Goal: Task Accomplishment & Management: Use online tool/utility

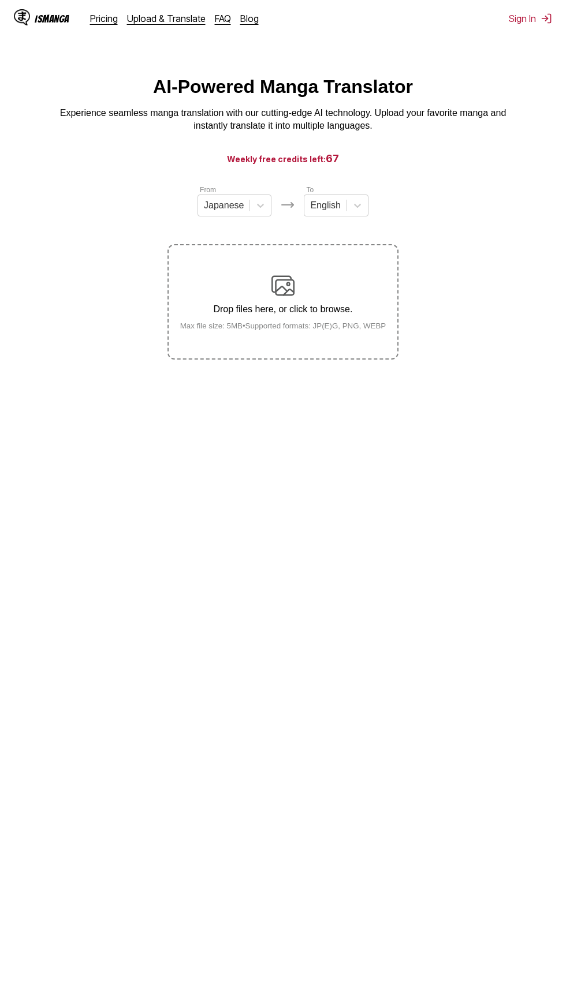
click at [292, 298] on div "Drop files here, or click to browse. Max file size: 5MB • Supported formats: JP…" at bounding box center [283, 302] width 225 height 56
click at [0, 0] on input "Drop files here, or click to browse. Max file size: 5MB • Supported formats: JP…" at bounding box center [0, 0] width 0 height 0
click at [254, 282] on div "Chinese" at bounding box center [234, 273] width 74 height 20
click at [328, 289] on div "Drop files here, or click to browse. Max file size: 5MB • Supported formats: JP…" at bounding box center [283, 302] width 225 height 56
click at [0, 0] on input "Drop files here, or click to browse. Max file size: 5MB • Supported formats: JP…" at bounding box center [0, 0] width 0 height 0
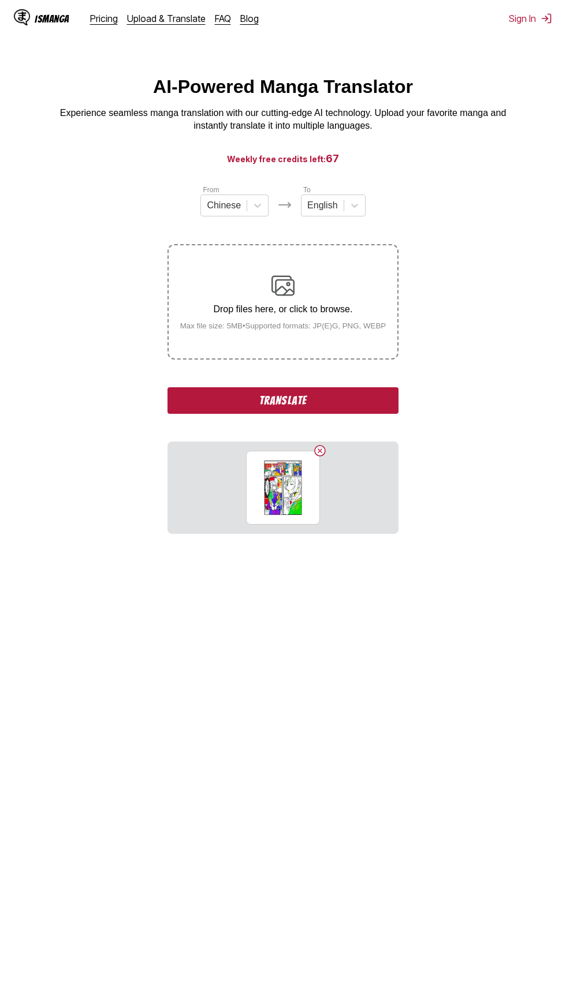
click at [386, 405] on button "Translate" at bounding box center [282, 400] width 231 height 27
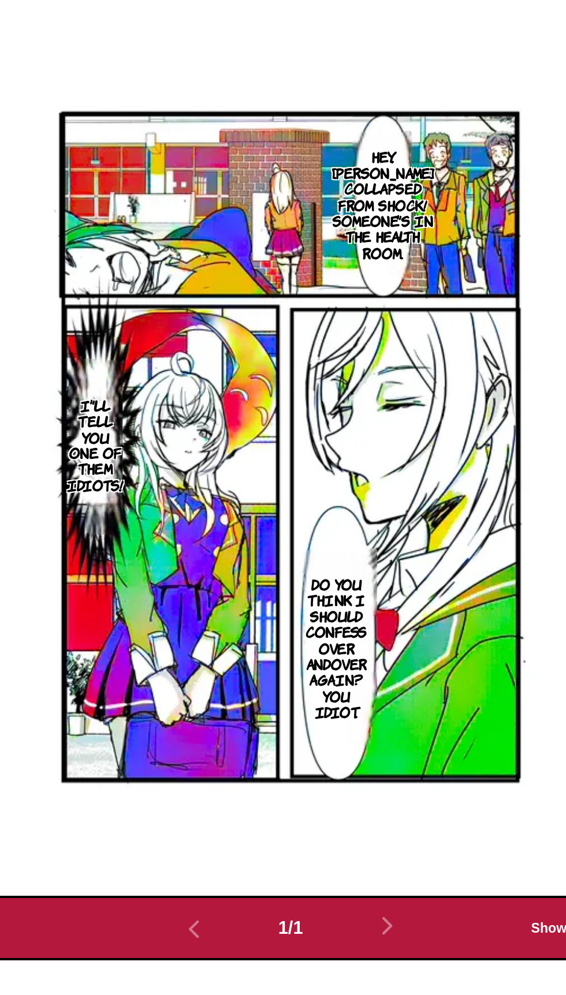
scroll to position [59, 0]
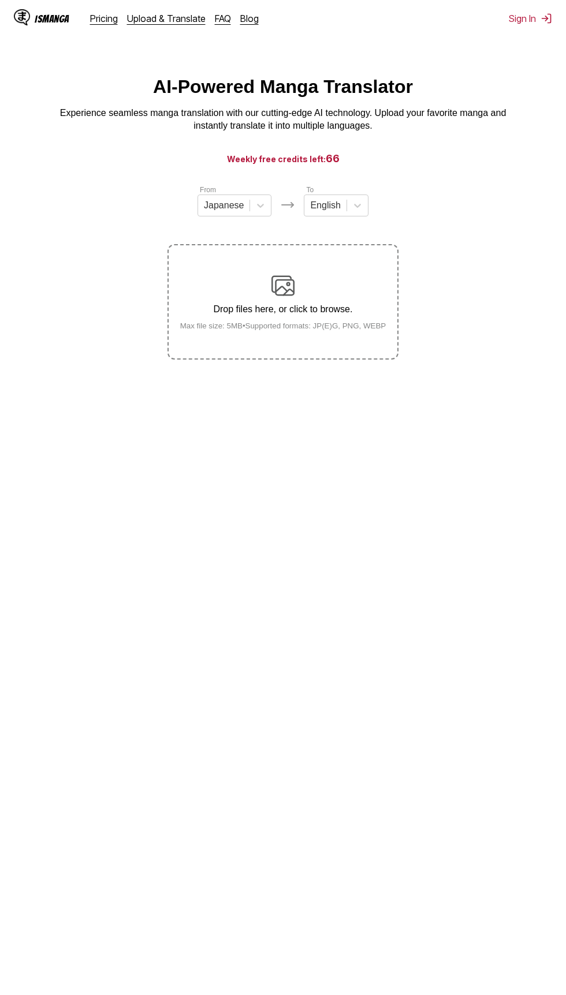
click at [319, 303] on div "Drop files here, or click to browse. Max file size: 5MB • Supported formats: JP…" at bounding box center [283, 302] width 225 height 56
click at [0, 0] on input "Drop files here, or click to browse. Max file size: 5MB • Supported formats: JP…" at bounding box center [0, 0] width 0 height 0
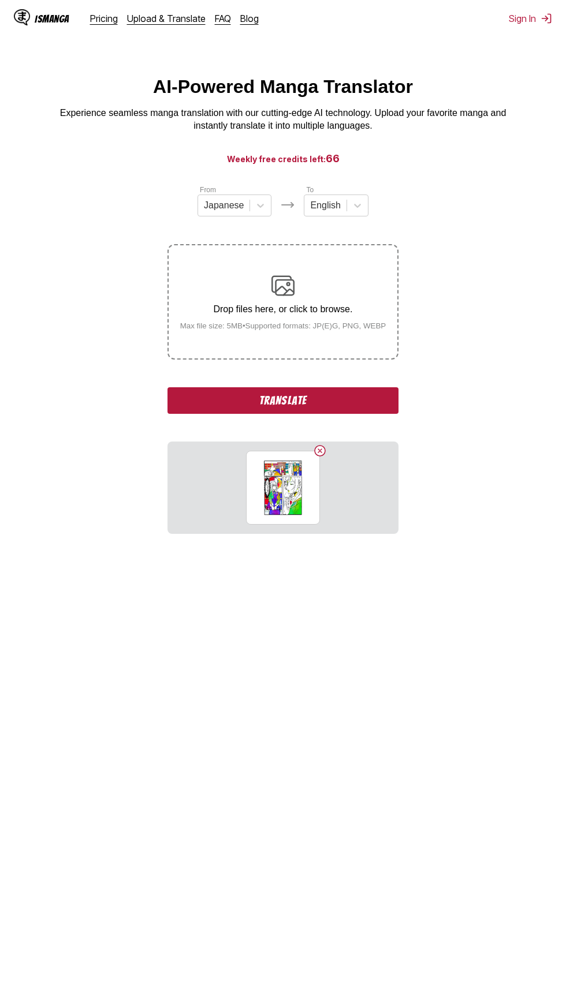
click at [388, 407] on button "Translate" at bounding box center [282, 400] width 231 height 27
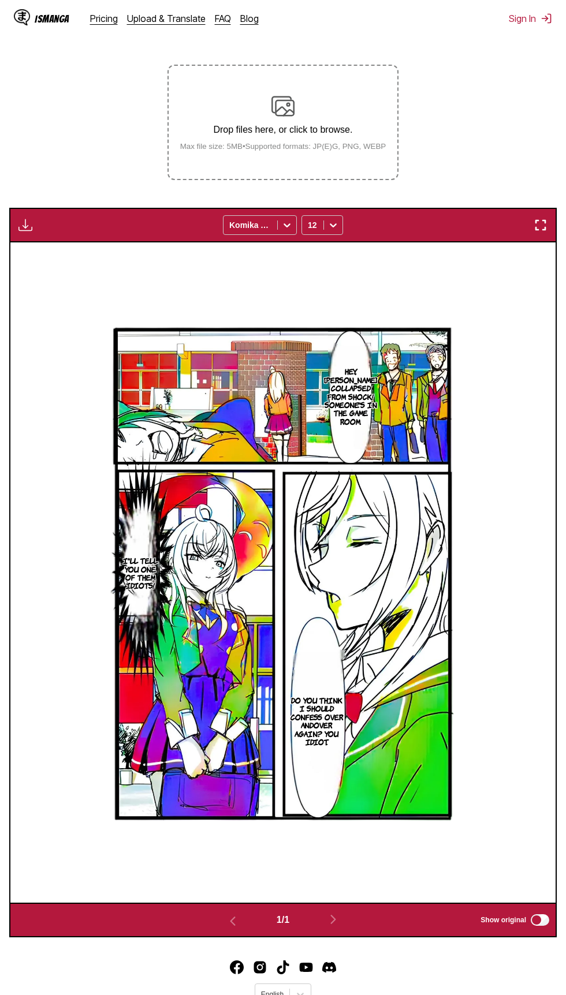
scroll to position [161, 0]
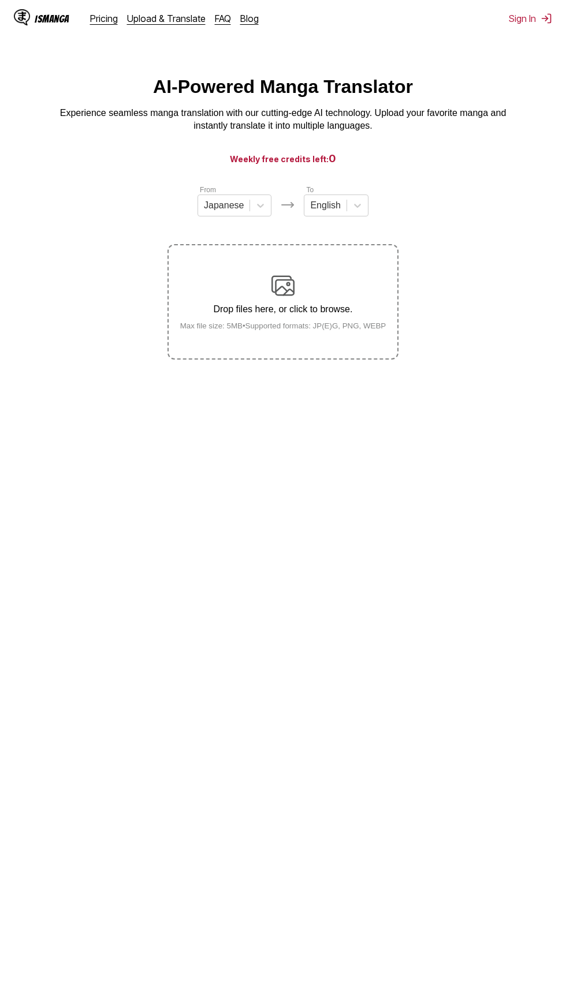
click at [325, 296] on div "Drop files here, or click to browse. Max file size: 5MB • Supported formats: JP…" at bounding box center [283, 302] width 225 height 56
click at [0, 0] on input "Drop files here, or click to browse. Max file size: 5MB • Supported formats: JP…" at bounding box center [0, 0] width 0 height 0
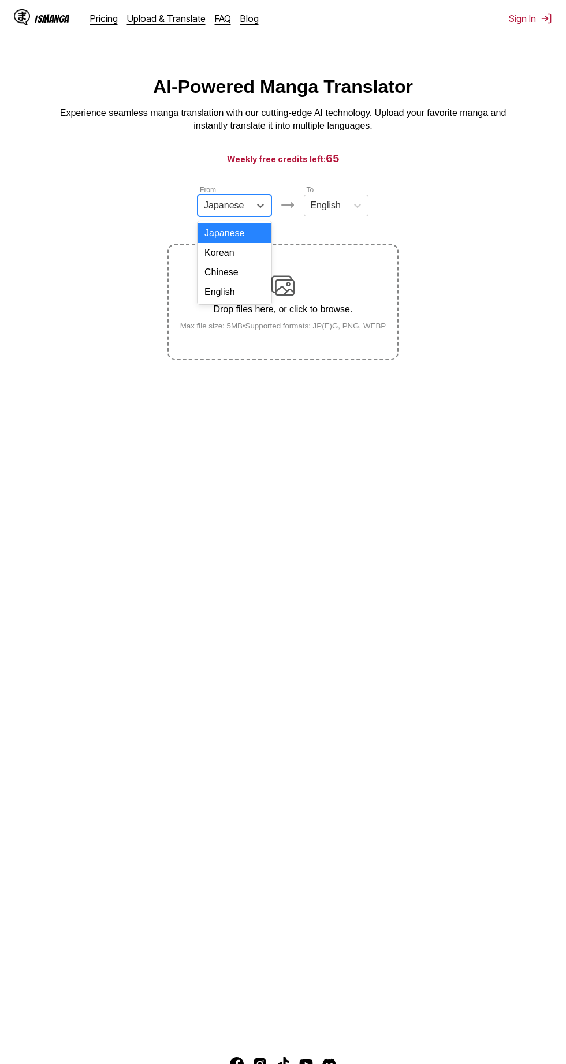
click at [267, 277] on div "Chinese" at bounding box center [234, 273] width 74 height 20
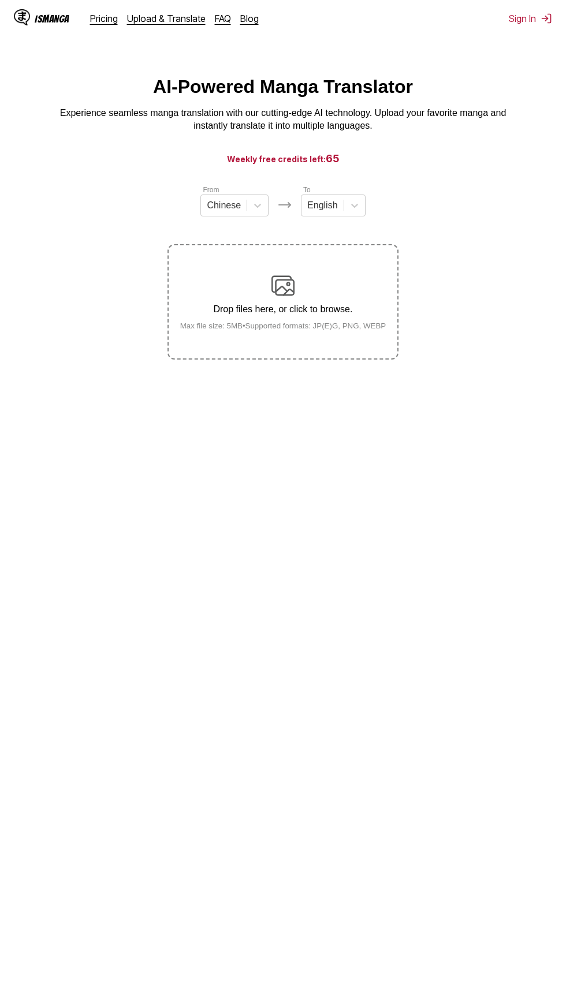
click at [359, 300] on div "Drop files here, or click to browse. Max file size: 5MB • Supported formats: JP…" at bounding box center [283, 302] width 225 height 56
click at [0, 0] on input "Drop files here, or click to browse. Max file size: 5MB • Supported formats: JP…" at bounding box center [0, 0] width 0 height 0
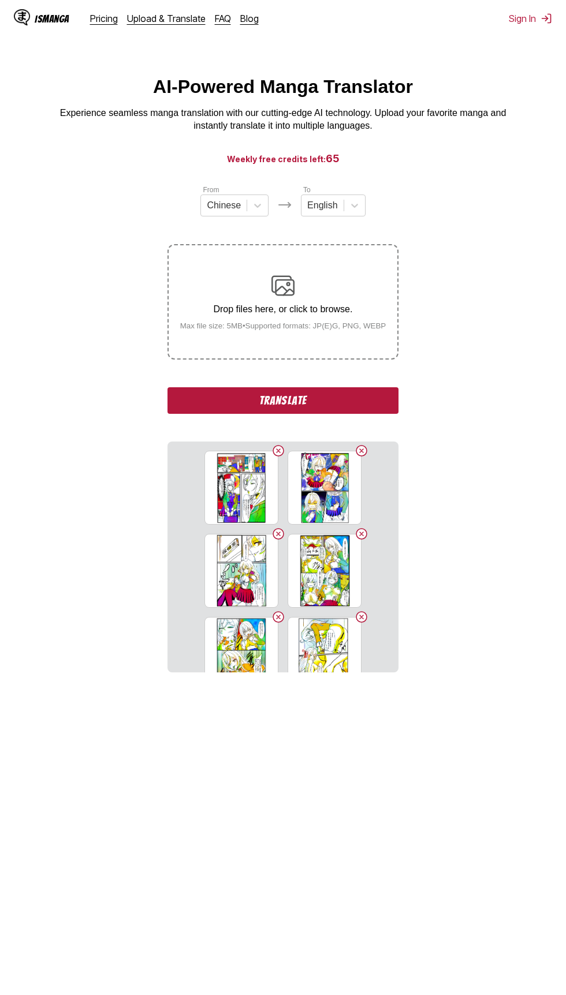
click at [361, 400] on button "Translate" at bounding box center [282, 400] width 231 height 27
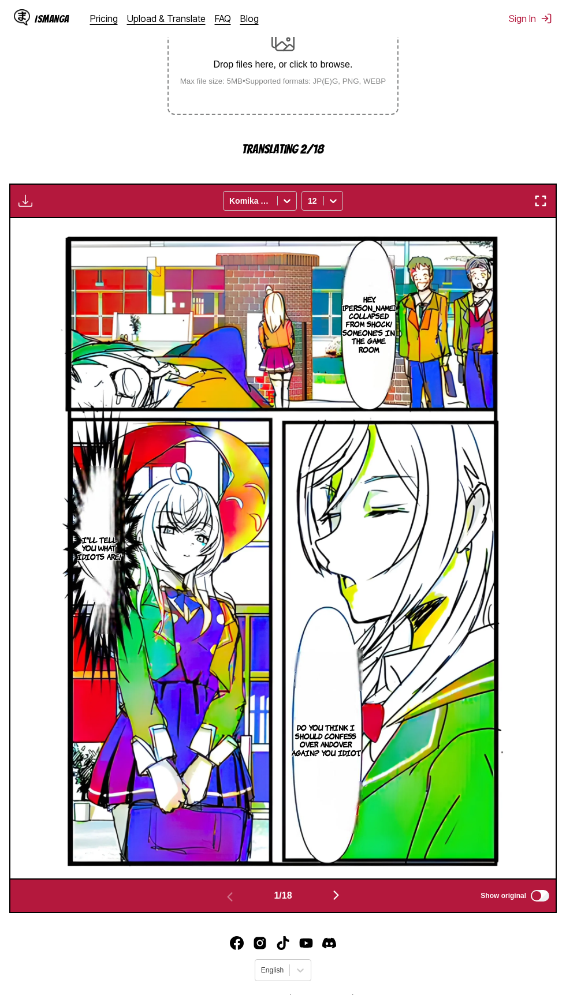
scroll to position [245, 0]
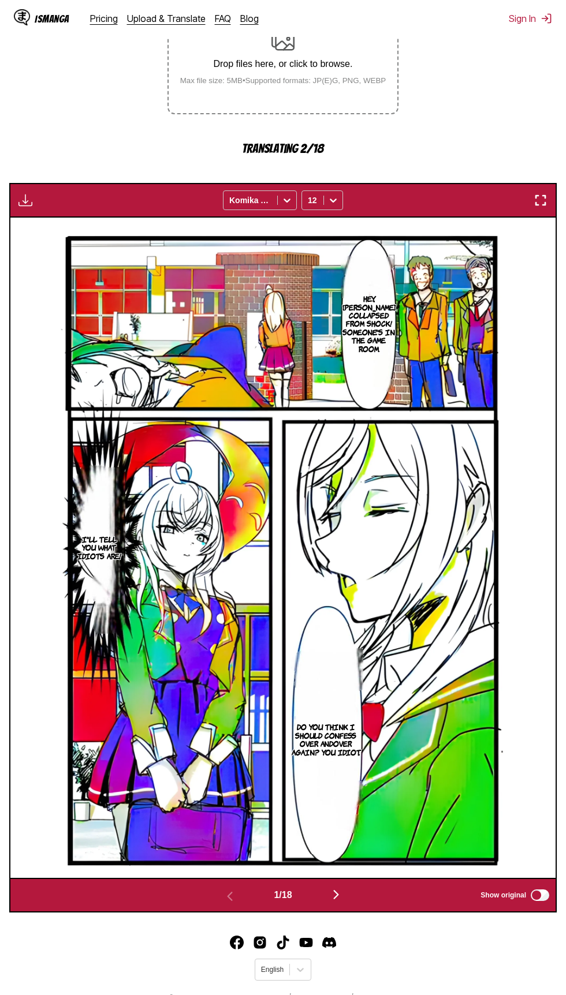
click at [339, 892] on img "button" at bounding box center [336, 895] width 14 height 14
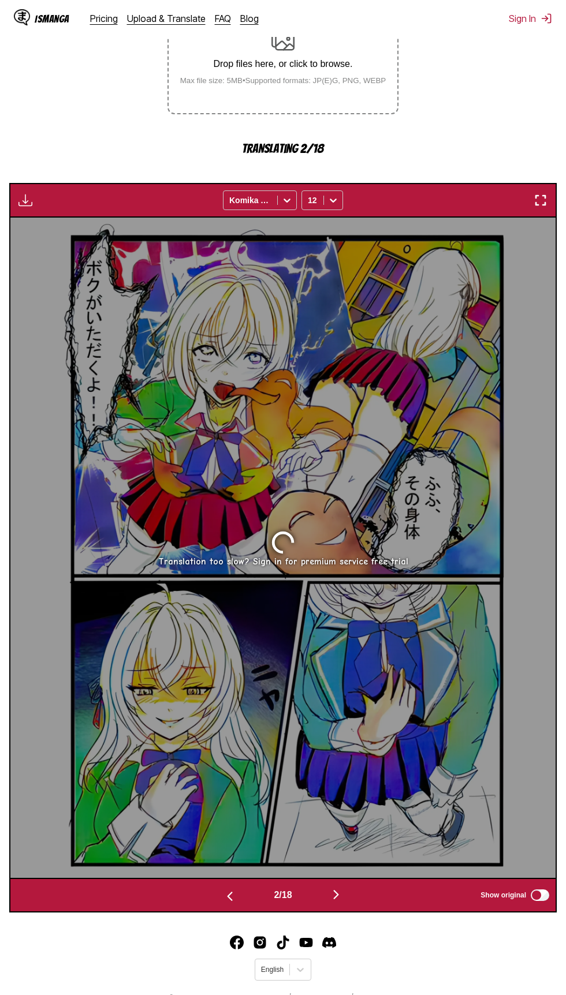
click at [335, 900] on img "button" at bounding box center [336, 895] width 14 height 14
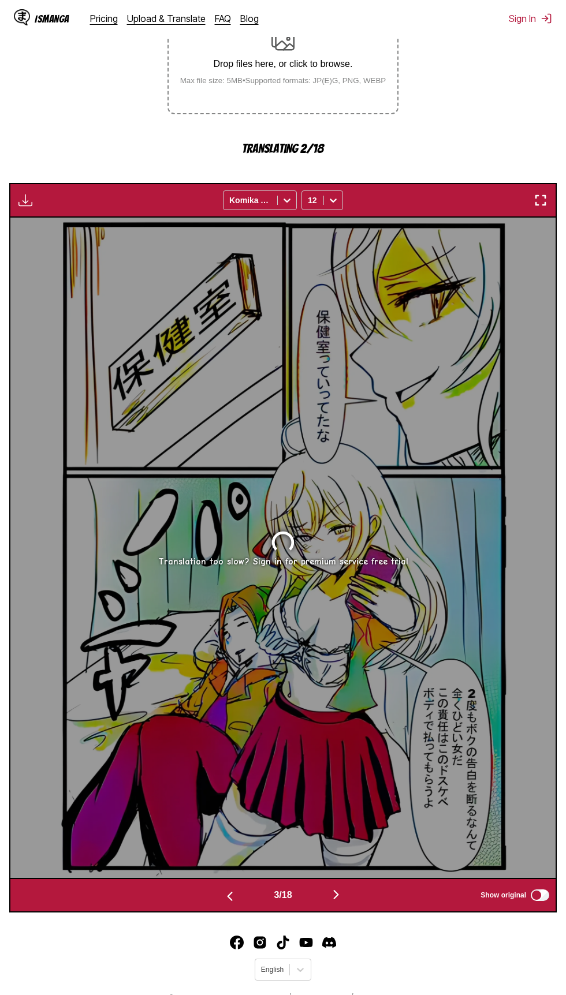
click at [334, 893] on img "button" at bounding box center [336, 895] width 14 height 14
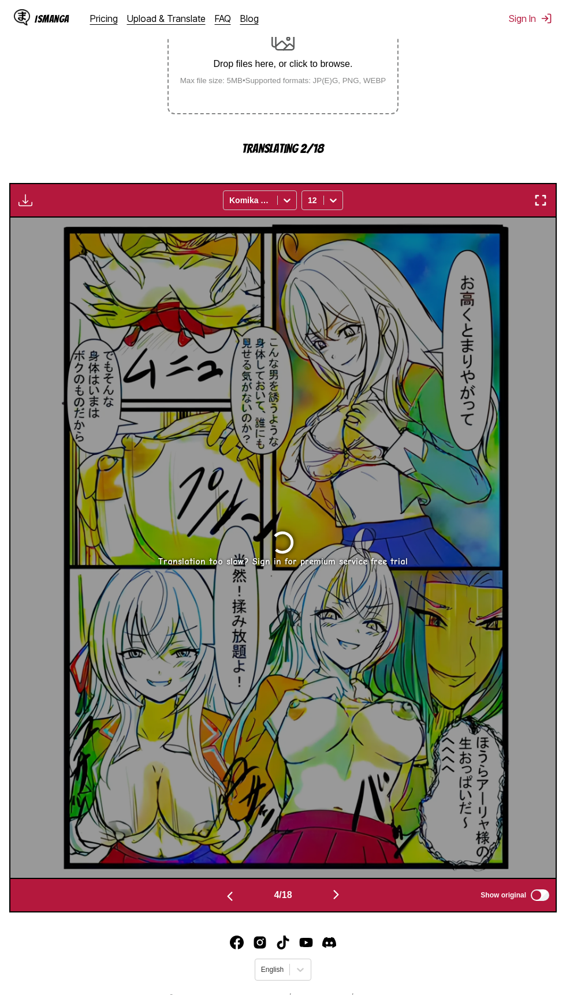
click at [337, 897] on img "button" at bounding box center [336, 895] width 14 height 14
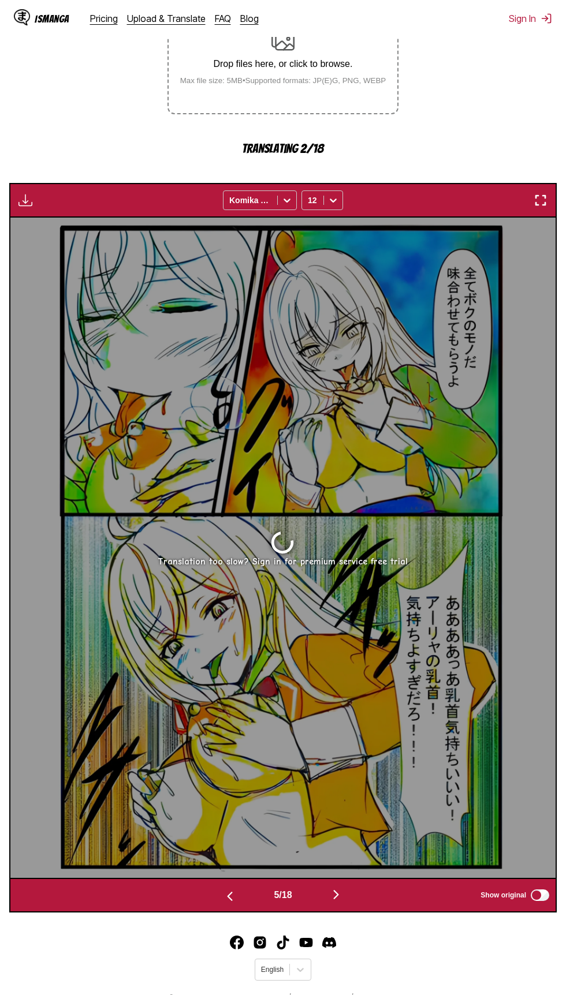
click at [337, 897] on img "button" at bounding box center [336, 895] width 14 height 14
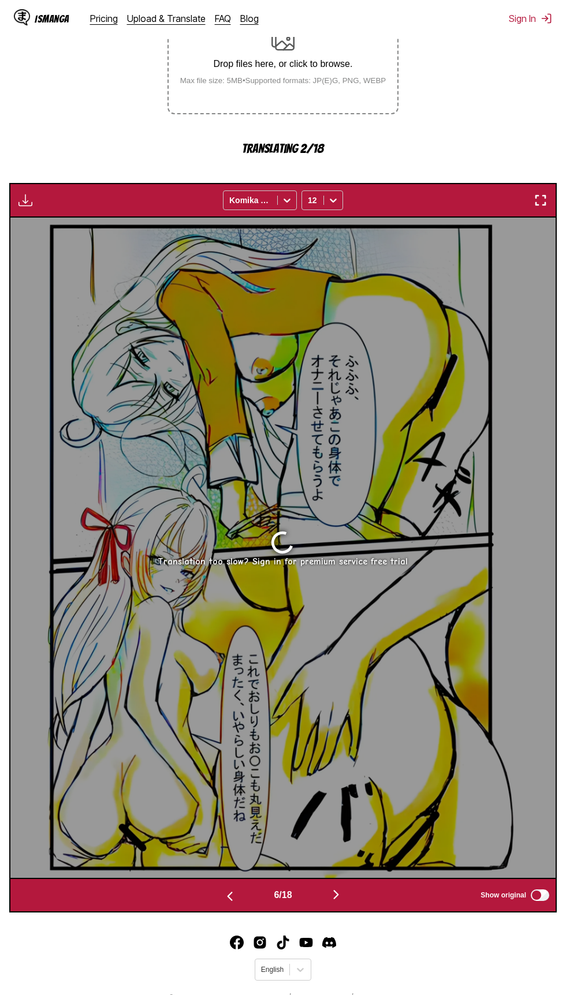
click at [334, 893] on img "button" at bounding box center [336, 895] width 14 height 14
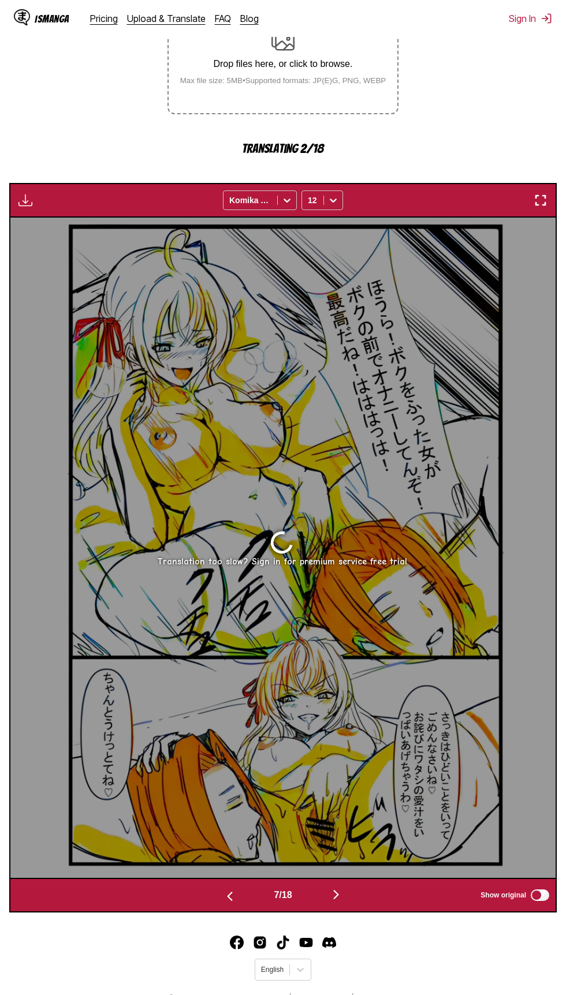
click at [338, 896] on img "button" at bounding box center [336, 895] width 14 height 14
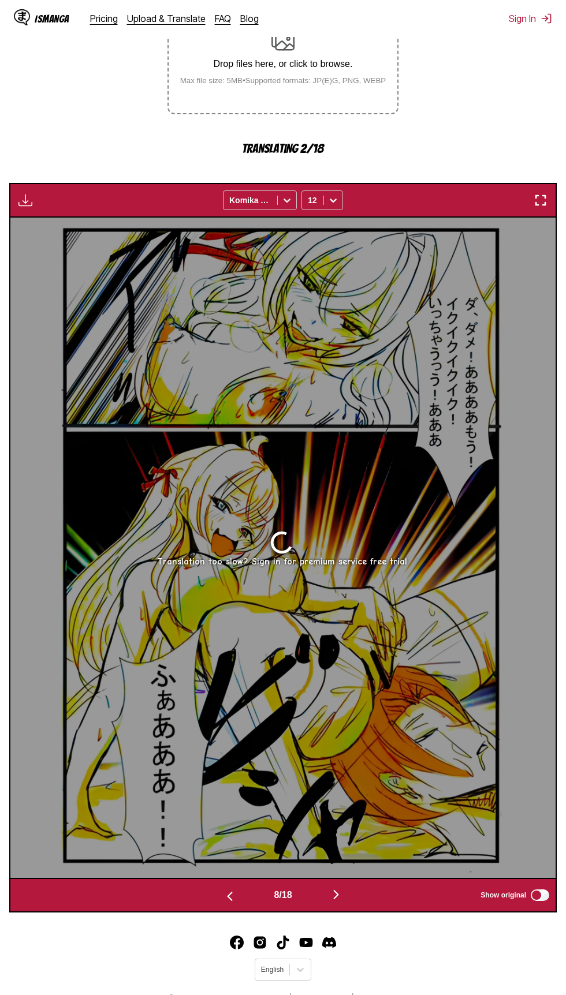
click at [339, 899] on img "button" at bounding box center [336, 895] width 14 height 14
click at [339, 897] on img "button" at bounding box center [336, 895] width 14 height 14
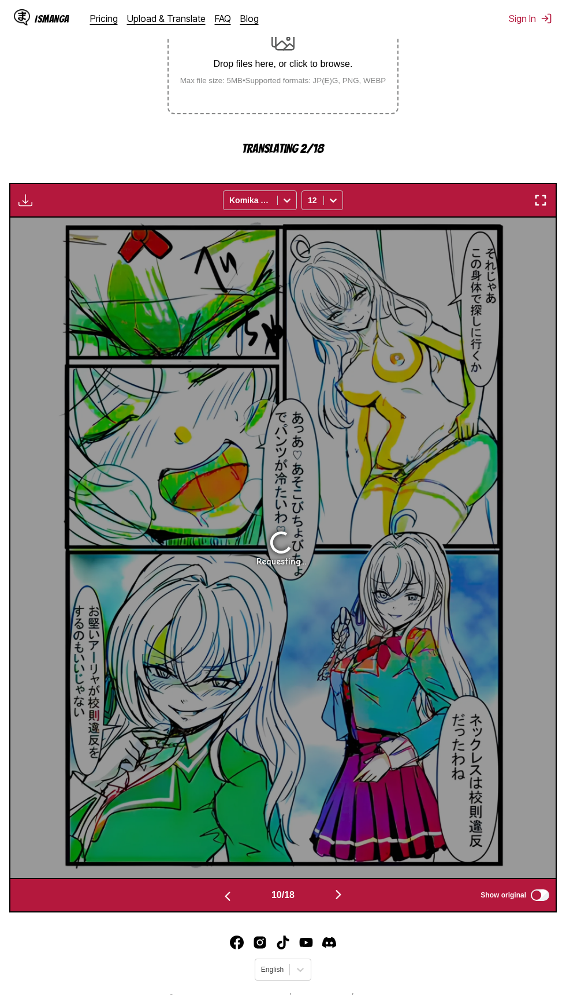
click at [340, 900] on img "button" at bounding box center [338, 895] width 14 height 14
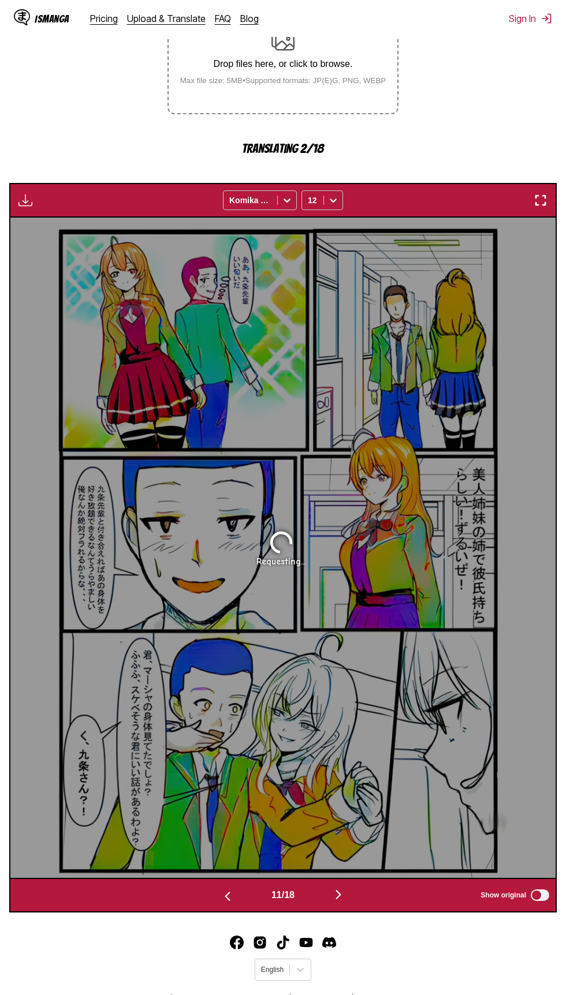
click at [343, 898] on img "button" at bounding box center [338, 895] width 14 height 14
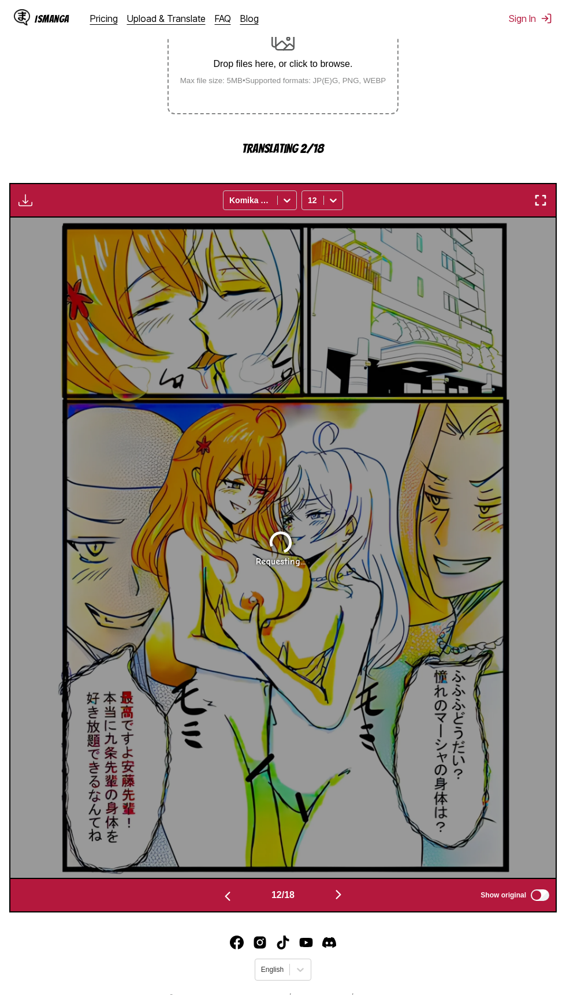
click at [342, 898] on img "button" at bounding box center [338, 895] width 14 height 14
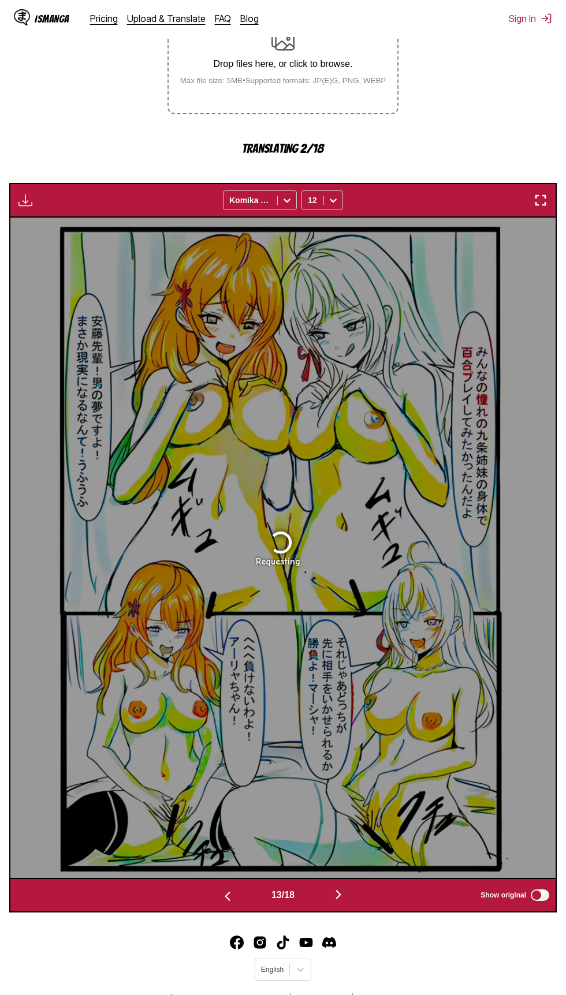
click at [345, 898] on img "button" at bounding box center [338, 895] width 14 height 14
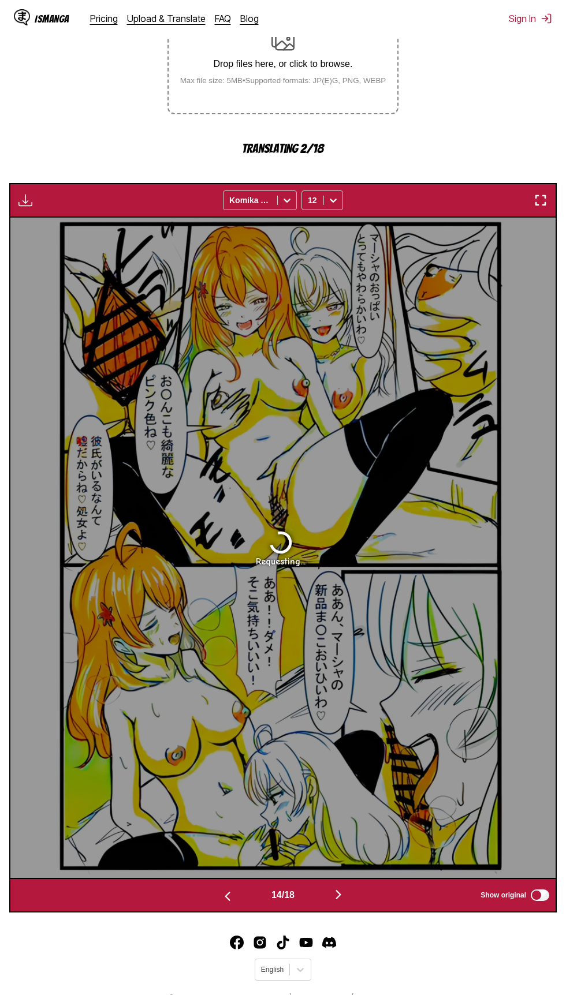
click at [341, 896] on img "button" at bounding box center [338, 895] width 14 height 14
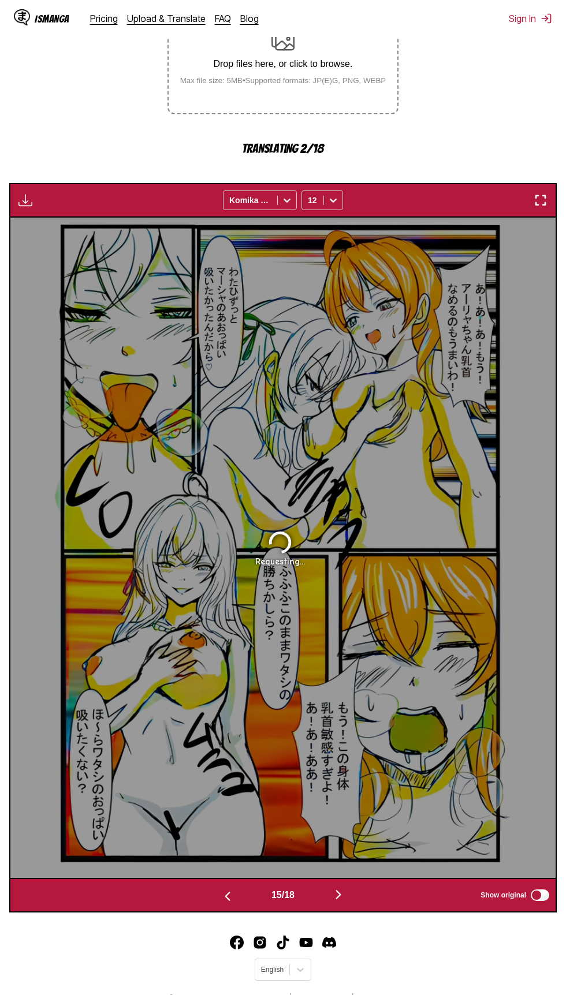
click at [344, 902] on img "button" at bounding box center [338, 895] width 14 height 14
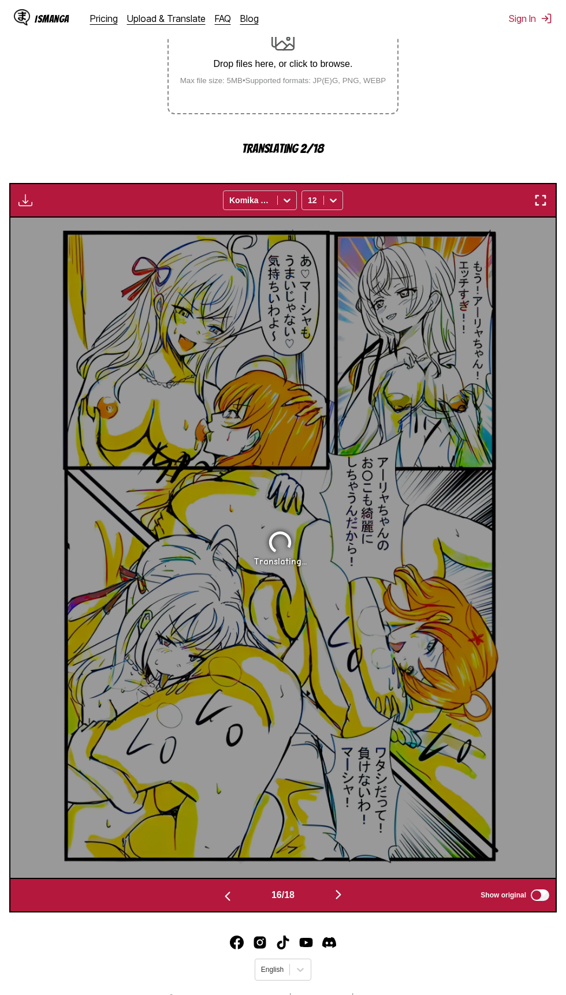
click at [342, 898] on img "button" at bounding box center [338, 895] width 14 height 14
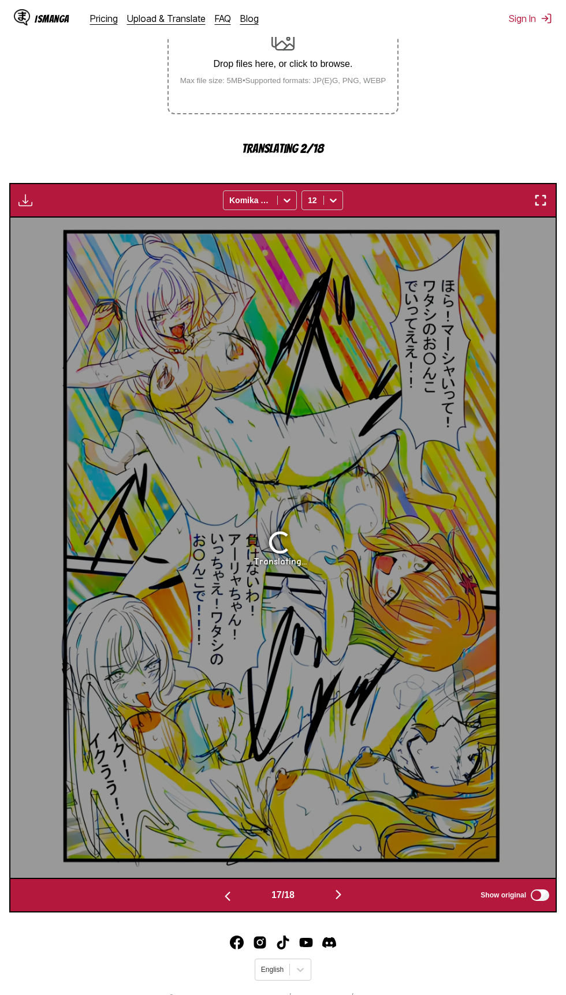
click at [342, 901] on img "button" at bounding box center [338, 895] width 14 height 14
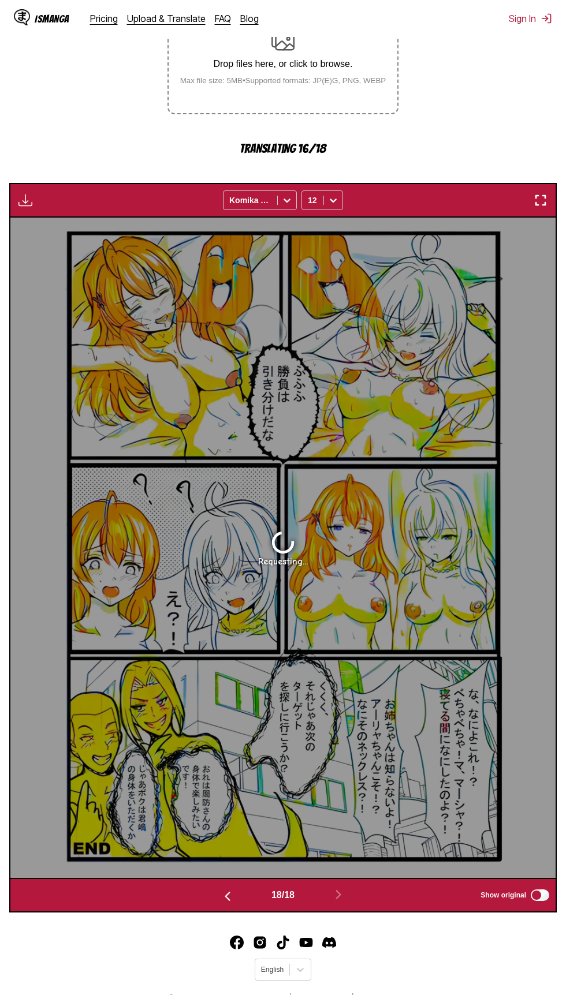
click at [224, 902] on img "button" at bounding box center [228, 897] width 14 height 14
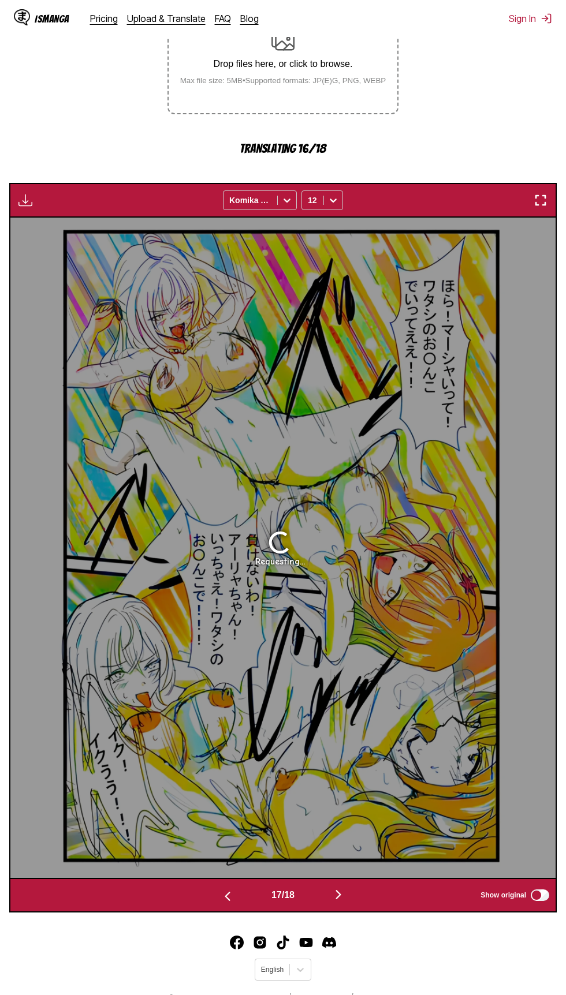
click at [217, 900] on button "button" at bounding box center [227, 895] width 69 height 17
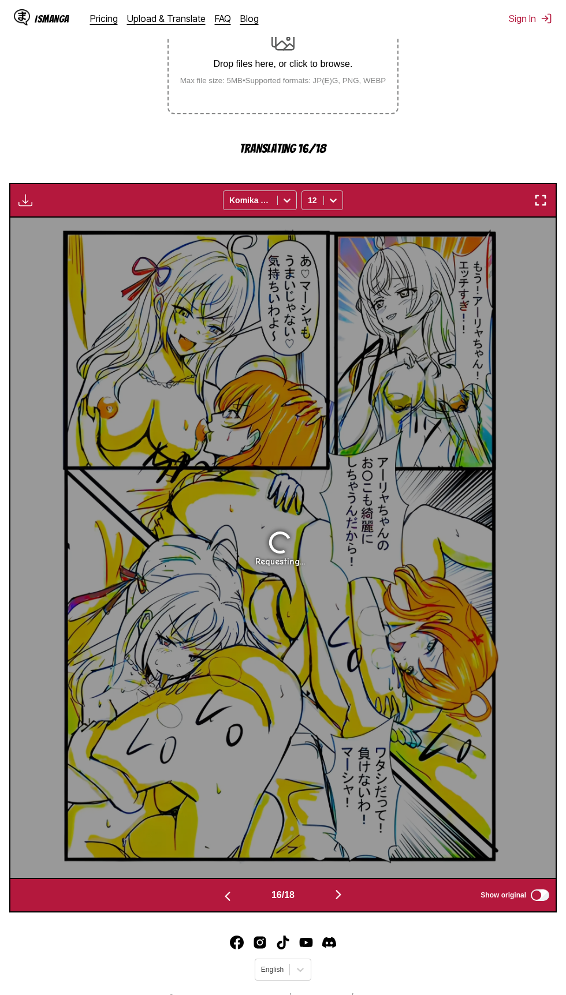
click at [224, 899] on img "button" at bounding box center [228, 897] width 14 height 14
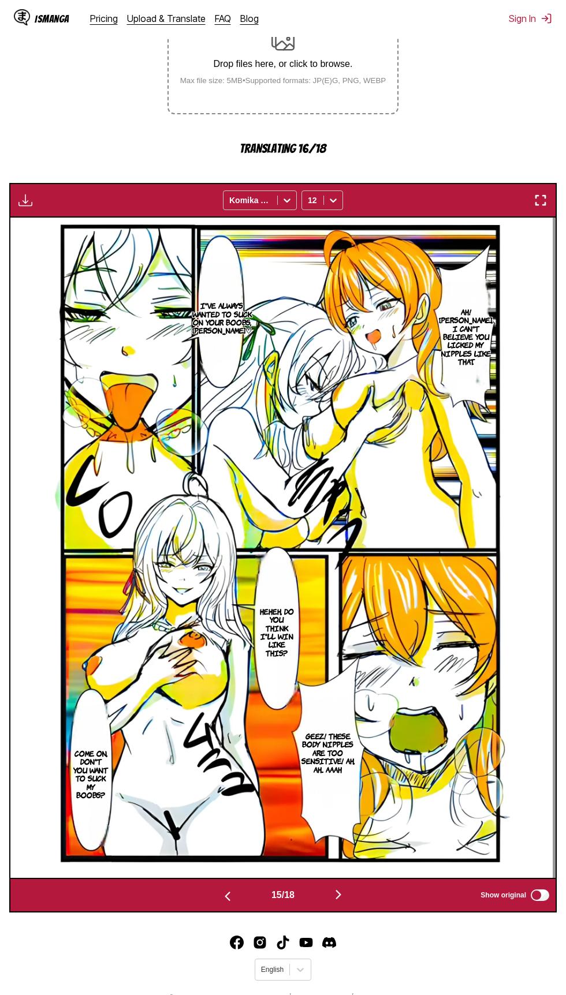
click at [224, 904] on img "button" at bounding box center [228, 897] width 14 height 14
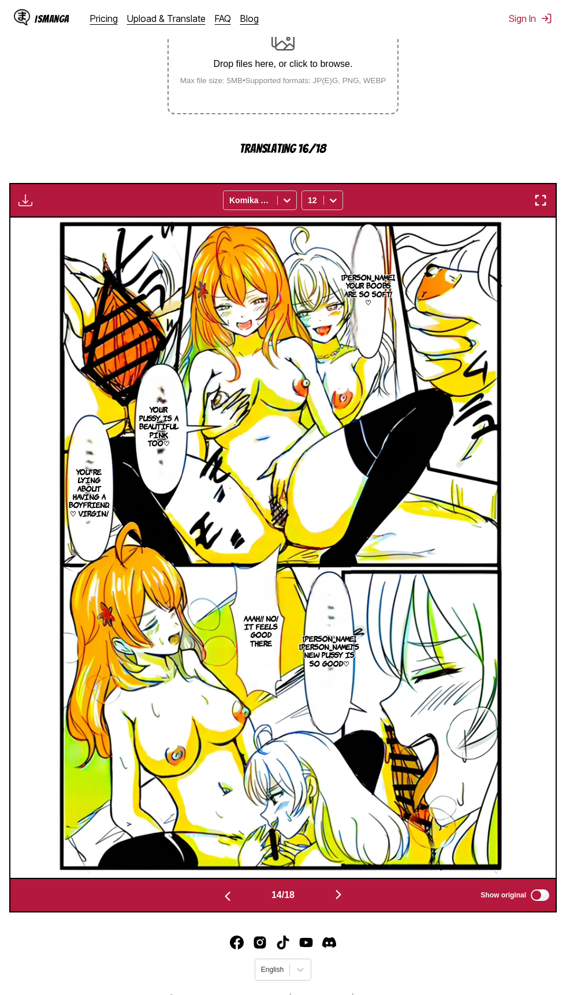
click at [224, 901] on img "button" at bounding box center [228, 897] width 14 height 14
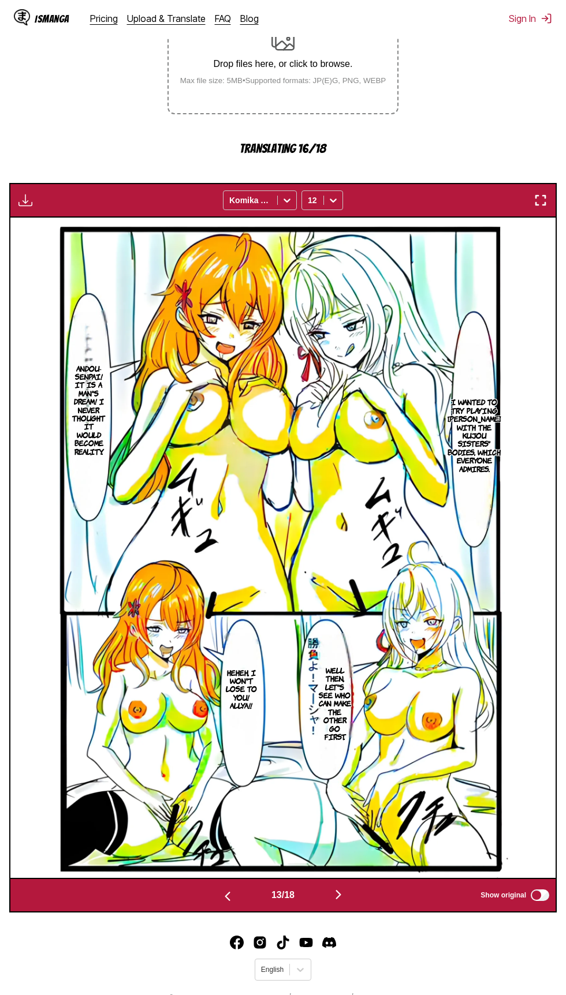
click at [217, 904] on button "button" at bounding box center [227, 895] width 69 height 17
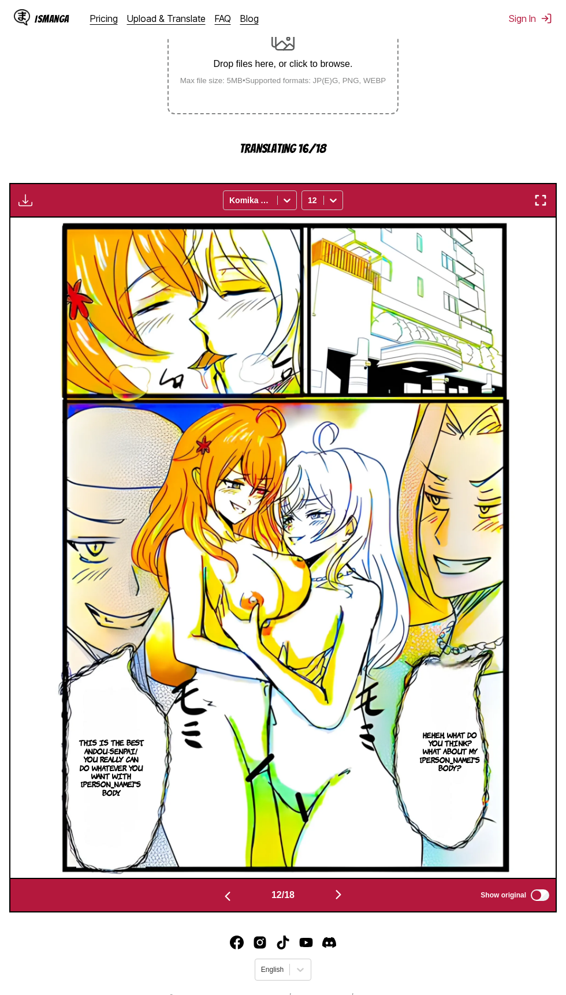
click at [214, 893] on button "button" at bounding box center [227, 895] width 69 height 17
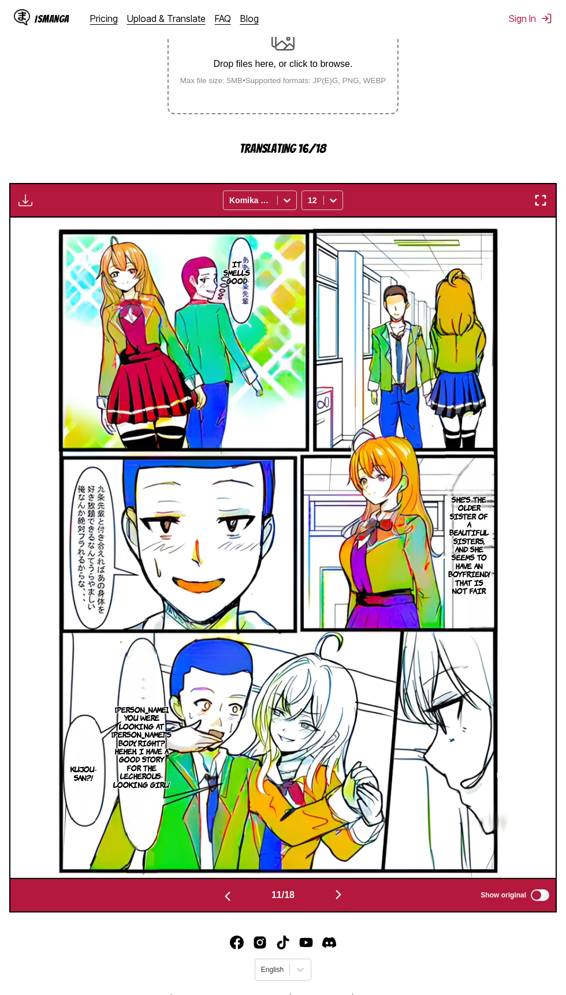
click at [224, 898] on img "button" at bounding box center [228, 897] width 14 height 14
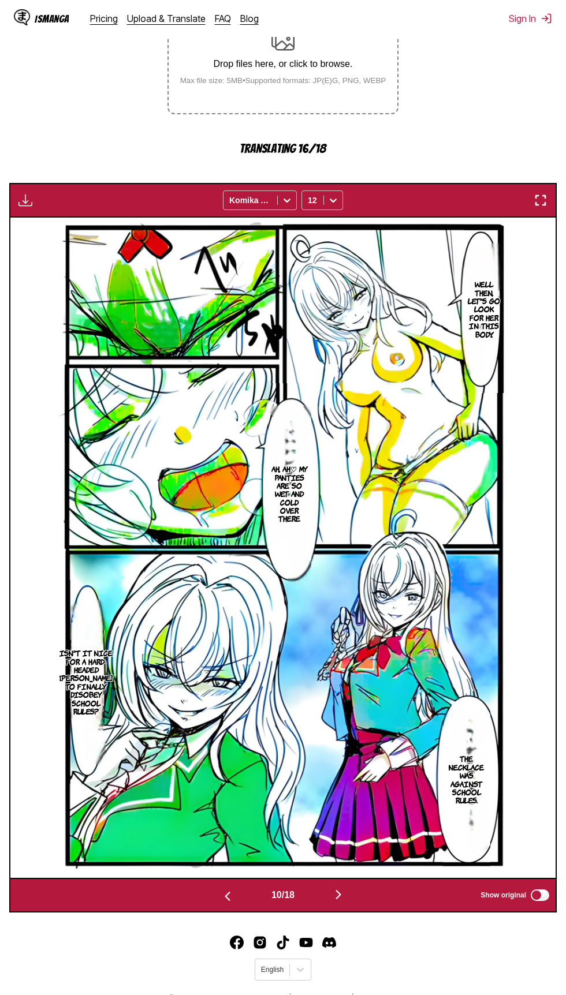
click at [205, 897] on button "button" at bounding box center [227, 895] width 69 height 17
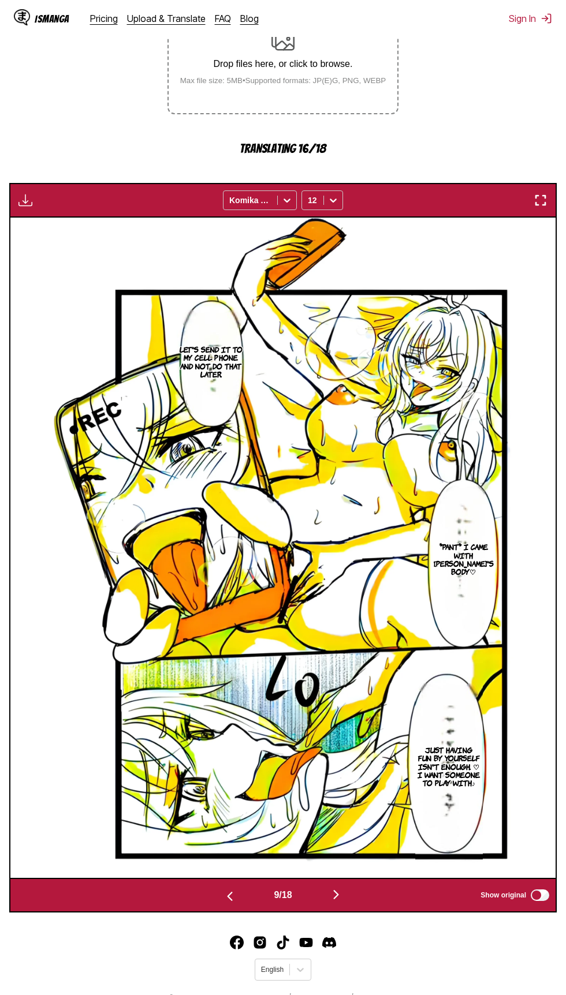
click at [210, 893] on button "button" at bounding box center [229, 895] width 69 height 17
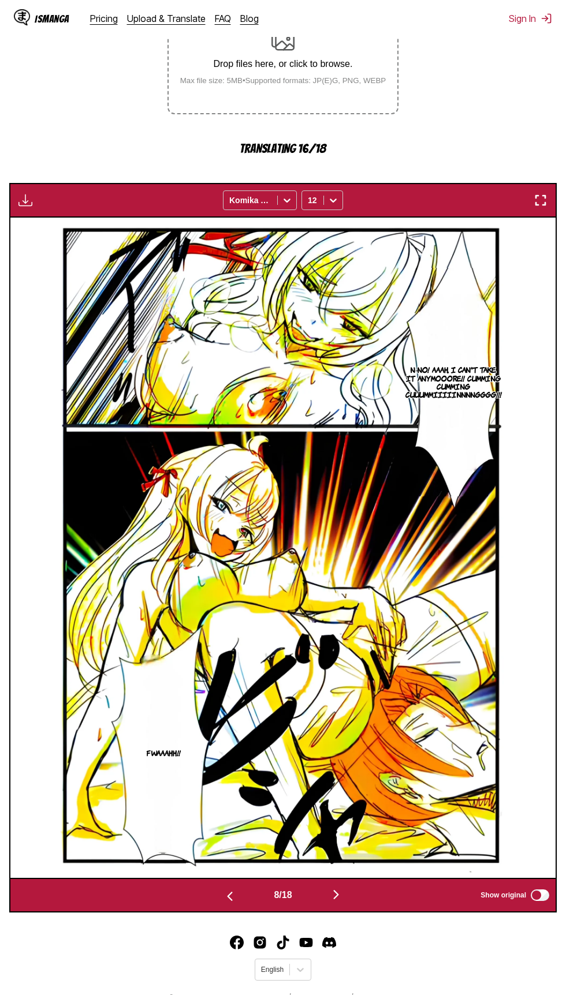
click at [216, 892] on button "button" at bounding box center [229, 895] width 69 height 17
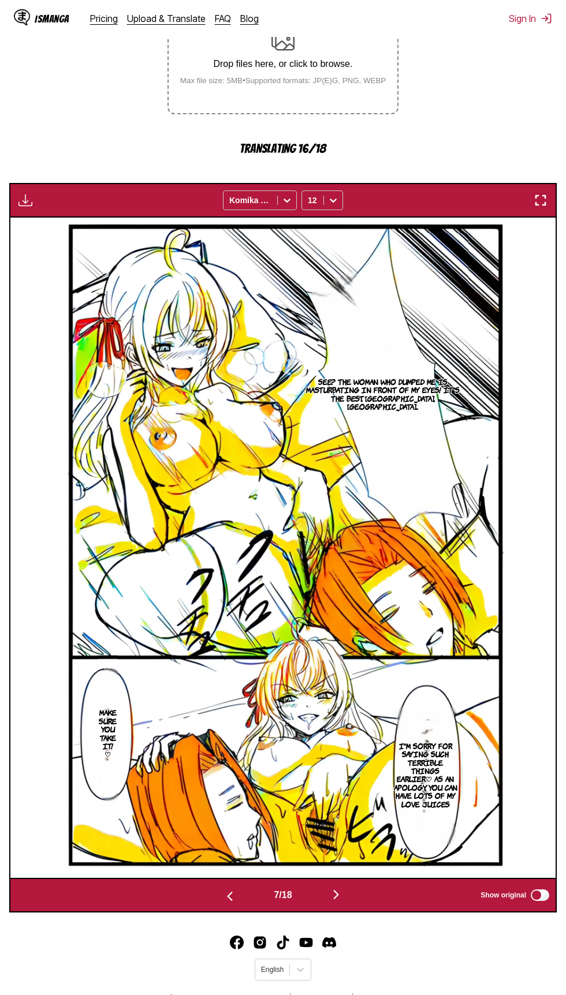
click at [219, 900] on button "button" at bounding box center [229, 895] width 69 height 17
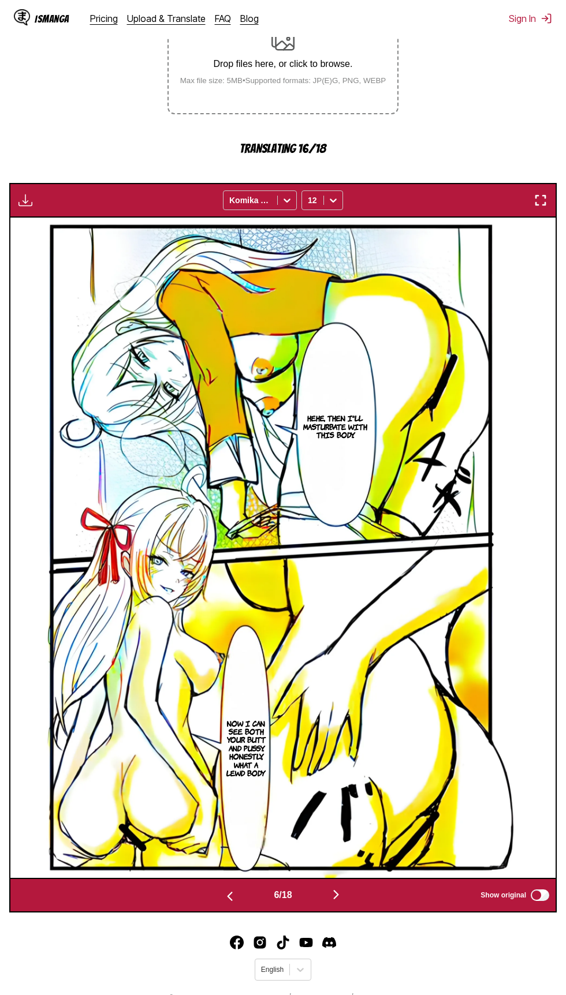
click at [227, 901] on img "button" at bounding box center [230, 897] width 14 height 14
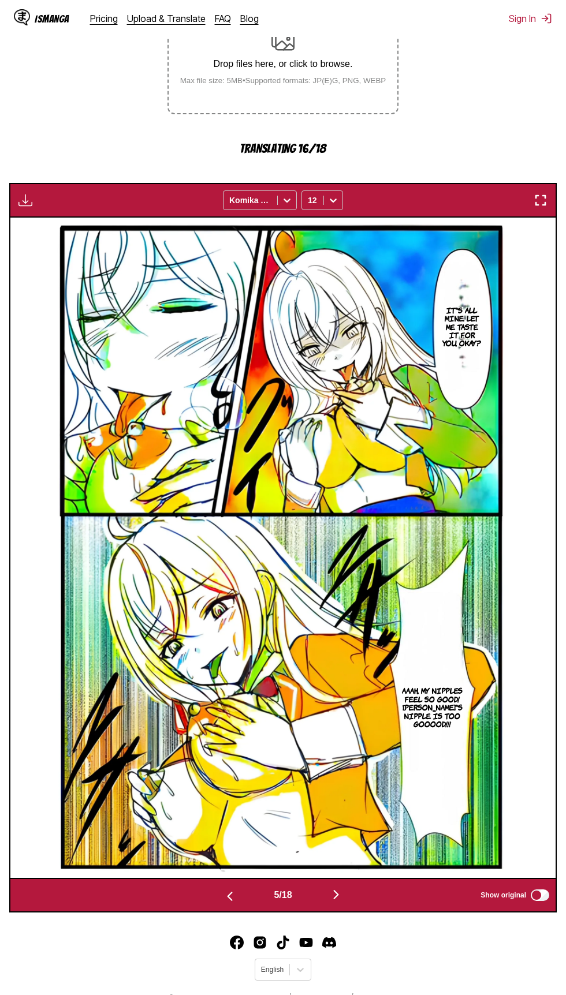
click at [229, 898] on img "button" at bounding box center [230, 897] width 14 height 14
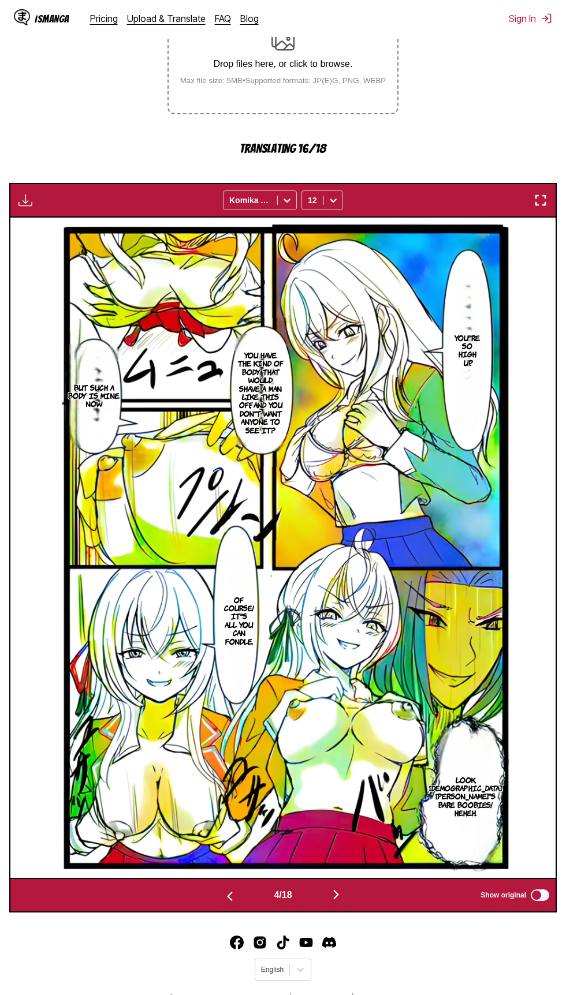
click at [223, 903] on img "button" at bounding box center [230, 897] width 14 height 14
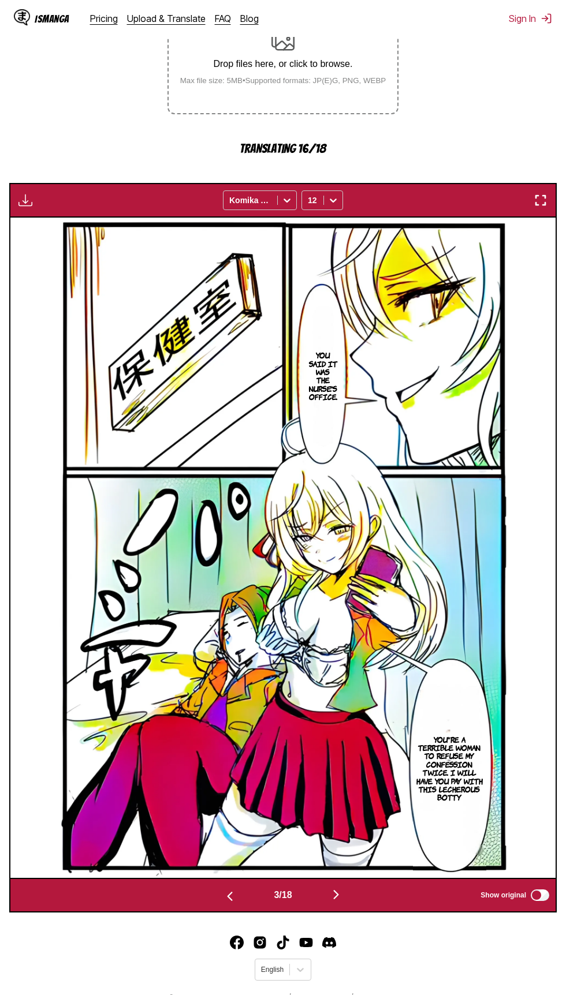
click at [219, 892] on button "button" at bounding box center [229, 895] width 69 height 17
click at [227, 897] on img "button" at bounding box center [230, 897] width 14 height 14
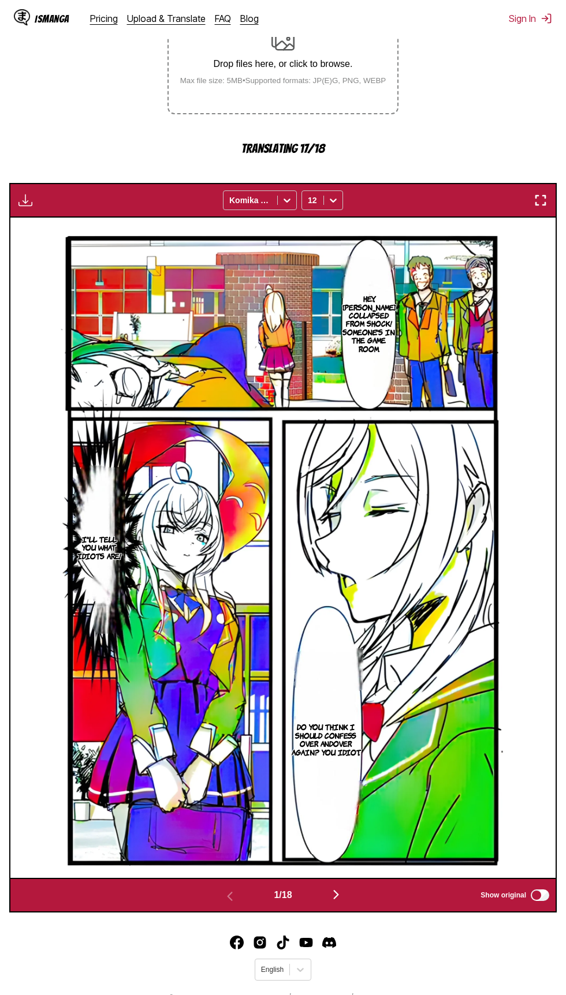
click at [534, 201] on img "button" at bounding box center [541, 200] width 14 height 14
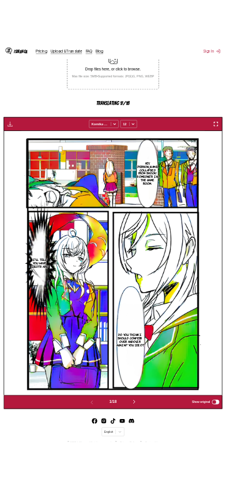
scroll to position [121, 0]
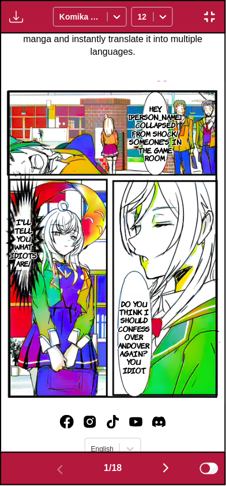
click at [169, 462] on img "button" at bounding box center [166, 469] width 14 height 14
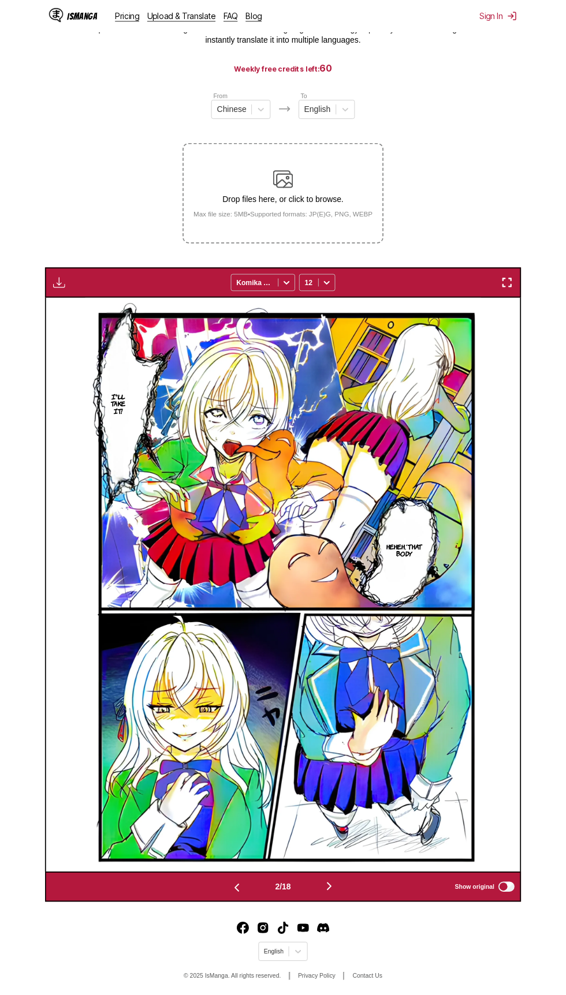
scroll to position [129, 0]
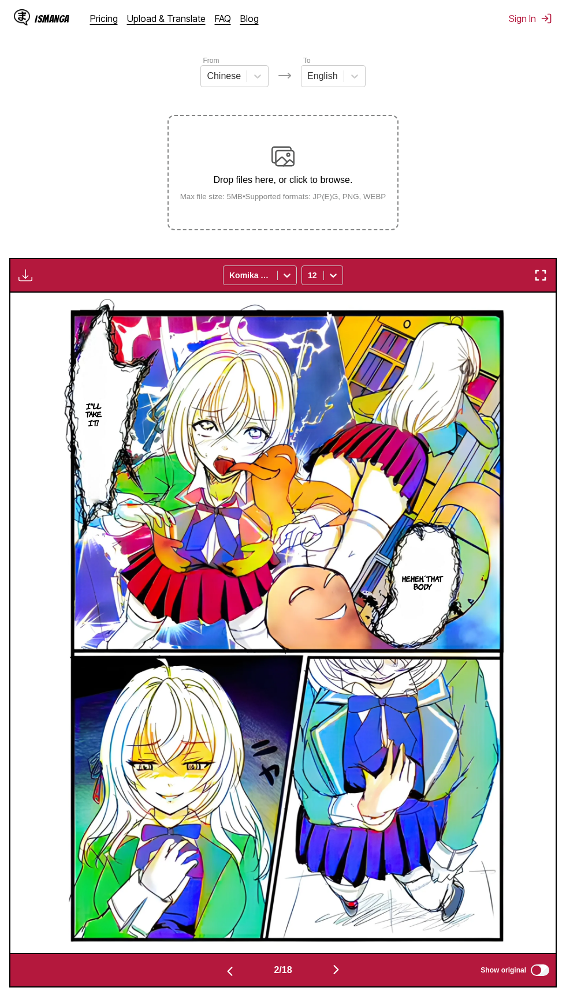
click at [534, 273] on img "button" at bounding box center [541, 275] width 14 height 14
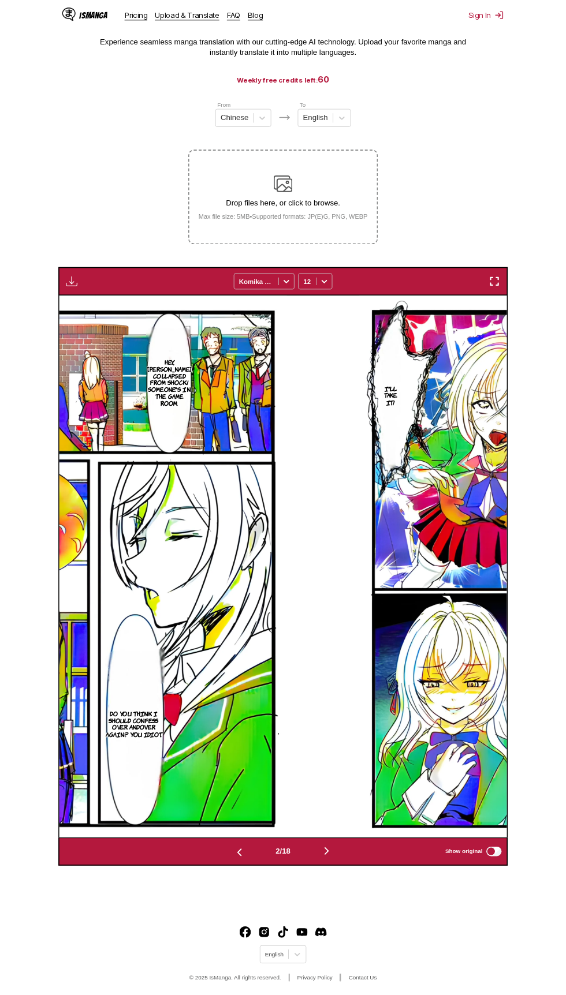
scroll to position [0, 545]
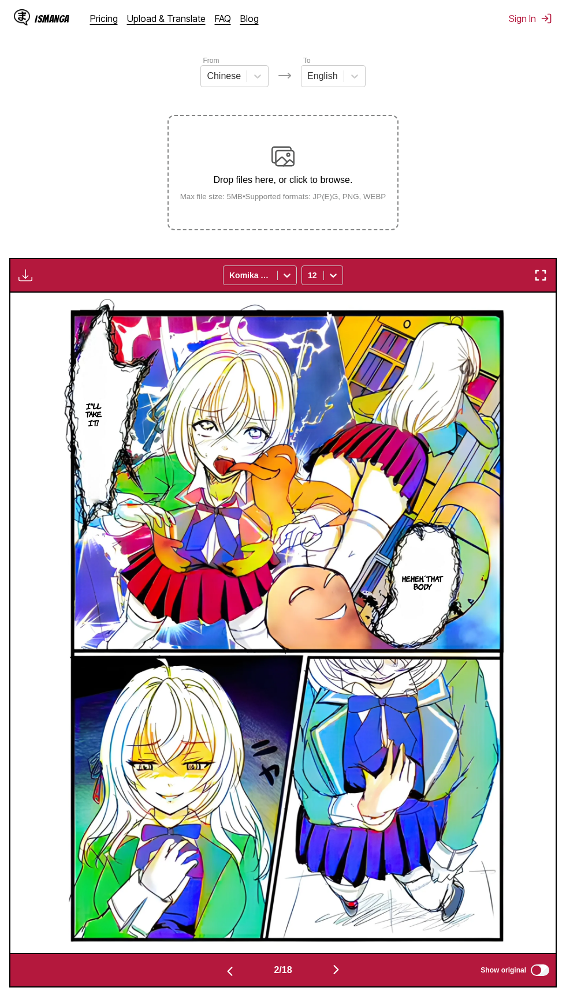
click at [540, 281] on img "button" at bounding box center [541, 275] width 14 height 14
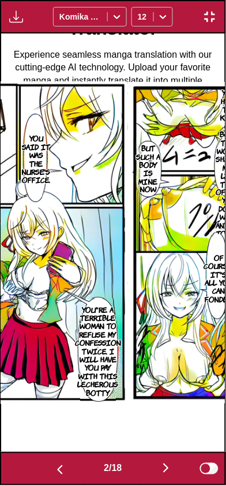
scroll to position [0, 225]
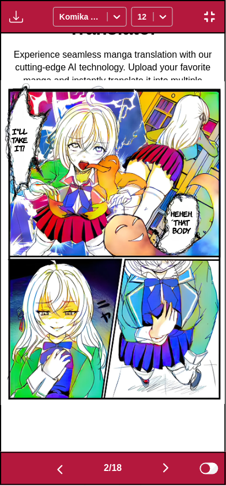
click at [47, 463] on button "button" at bounding box center [59, 469] width 69 height 17
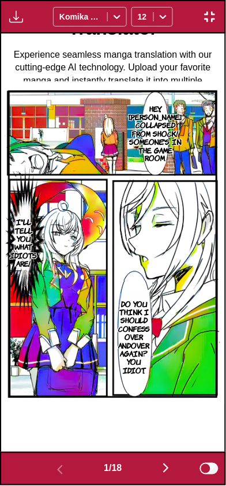
click at [160, 470] on button "button" at bounding box center [166, 469] width 69 height 17
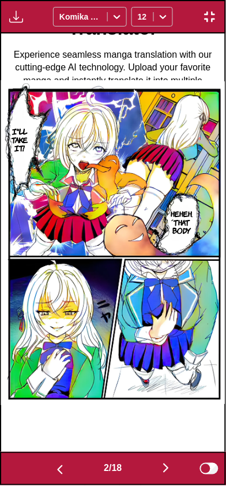
click at [162, 470] on img "button" at bounding box center [166, 469] width 14 height 14
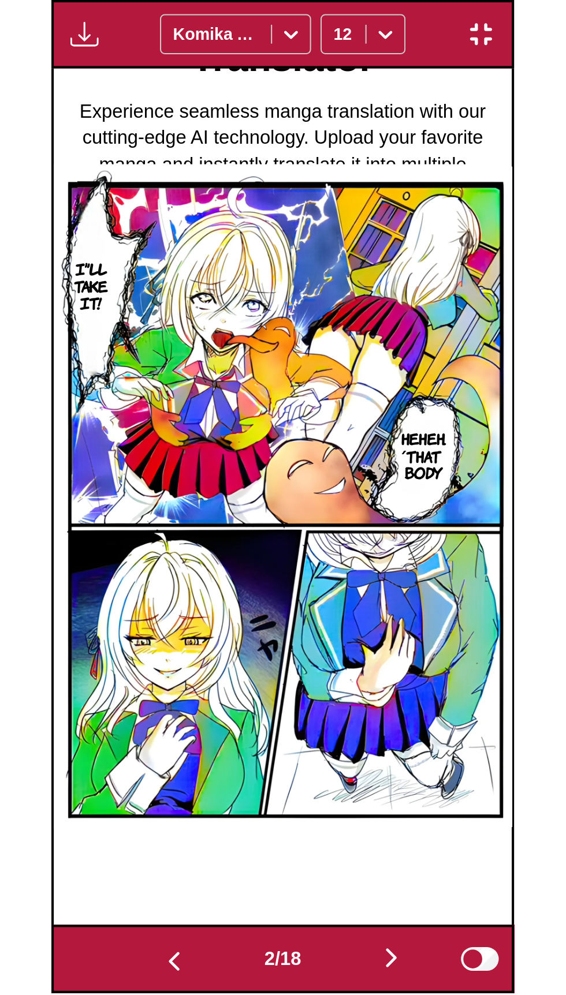
scroll to position [0, 449]
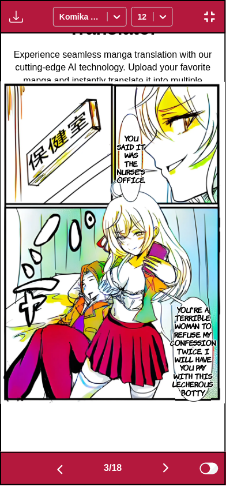
click at [210, 22] on img "button" at bounding box center [210, 17] width 14 height 14
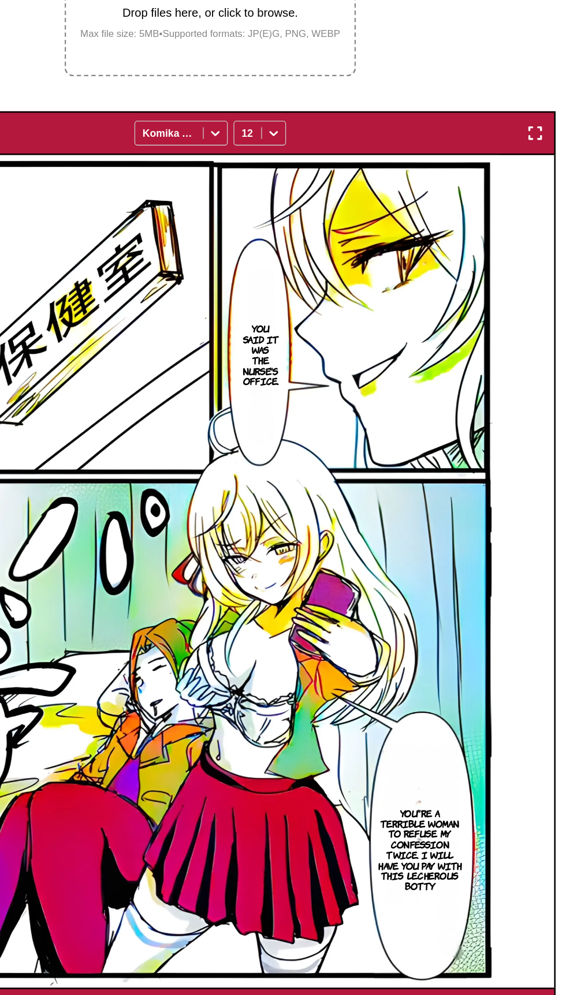
scroll to position [111, 0]
click at [539, 290] on img "button" at bounding box center [541, 293] width 14 height 14
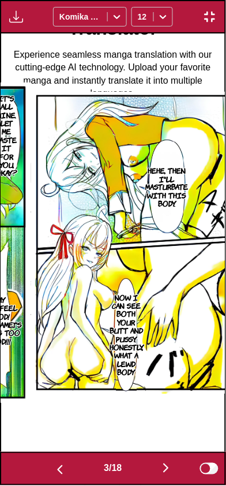
scroll to position [0, 449]
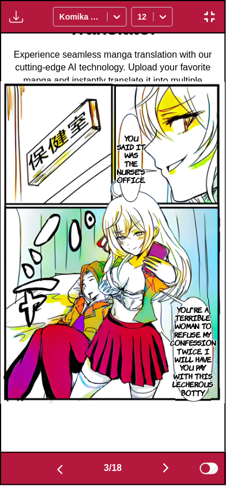
click at [167, 476] on button "button" at bounding box center [166, 469] width 69 height 17
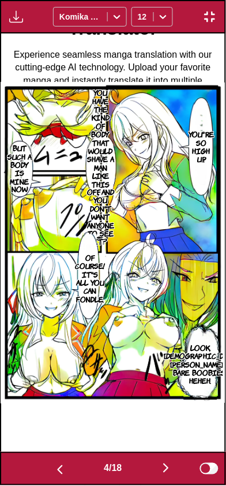
click at [169, 473] on img "button" at bounding box center [166, 469] width 14 height 14
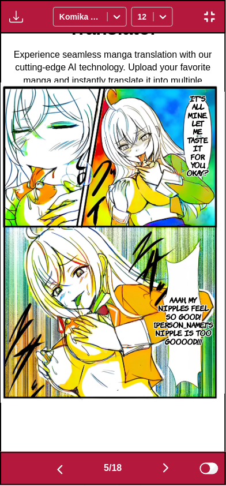
click at [166, 467] on img "button" at bounding box center [166, 469] width 14 height 14
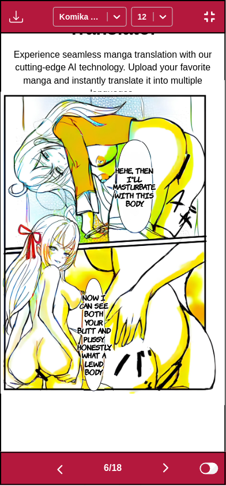
click at [163, 474] on img "button" at bounding box center [166, 469] width 14 height 14
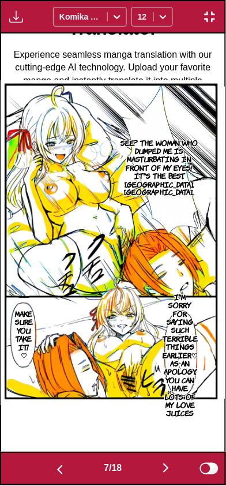
click at [161, 473] on button "button" at bounding box center [166, 469] width 69 height 17
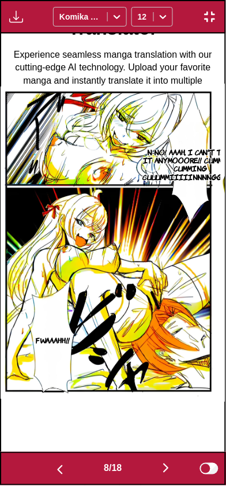
click at [161, 471] on button "button" at bounding box center [166, 469] width 69 height 17
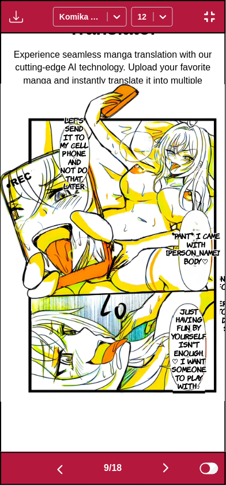
click at [166, 464] on img "button" at bounding box center [166, 469] width 14 height 14
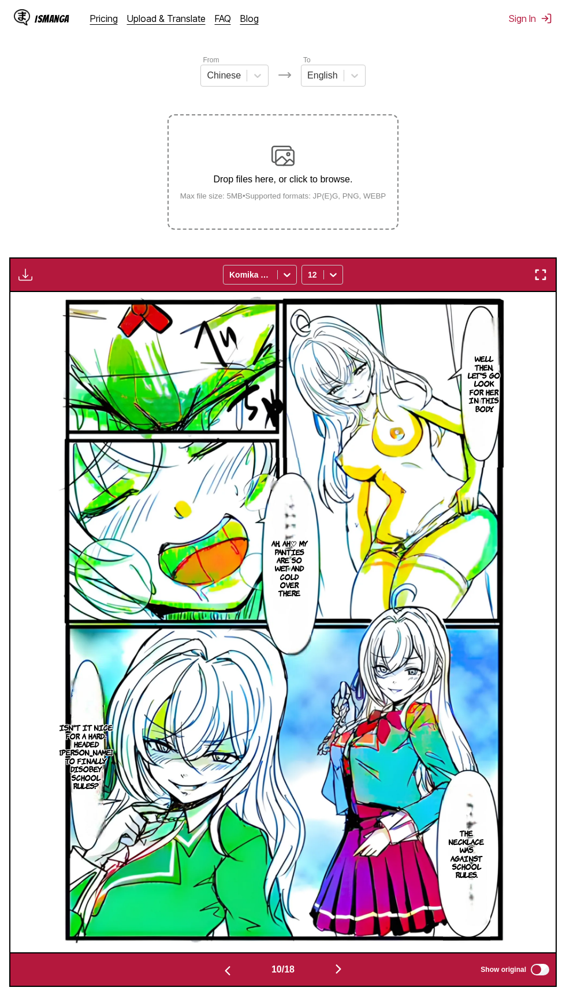
scroll to position [157, 0]
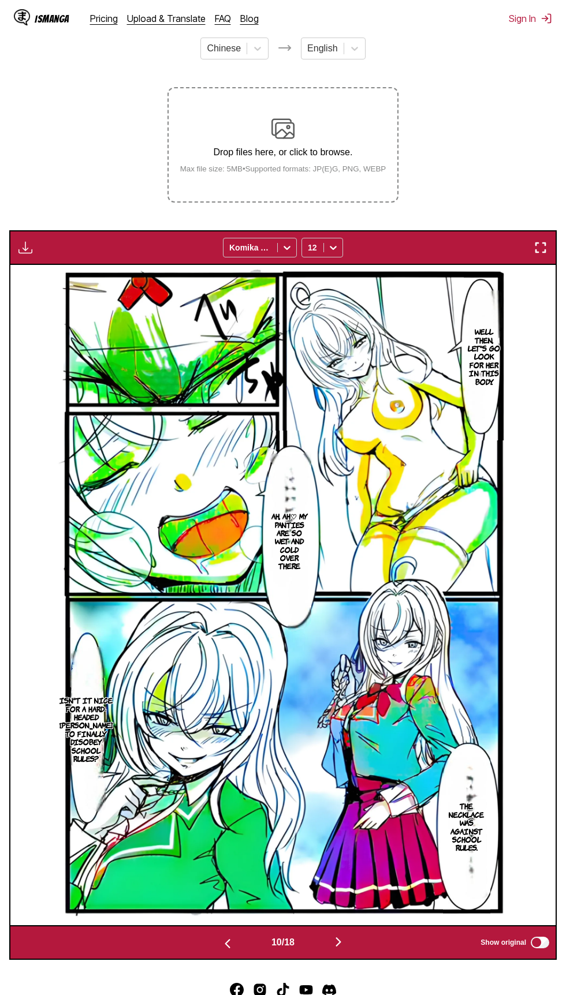
click at [540, 245] on img "button" at bounding box center [541, 248] width 14 height 14
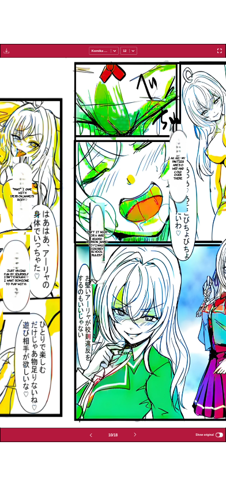
scroll to position [0, 2022]
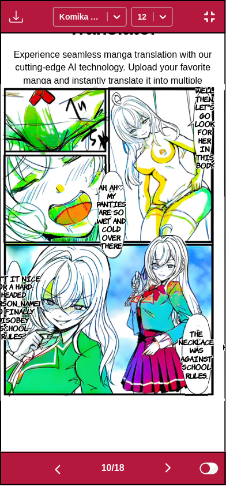
click at [215, 17] on img "button" at bounding box center [210, 17] width 14 height 14
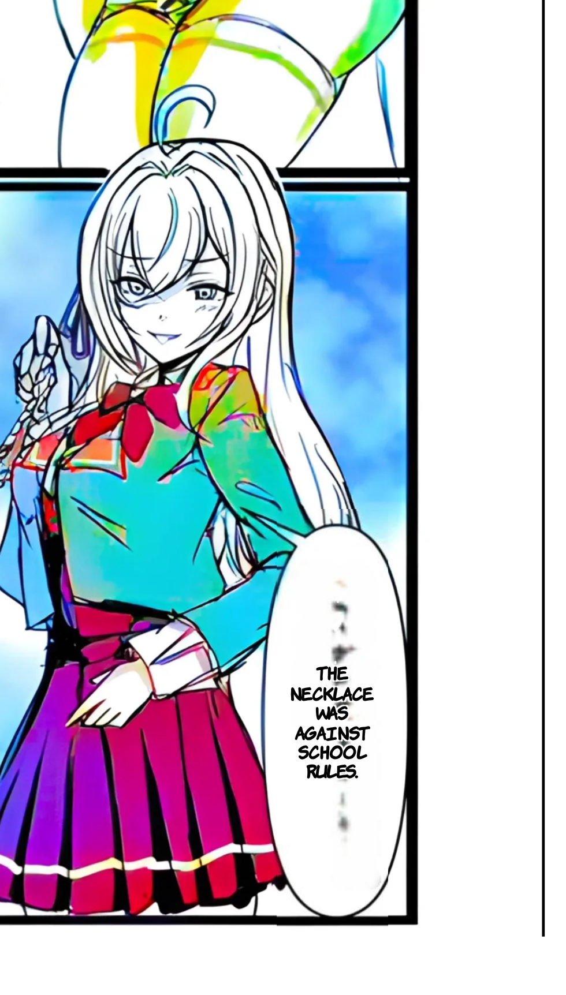
scroll to position [80, 0]
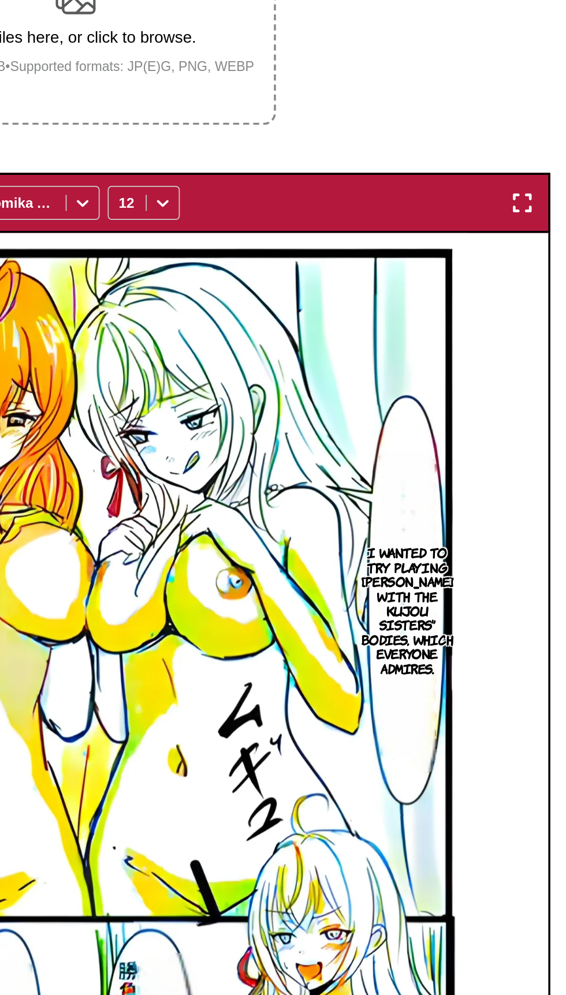
click at [547, 331] on img "button" at bounding box center [541, 325] width 14 height 14
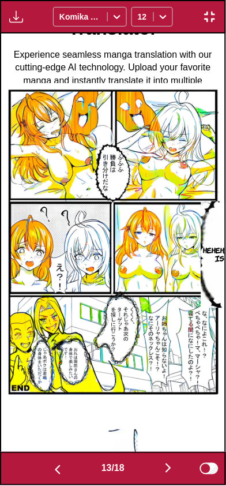
scroll to position [0, 2696]
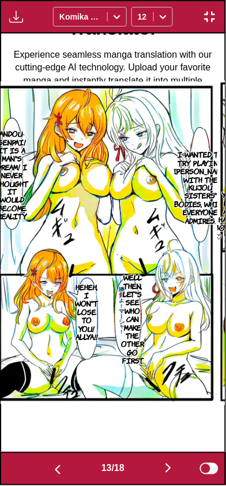
click at [159, 473] on button "button" at bounding box center [168, 469] width 69 height 17
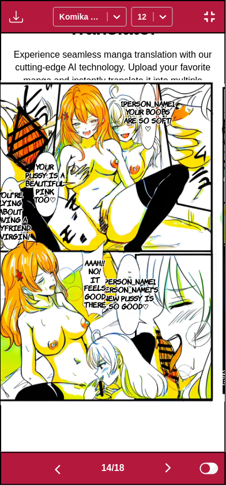
click at [210, 14] on img "button" at bounding box center [210, 17] width 14 height 14
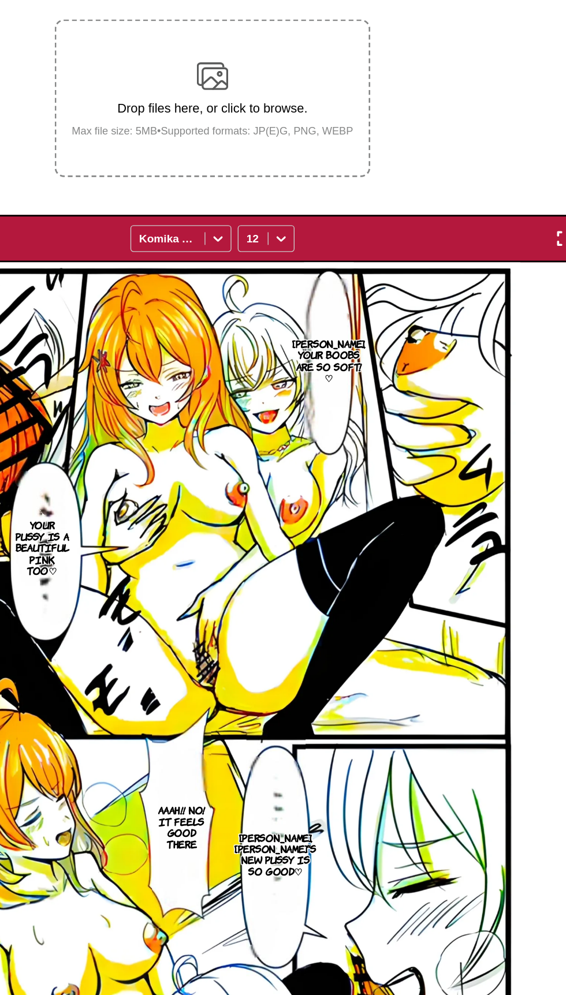
scroll to position [135, 0]
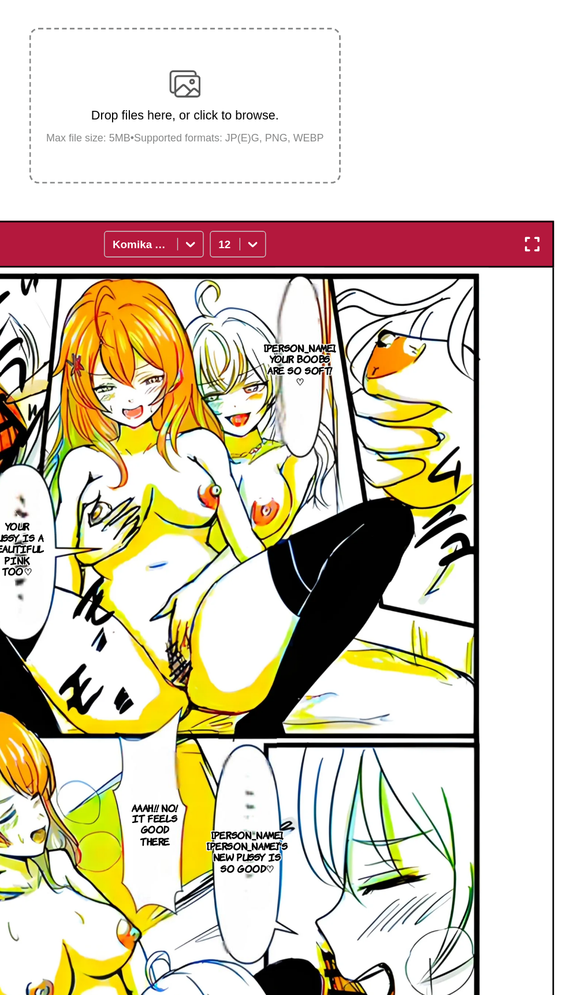
click at [545, 276] on img "button" at bounding box center [541, 270] width 14 height 14
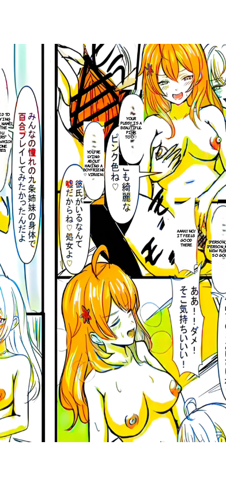
scroll to position [0, 2921]
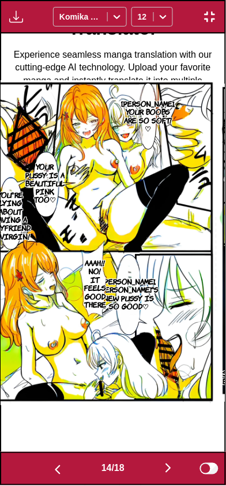
click at [156, 475] on button "button" at bounding box center [168, 469] width 69 height 17
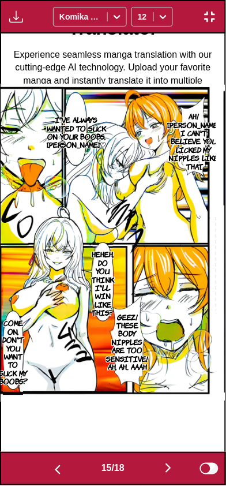
click at [211, 23] on img "button" at bounding box center [210, 17] width 14 height 14
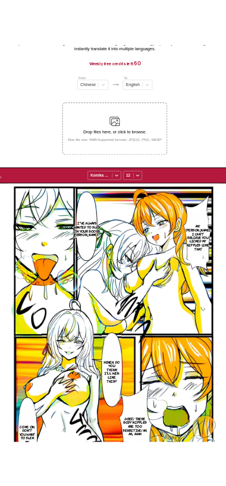
scroll to position [68, 0]
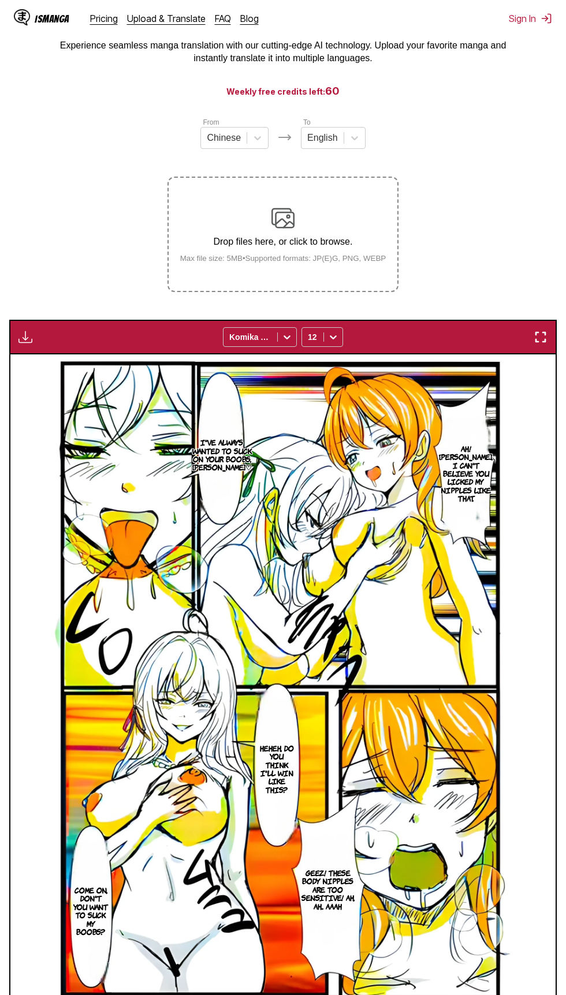
click at [542, 333] on img "button" at bounding box center [541, 337] width 14 height 14
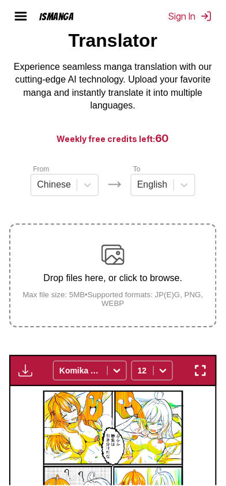
scroll to position [0, 3145]
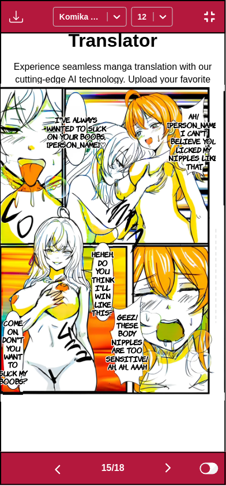
click at [162, 475] on button "button" at bounding box center [168, 469] width 69 height 17
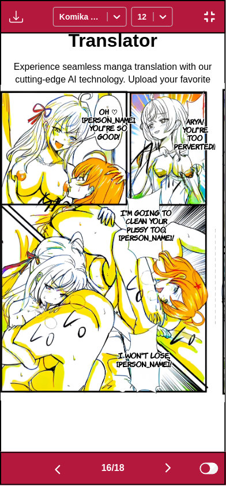
click at [163, 468] on button "button" at bounding box center [168, 469] width 69 height 17
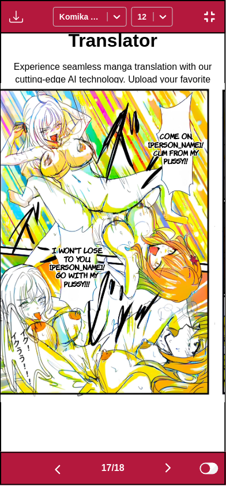
click at [163, 469] on button "button" at bounding box center [168, 469] width 69 height 17
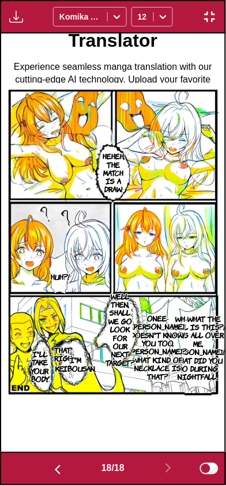
click at [59, 476] on img "button" at bounding box center [58, 471] width 14 height 14
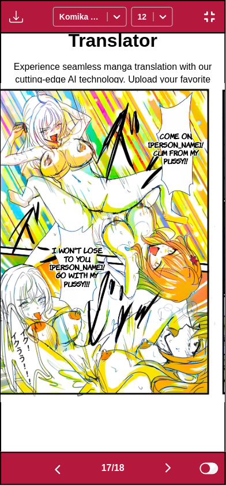
click at [61, 476] on img "button" at bounding box center [58, 471] width 14 height 14
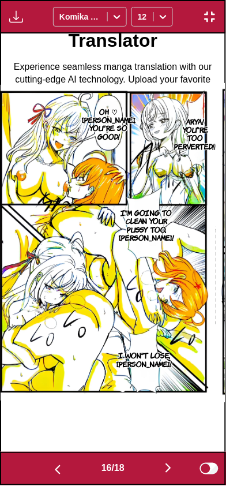
click at [60, 473] on img "button" at bounding box center [58, 471] width 14 height 14
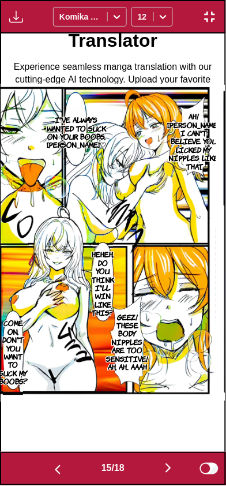
click at [58, 473] on img "button" at bounding box center [58, 471] width 14 height 14
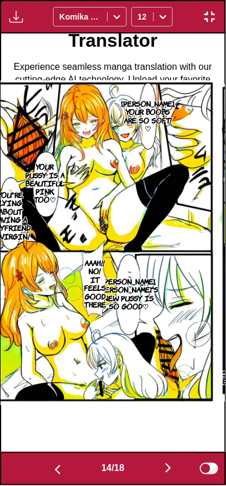
click at [43, 473] on button "button" at bounding box center [57, 469] width 69 height 17
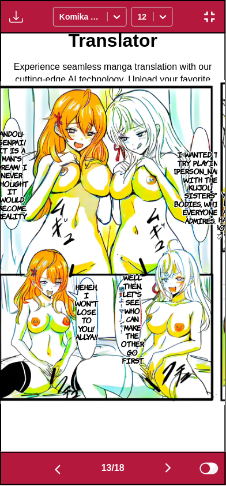
click at [51, 474] on img "button" at bounding box center [58, 471] width 14 height 14
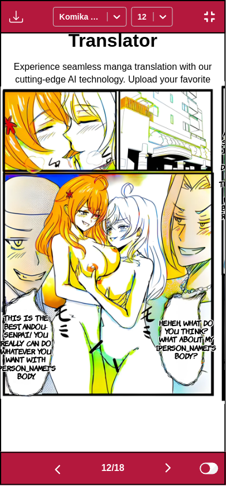
click at [47, 471] on button "button" at bounding box center [57, 469] width 69 height 17
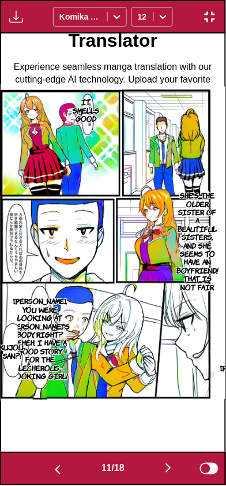
click at [47, 473] on button "button" at bounding box center [57, 469] width 69 height 17
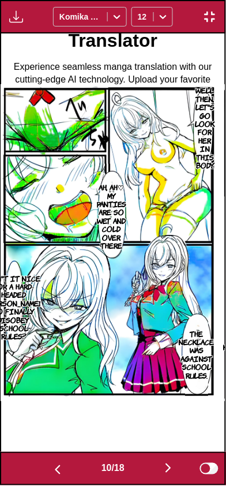
click at [47, 472] on button "button" at bounding box center [57, 469] width 69 height 17
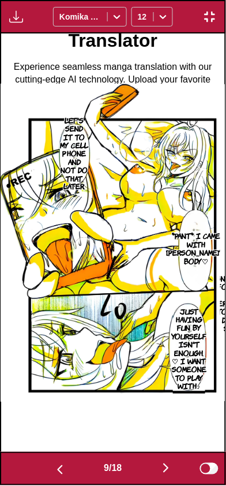
click at [46, 471] on button "button" at bounding box center [59, 469] width 69 height 17
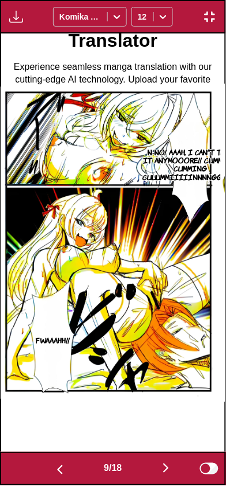
click at [44, 472] on button "button" at bounding box center [59, 469] width 69 height 17
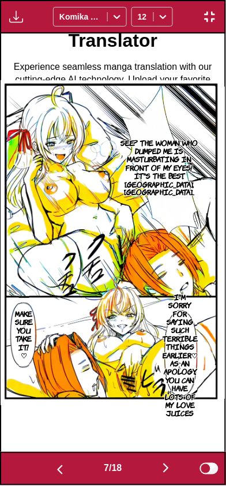
click at [43, 471] on button "button" at bounding box center [59, 469] width 69 height 17
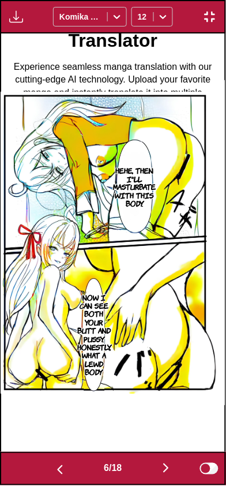
click at [42, 469] on button "button" at bounding box center [59, 469] width 69 height 17
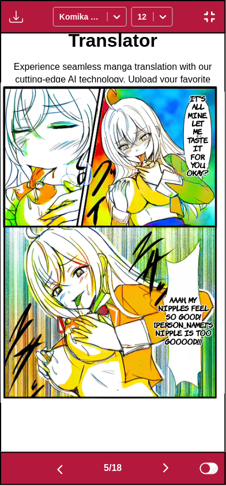
click at [44, 469] on button "button" at bounding box center [59, 469] width 69 height 17
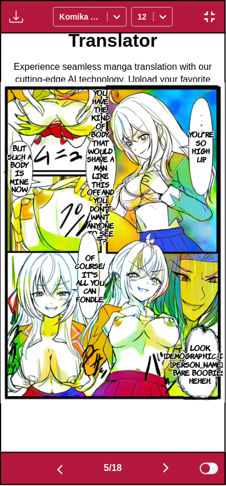
click at [41, 471] on button "button" at bounding box center [59, 469] width 69 height 17
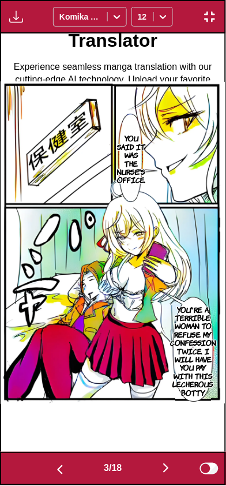
click at [40, 470] on button "button" at bounding box center [59, 469] width 69 height 17
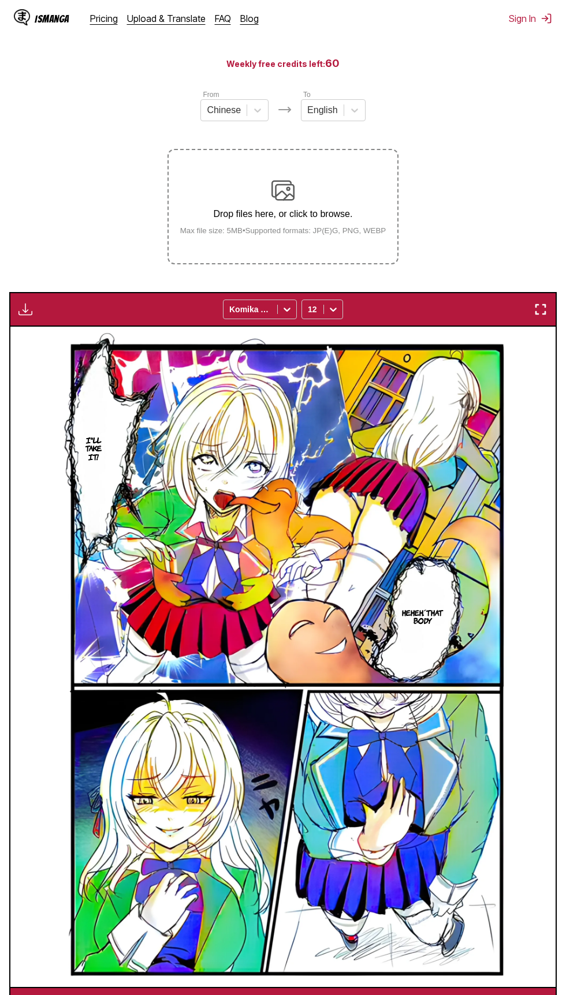
scroll to position [109, 0]
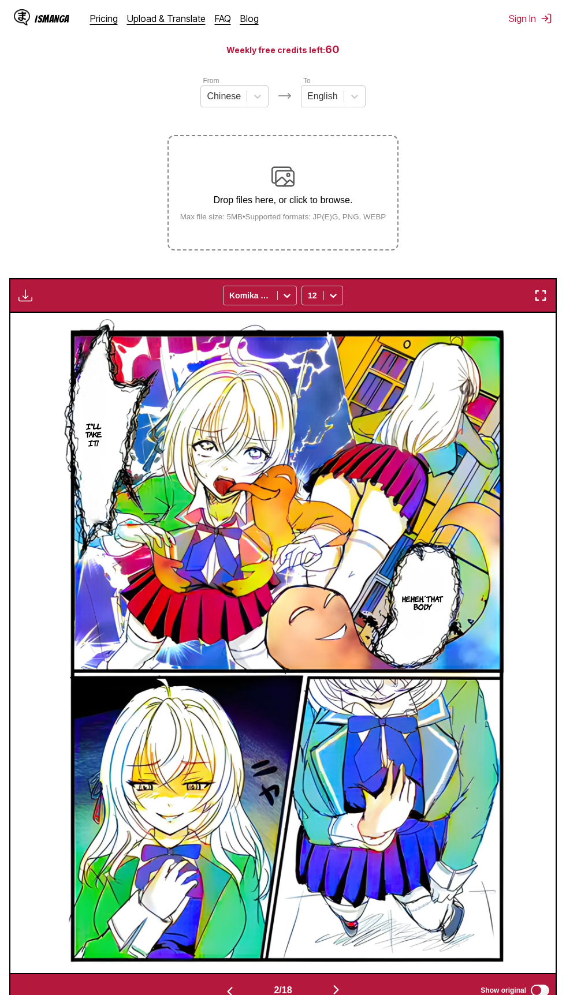
click at [529, 318] on div "I'll take it! Heheh. ́That body" at bounding box center [282, 643] width 545 height 661
click at [540, 297] on img "button" at bounding box center [541, 296] width 14 height 14
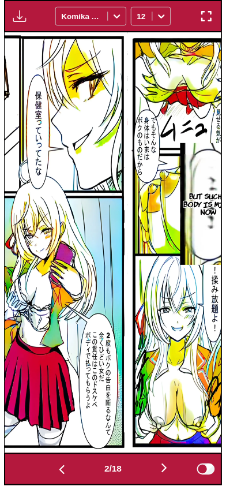
scroll to position [0, 225]
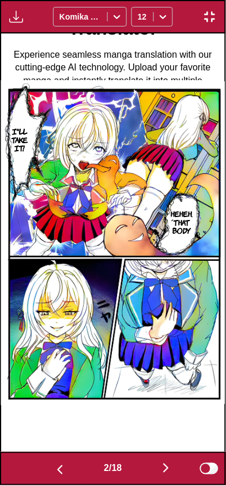
click at [50, 465] on button "button" at bounding box center [59, 469] width 69 height 17
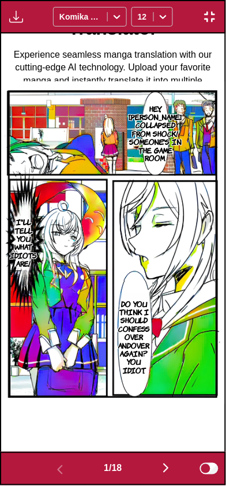
click at [149, 476] on button "button" at bounding box center [166, 469] width 69 height 17
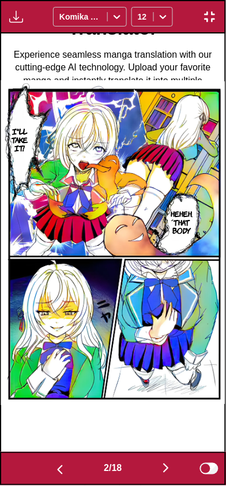
click at [156, 476] on button "button" at bounding box center [166, 469] width 69 height 17
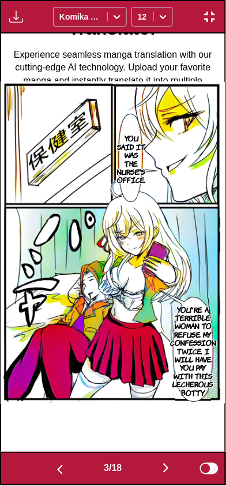
click at [215, 12] on img "button" at bounding box center [210, 17] width 14 height 14
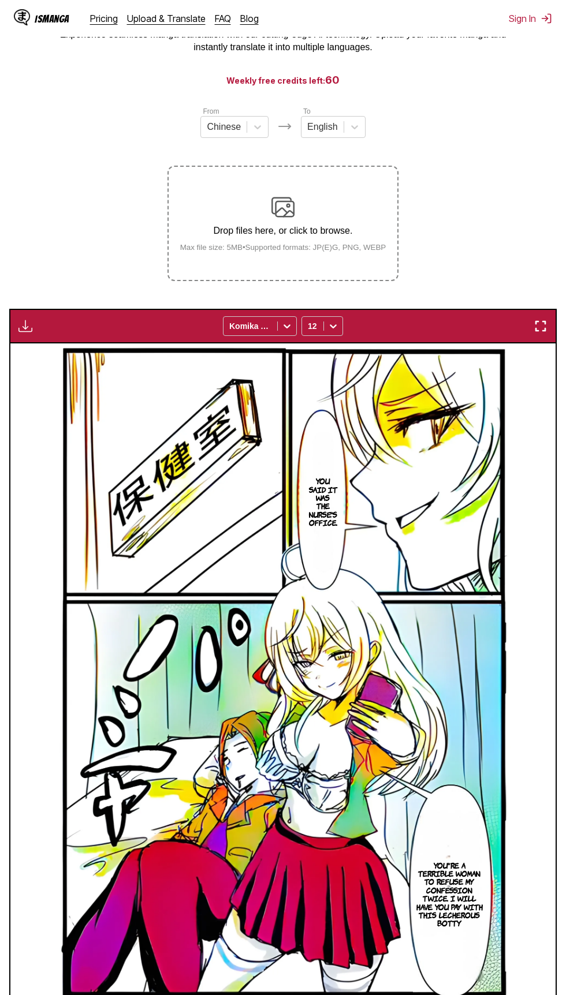
scroll to position [133, 0]
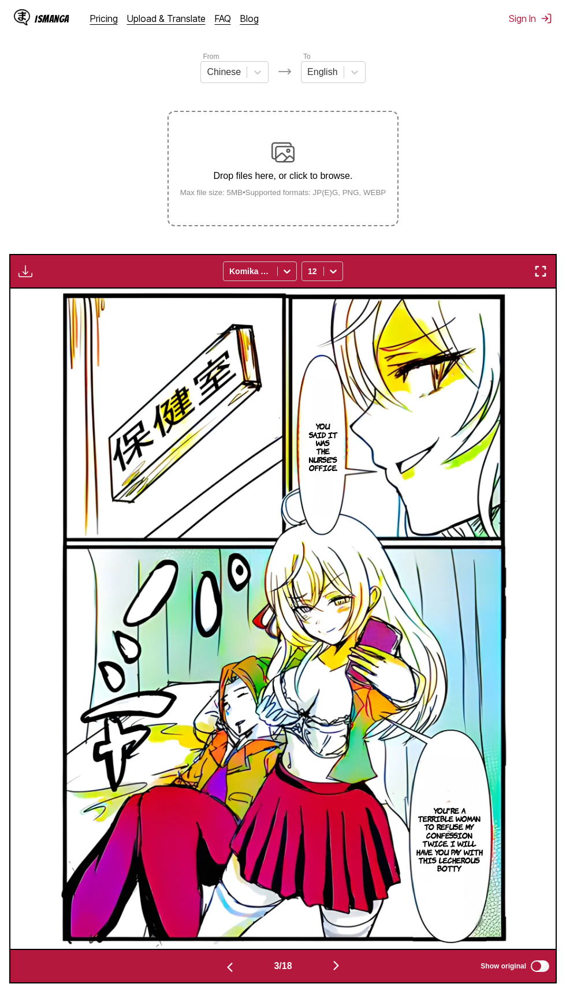
click at [536, 273] on img "button" at bounding box center [541, 271] width 14 height 14
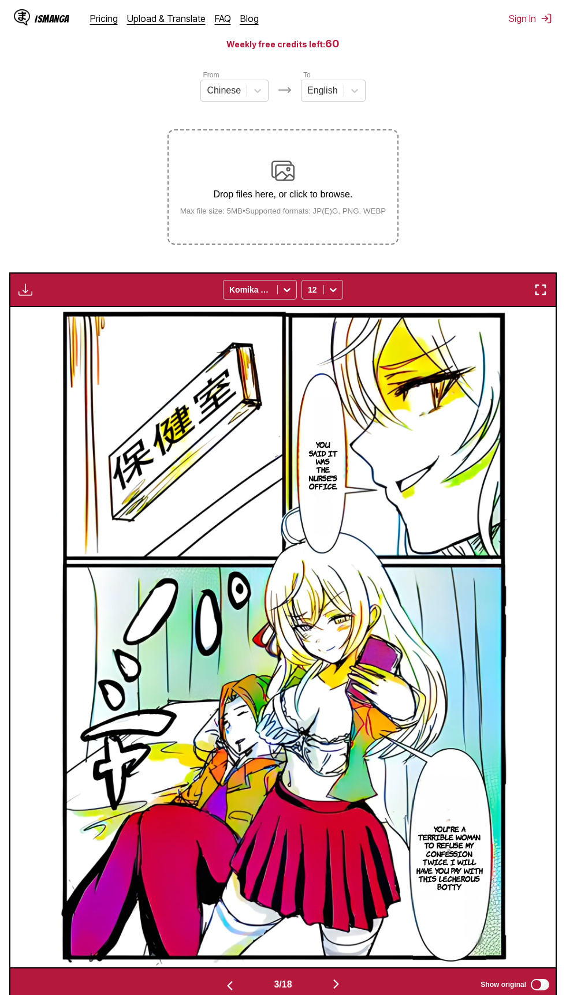
scroll to position [122, 0]
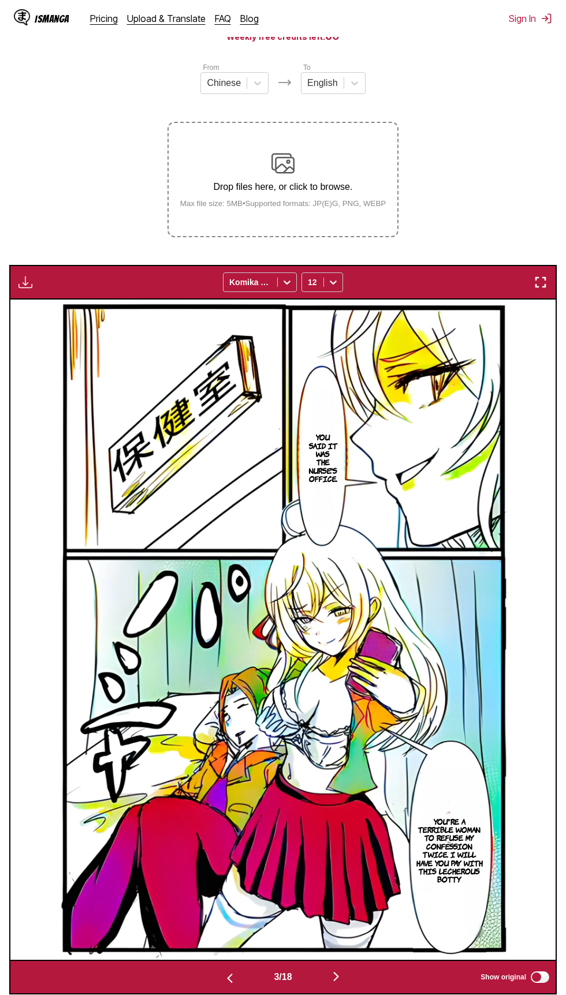
click at [539, 280] on img "button" at bounding box center [541, 282] width 14 height 14
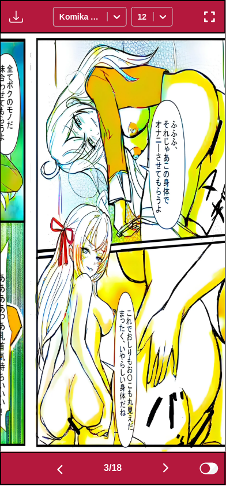
scroll to position [0, 449]
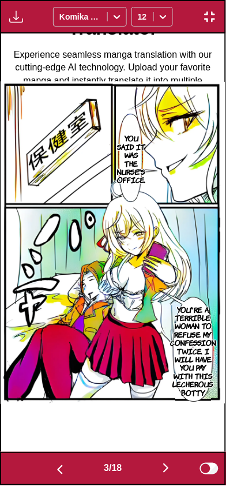
click at [148, 476] on button "button" at bounding box center [166, 469] width 69 height 17
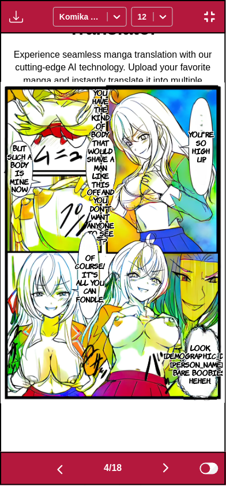
click at [161, 462] on button "button" at bounding box center [166, 469] width 69 height 17
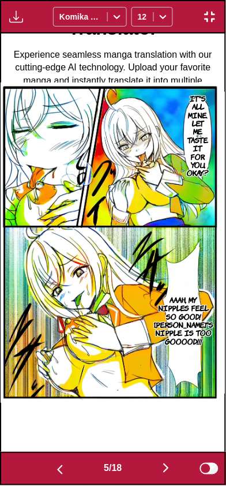
click at [163, 465] on img "button" at bounding box center [166, 469] width 14 height 14
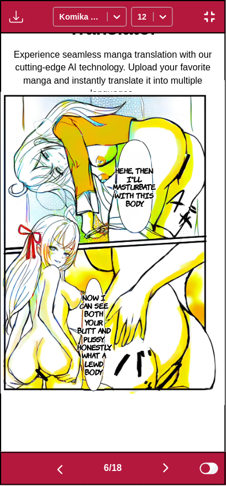
click at [163, 464] on img "button" at bounding box center [166, 469] width 14 height 14
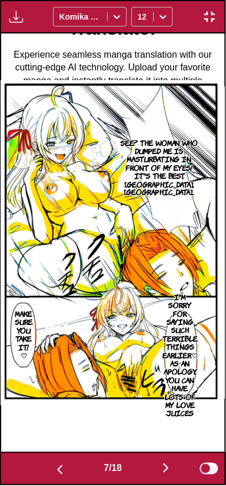
click at [163, 464] on img "button" at bounding box center [166, 469] width 14 height 14
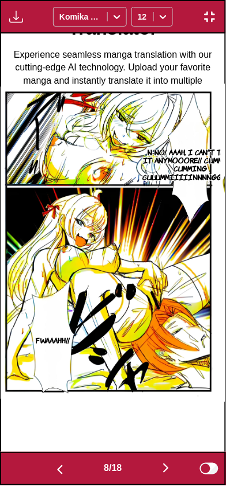
click at [163, 464] on img "button" at bounding box center [166, 469] width 14 height 14
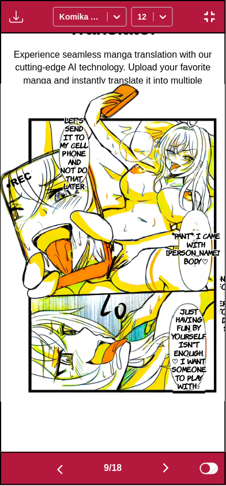
click at [162, 464] on img "button" at bounding box center [166, 469] width 14 height 14
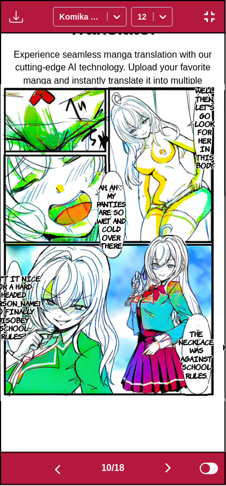
click at [161, 463] on button "button" at bounding box center [168, 469] width 69 height 17
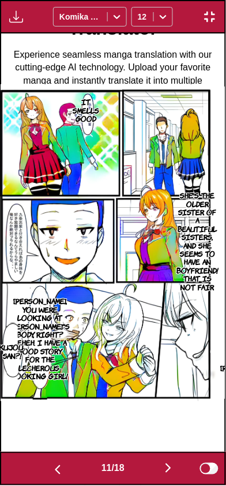
click at [162, 463] on button "button" at bounding box center [168, 469] width 69 height 17
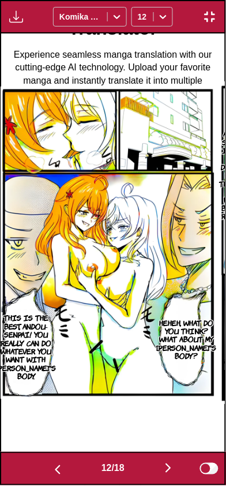
click at [162, 465] on button "button" at bounding box center [168, 469] width 69 height 17
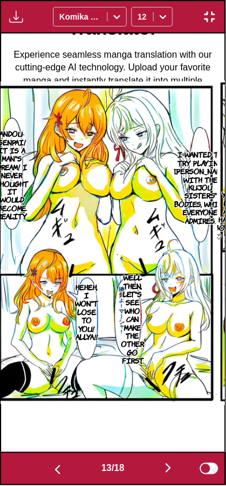
click at [162, 465] on button "button" at bounding box center [168, 469] width 69 height 17
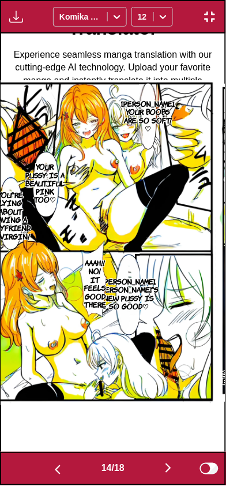
click at [165, 469] on img "button" at bounding box center [169, 469] width 14 height 14
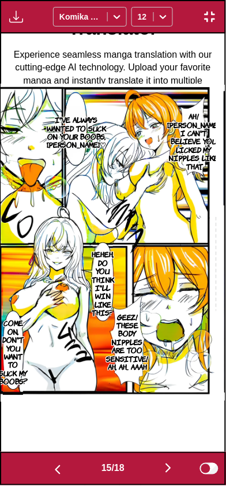
click at [163, 469] on button "button" at bounding box center [168, 469] width 69 height 17
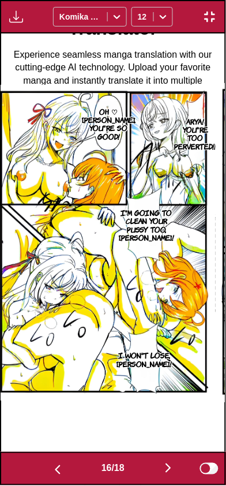
click at [161, 471] on button "button" at bounding box center [168, 469] width 69 height 17
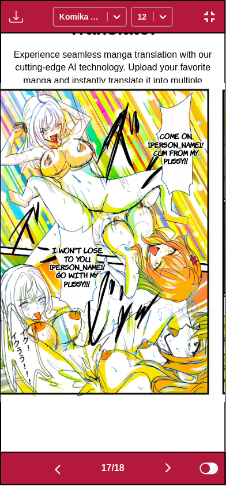
click at [162, 472] on button "button" at bounding box center [168, 469] width 69 height 17
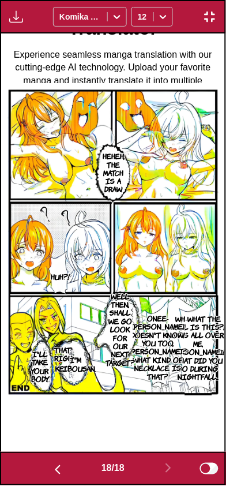
click at [58, 470] on img "button" at bounding box center [58, 471] width 14 height 14
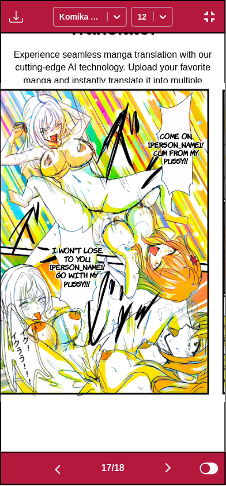
click at [58, 470] on img "button" at bounding box center [58, 471] width 14 height 14
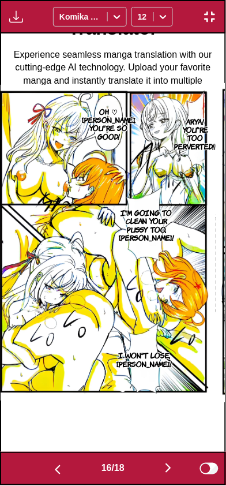
click at [58, 469] on img "button" at bounding box center [58, 471] width 14 height 14
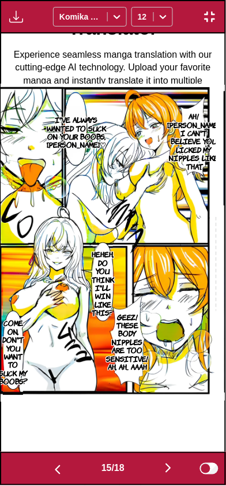
click at [58, 467] on img "button" at bounding box center [58, 471] width 14 height 14
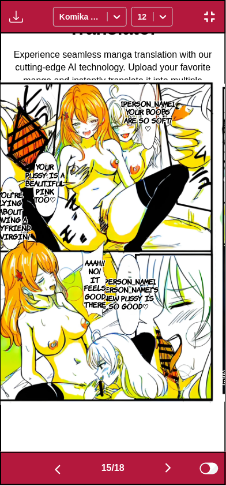
click at [59, 467] on img "button" at bounding box center [58, 471] width 14 height 14
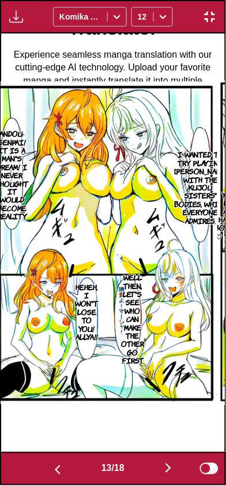
click at [58, 468] on img "button" at bounding box center [58, 471] width 14 height 14
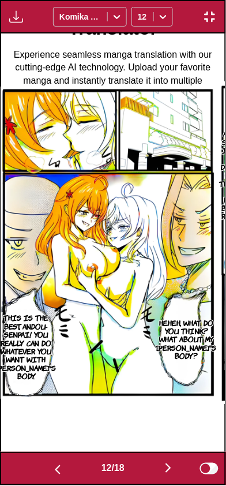
click at [58, 469] on img "button" at bounding box center [58, 471] width 14 height 14
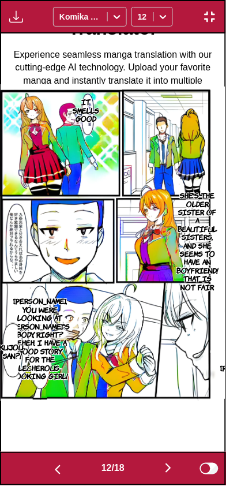
click at [57, 468] on img "button" at bounding box center [58, 471] width 14 height 14
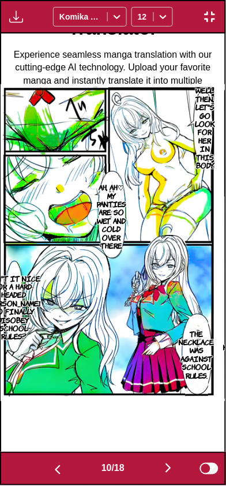
click at [56, 469] on img "button" at bounding box center [58, 471] width 14 height 14
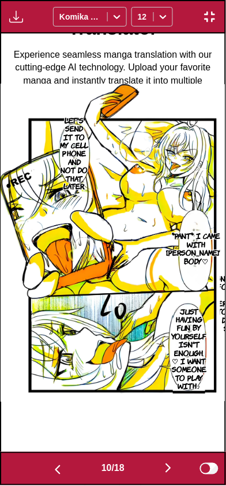
click at [58, 468] on img "button" at bounding box center [58, 471] width 14 height 14
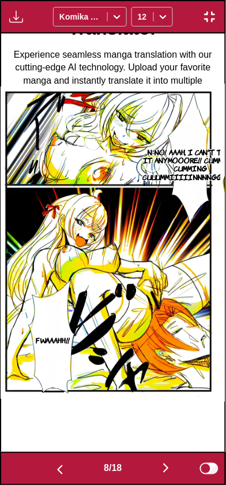
click at [58, 468] on img "button" at bounding box center [60, 471] width 14 height 14
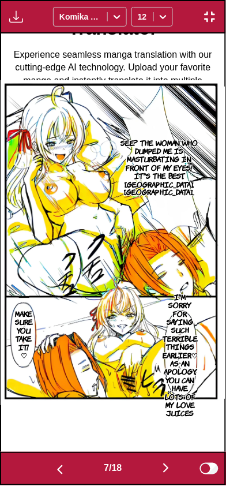
click at [57, 467] on img "button" at bounding box center [60, 471] width 14 height 14
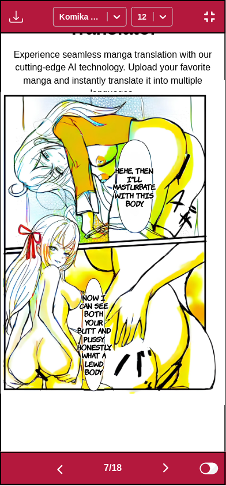
click at [58, 467] on img "button" at bounding box center [60, 471] width 14 height 14
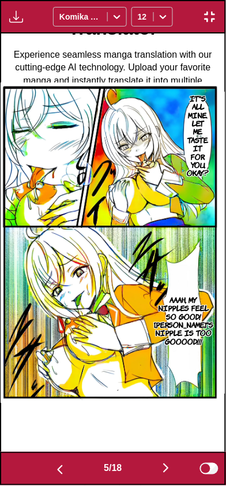
click at [57, 468] on img "button" at bounding box center [60, 471] width 14 height 14
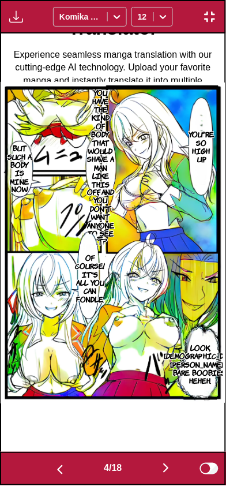
click at [58, 469] on img "button" at bounding box center [60, 471] width 14 height 14
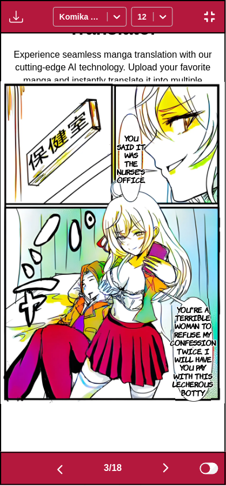
click at [59, 469] on img "button" at bounding box center [60, 471] width 14 height 14
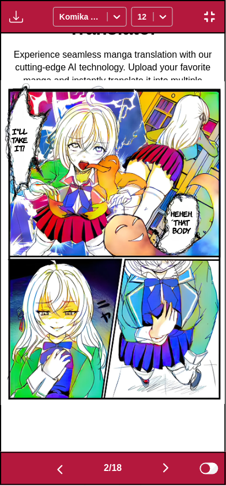
click at [163, 468] on img "button" at bounding box center [166, 469] width 14 height 14
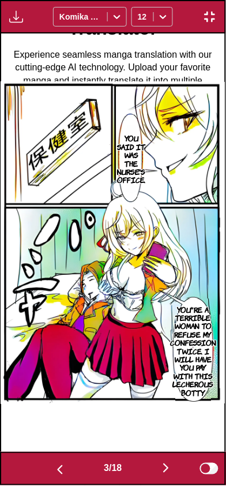
click at [167, 471] on img "button" at bounding box center [166, 469] width 14 height 14
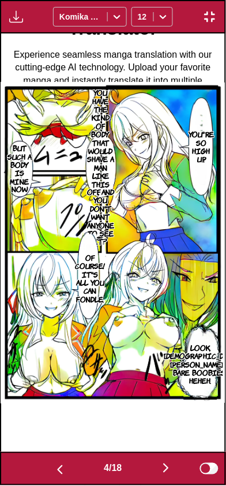
click at [162, 473] on img "button" at bounding box center [166, 469] width 14 height 14
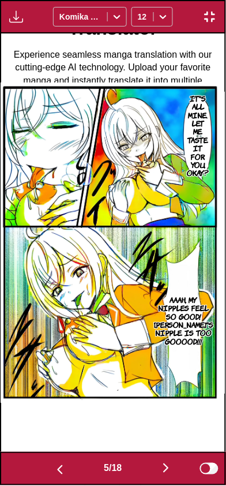
click at [162, 474] on button "button" at bounding box center [166, 469] width 69 height 17
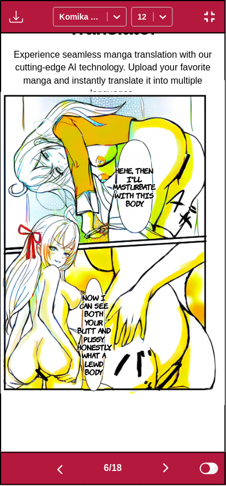
click at [168, 468] on img "button" at bounding box center [166, 469] width 14 height 14
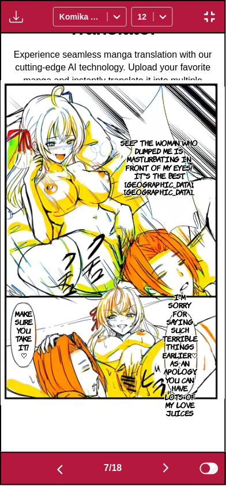
click at [169, 470] on img "button" at bounding box center [166, 469] width 14 height 14
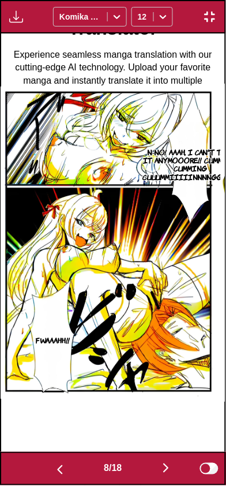
click at [169, 467] on img "button" at bounding box center [166, 469] width 14 height 14
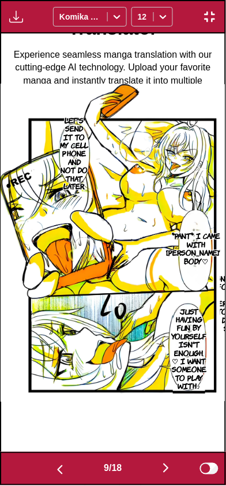
click at [173, 468] on img "button" at bounding box center [166, 469] width 14 height 14
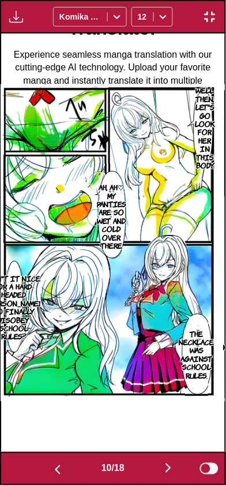
click at [172, 469] on img "button" at bounding box center [169, 469] width 14 height 14
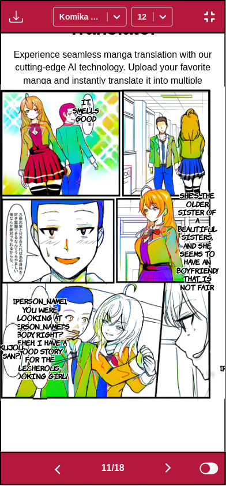
click at [176, 470] on img "button" at bounding box center [169, 469] width 14 height 14
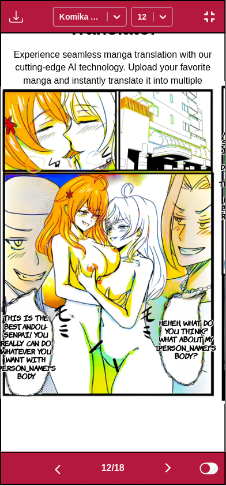
click at [162, 472] on button "button" at bounding box center [168, 469] width 69 height 17
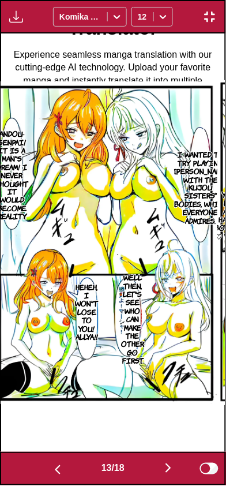
click at [61, 469] on img "button" at bounding box center [58, 471] width 14 height 14
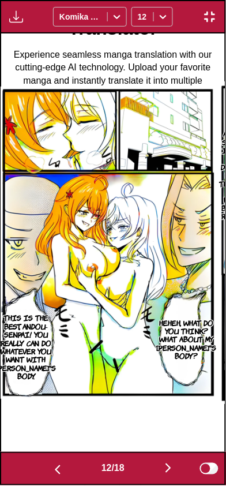
click at [162, 469] on button "button" at bounding box center [168, 469] width 69 height 17
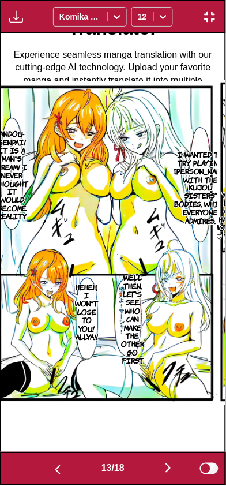
click at [164, 469] on button "button" at bounding box center [168, 469] width 69 height 17
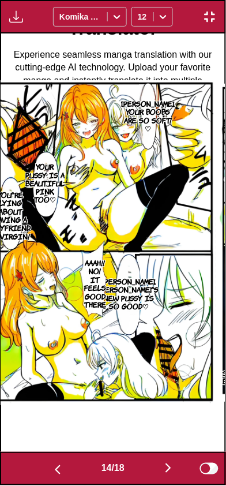
click at [163, 471] on button "button" at bounding box center [168, 469] width 69 height 17
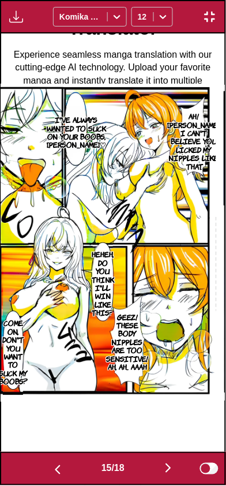
click at [165, 463] on img "button" at bounding box center [169, 469] width 14 height 14
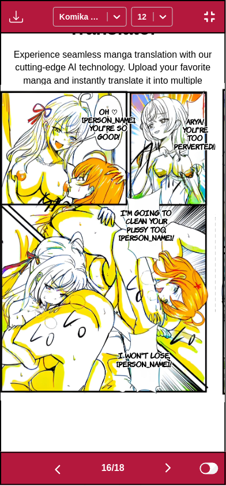
click at [51, 475] on img "button" at bounding box center [58, 471] width 14 height 14
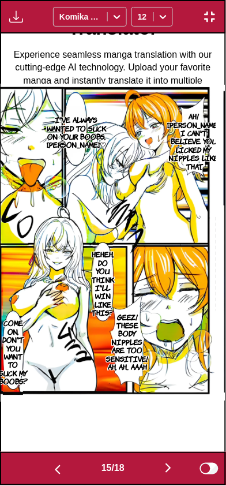
click at [151, 471] on button "button" at bounding box center [168, 469] width 69 height 17
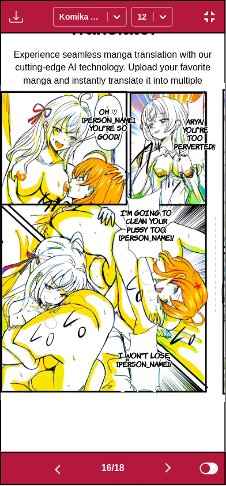
click at [147, 468] on button "button" at bounding box center [168, 469] width 69 height 17
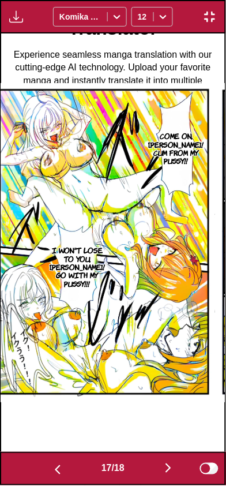
click at [150, 471] on button "button" at bounding box center [168, 469] width 69 height 17
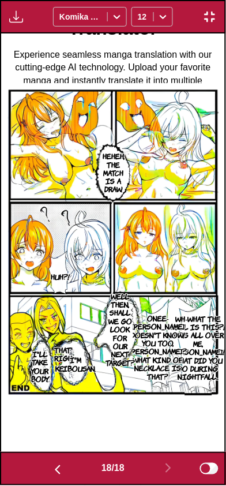
click at [70, 475] on button "button" at bounding box center [57, 469] width 69 height 17
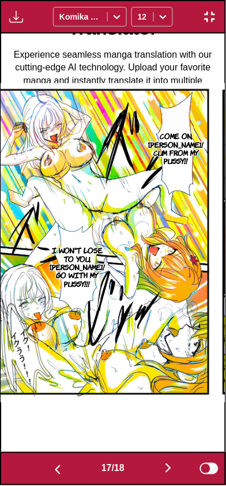
click at [59, 475] on img "button" at bounding box center [58, 471] width 14 height 14
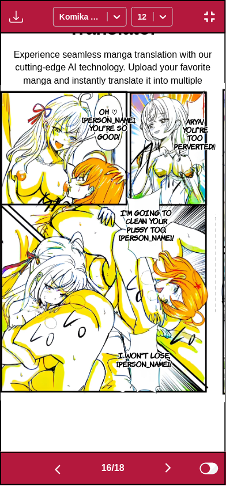
click at [58, 473] on img "button" at bounding box center [58, 471] width 14 height 14
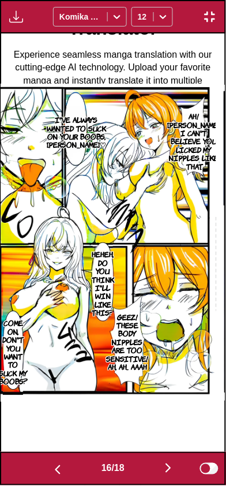
click at [59, 471] on img "button" at bounding box center [58, 471] width 14 height 14
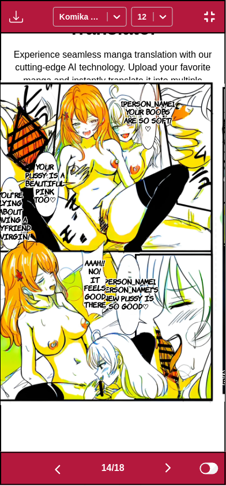
click at [59, 471] on img "button" at bounding box center [58, 471] width 14 height 14
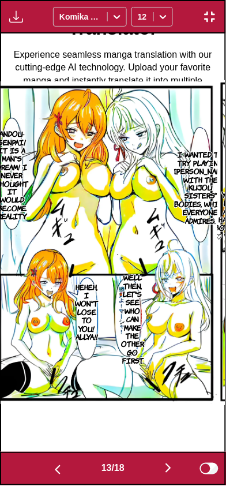
click at [58, 472] on img "button" at bounding box center [58, 471] width 14 height 14
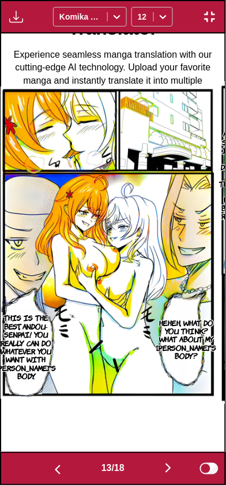
click at [57, 473] on img "button" at bounding box center [58, 471] width 14 height 14
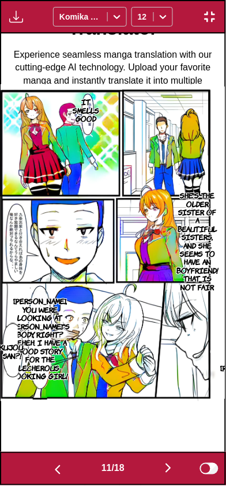
click at [59, 472] on img "button" at bounding box center [58, 471] width 14 height 14
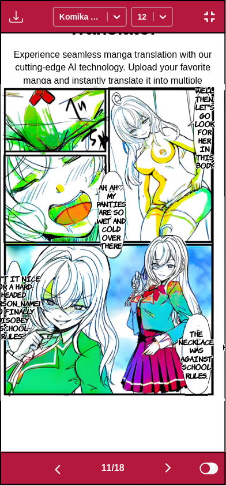
click at [58, 472] on img "button" at bounding box center [58, 471] width 14 height 14
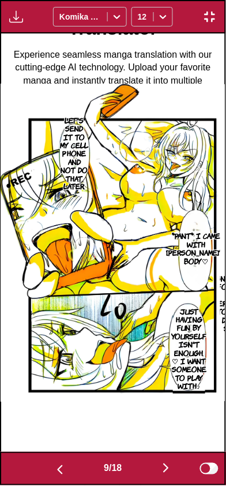
click at [58, 472] on img "button" at bounding box center [60, 471] width 14 height 14
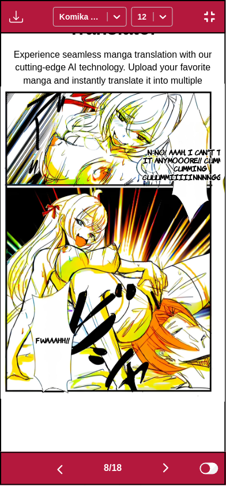
click at [59, 472] on img "button" at bounding box center [60, 471] width 14 height 14
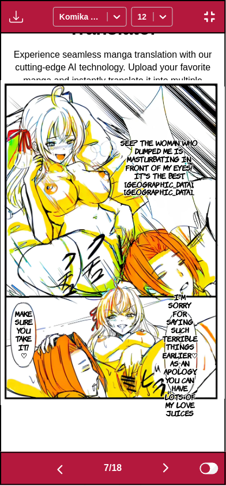
click at [59, 472] on img "button" at bounding box center [60, 471] width 14 height 14
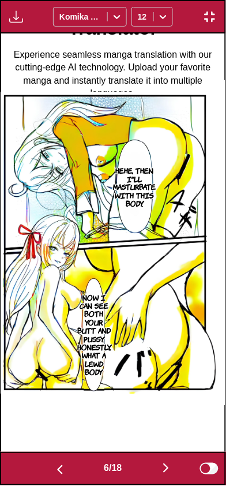
click at [58, 474] on img "button" at bounding box center [60, 471] width 14 height 14
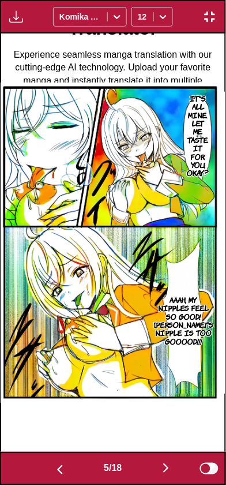
click at [59, 474] on img "button" at bounding box center [60, 471] width 14 height 14
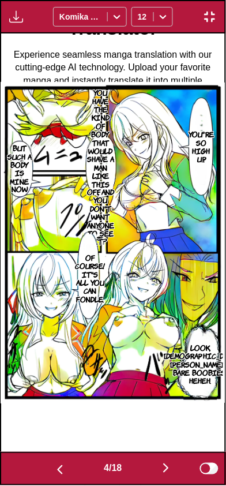
click at [58, 474] on img "button" at bounding box center [60, 471] width 14 height 14
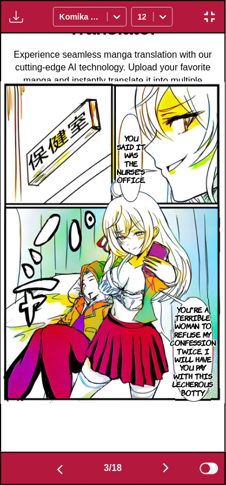
click at [58, 473] on img "button" at bounding box center [60, 471] width 14 height 14
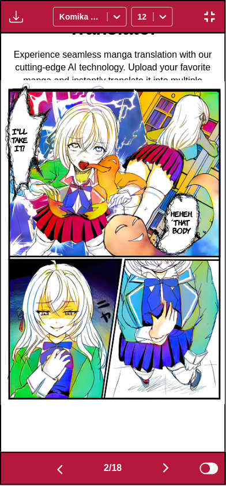
click at [61, 472] on img "button" at bounding box center [60, 471] width 14 height 14
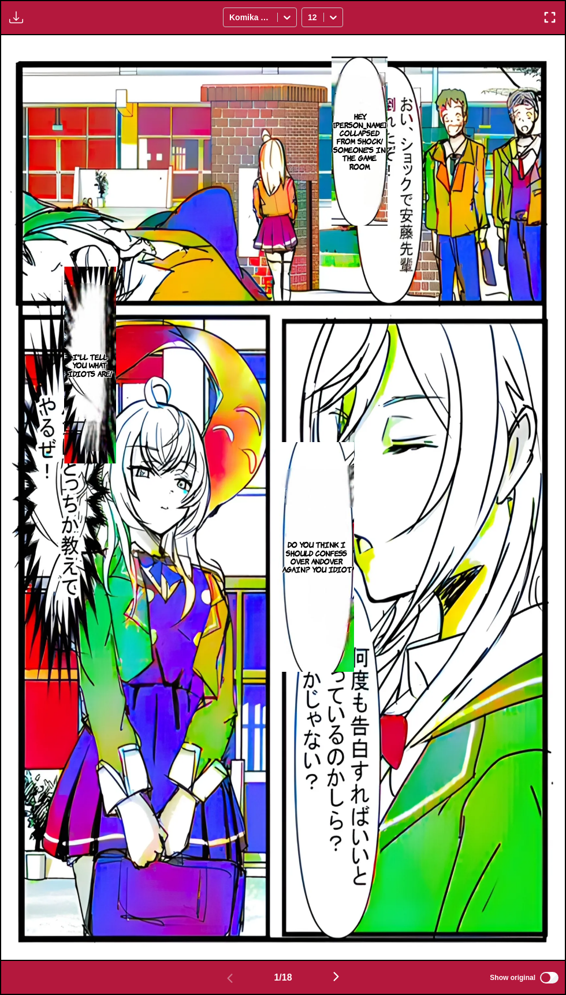
scroll to position [143, 0]
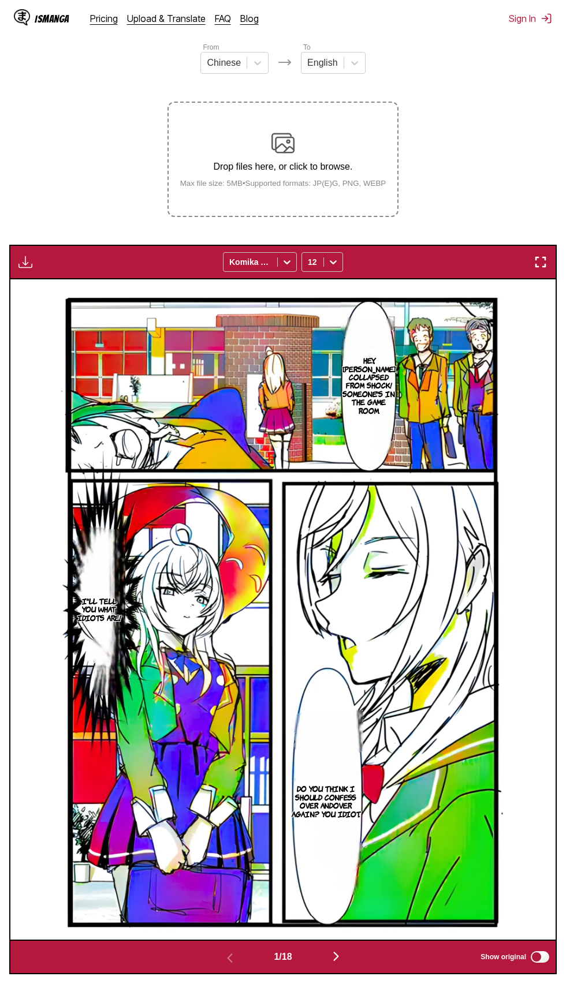
click at [539, 256] on img "button" at bounding box center [541, 262] width 14 height 14
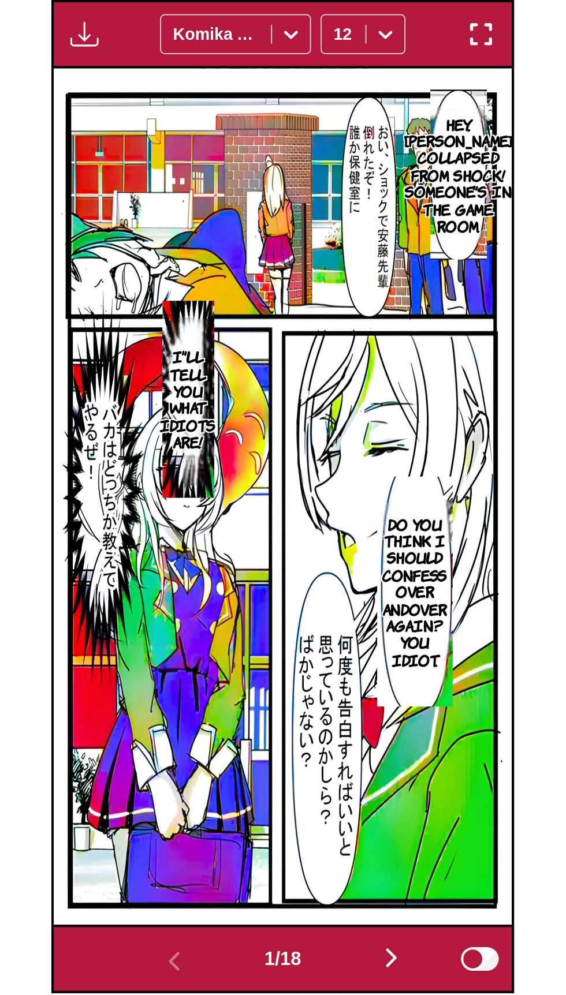
scroll to position [103, 0]
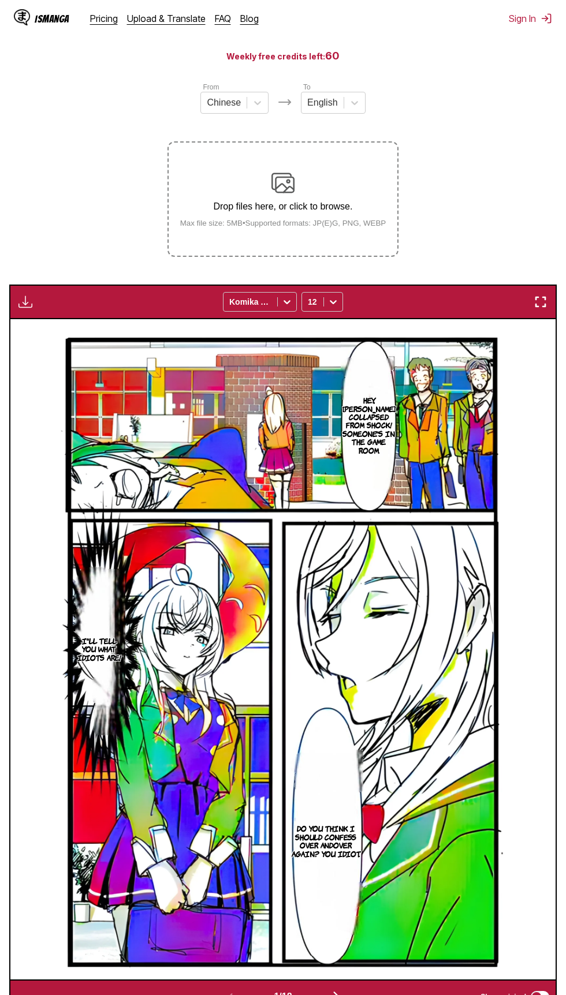
click at [534, 303] on img "button" at bounding box center [541, 302] width 14 height 14
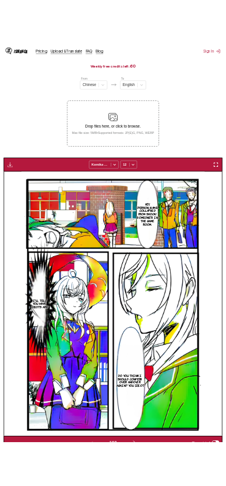
scroll to position [80, 0]
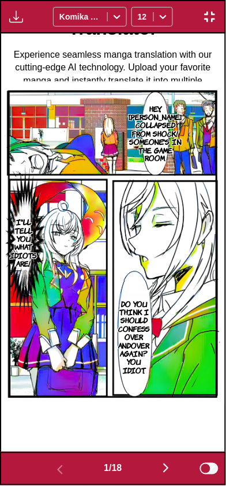
click at [158, 468] on button "button" at bounding box center [166, 469] width 69 height 17
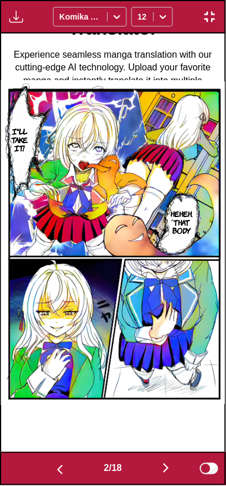
click at [146, 461] on button "button" at bounding box center [166, 469] width 69 height 17
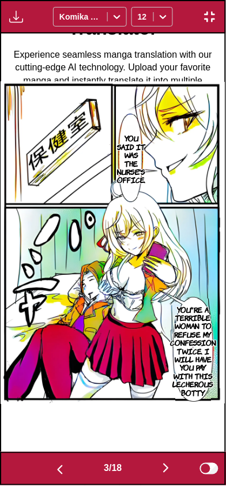
click at [65, 471] on button "button" at bounding box center [59, 469] width 69 height 17
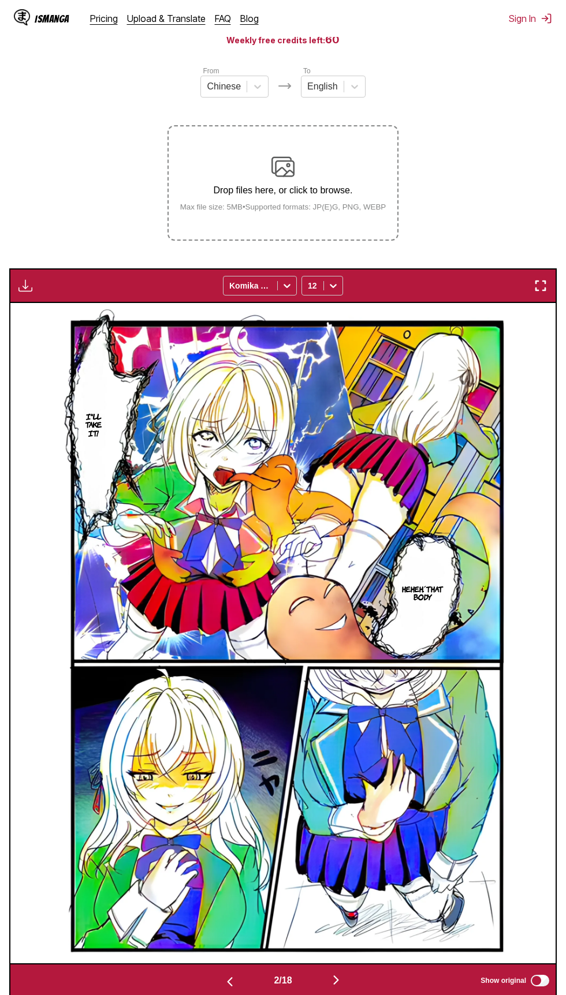
scroll to position [163, 0]
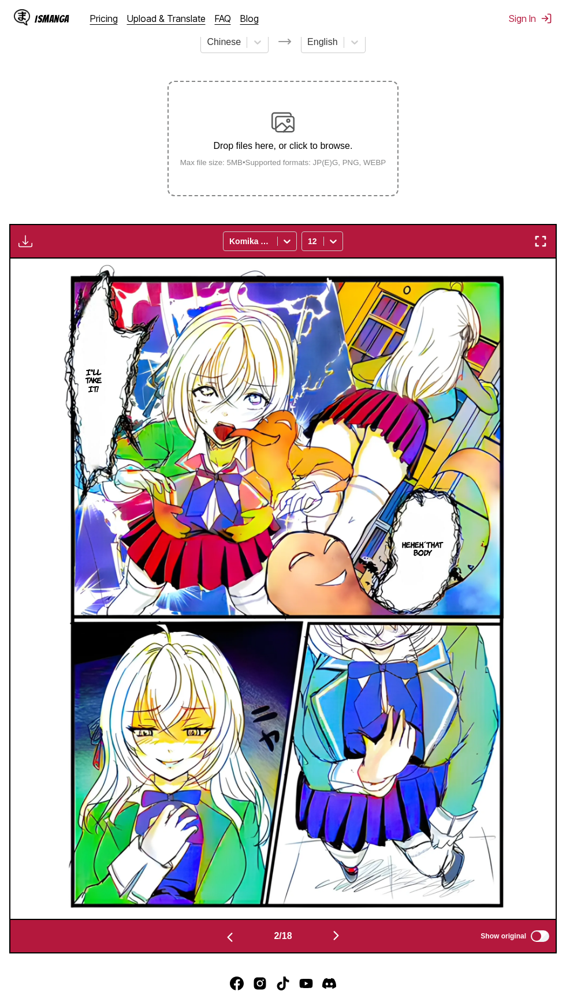
click at [540, 241] on img "button" at bounding box center [541, 241] width 14 height 14
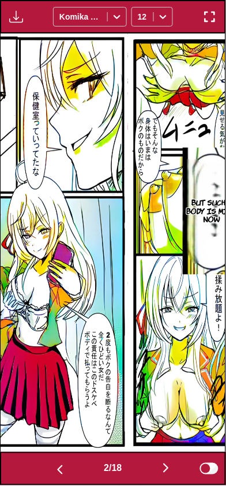
scroll to position [0, 225]
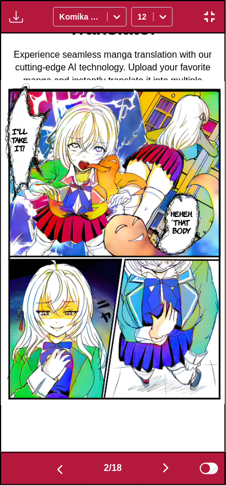
click at [166, 477] on button "button" at bounding box center [166, 469] width 69 height 17
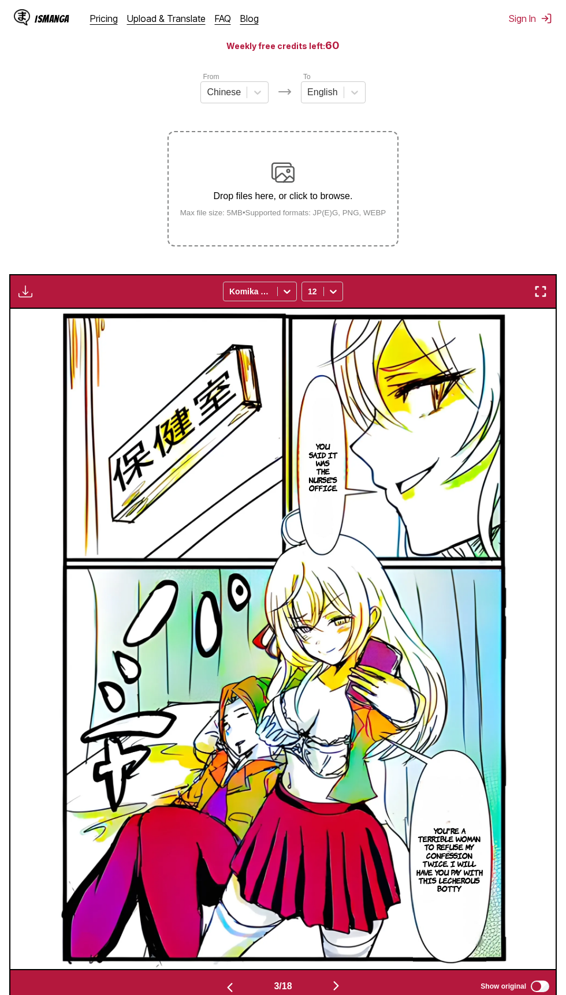
scroll to position [144, 0]
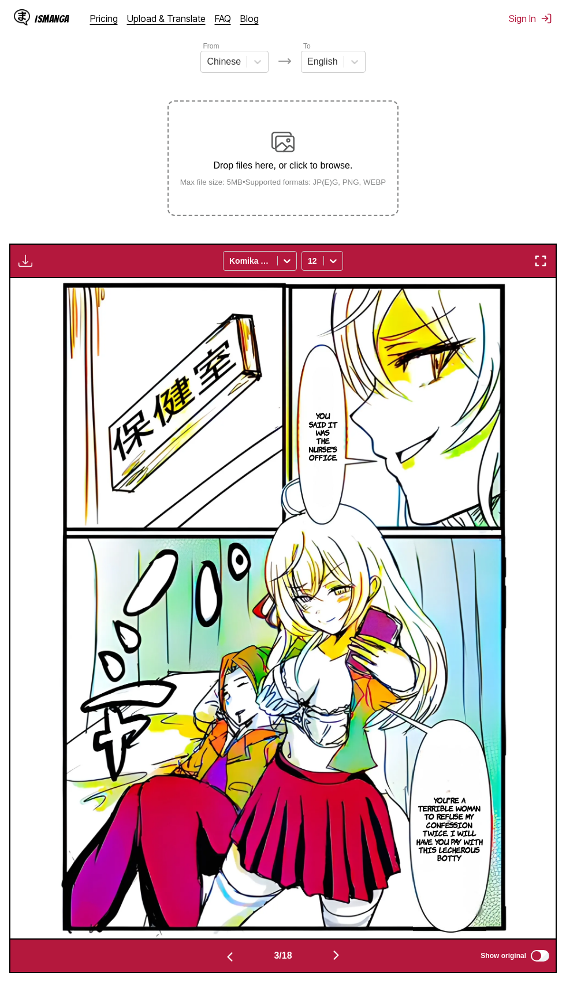
click at [540, 262] on img "button" at bounding box center [541, 261] width 14 height 14
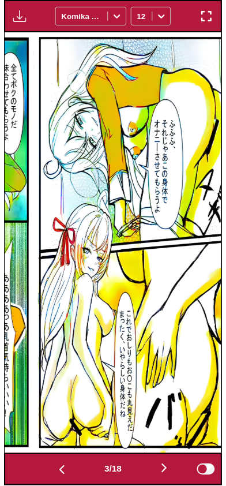
scroll to position [0, 449]
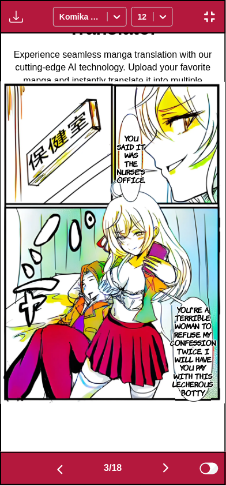
click at [126, 481] on div "3 / 18 Show original" at bounding box center [113, 469] width 226 height 33
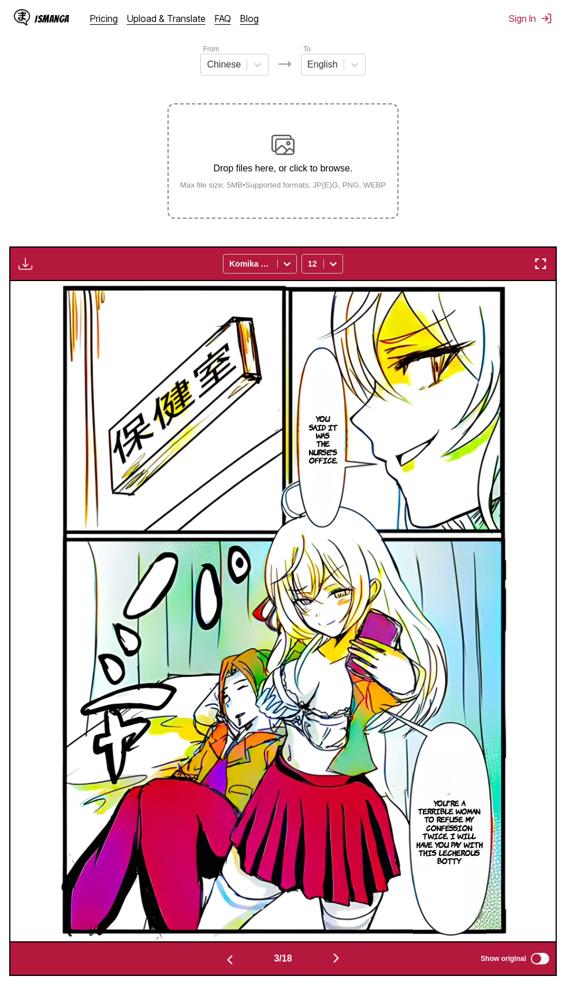
scroll to position [146, 0]
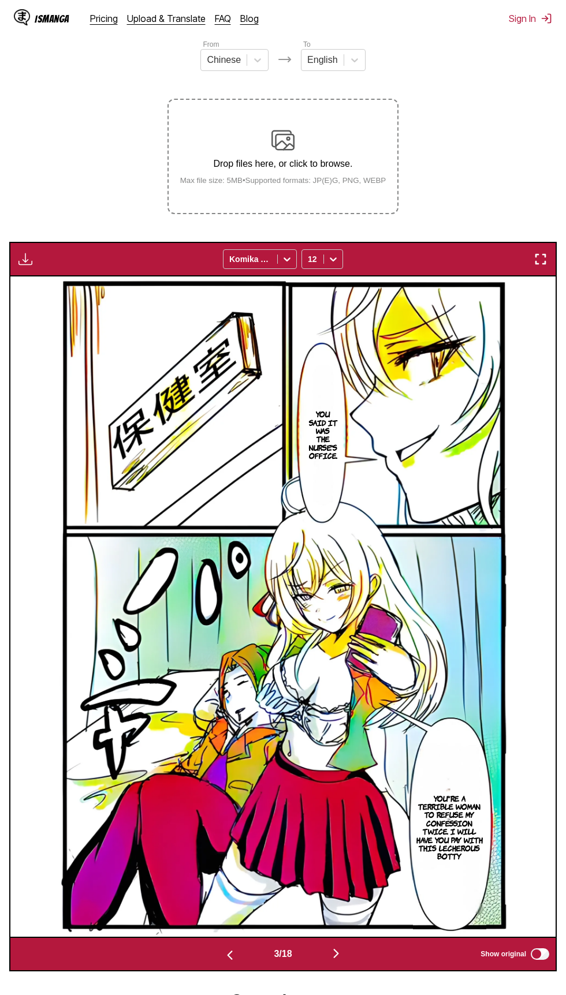
click at [544, 258] on img "button" at bounding box center [541, 259] width 14 height 14
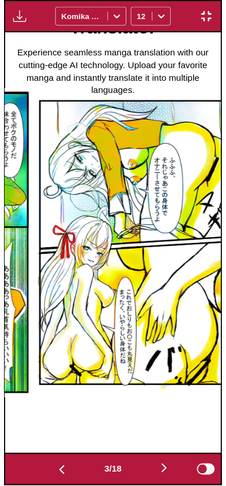
scroll to position [0, 449]
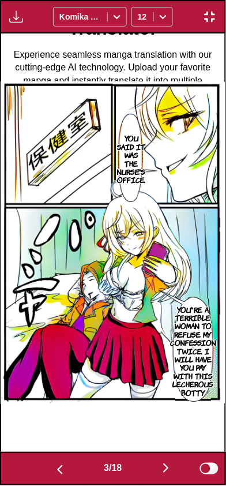
click at [159, 472] on button "button" at bounding box center [166, 469] width 69 height 17
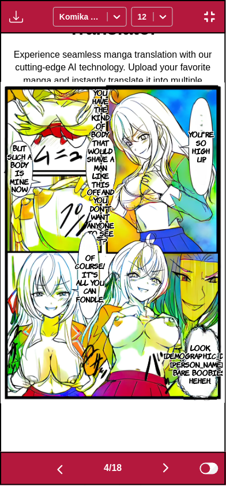
click at [164, 466] on img "button" at bounding box center [166, 469] width 14 height 14
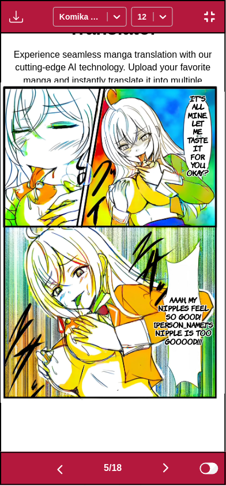
click at [59, 464] on img "button" at bounding box center [60, 471] width 14 height 14
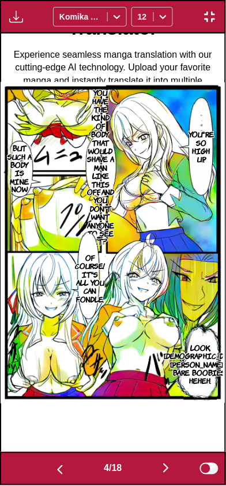
click at [163, 473] on img "button" at bounding box center [166, 469] width 14 height 14
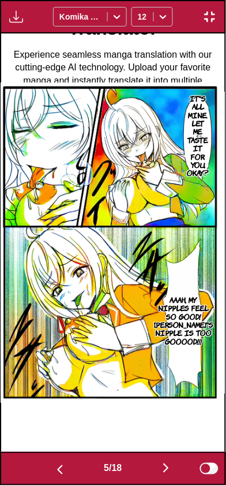
click at [167, 468] on img "button" at bounding box center [166, 469] width 14 height 14
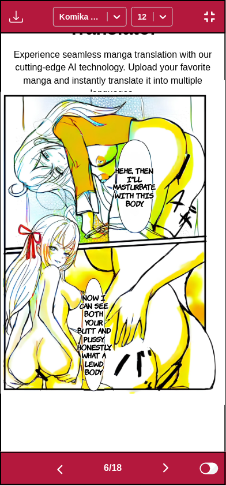
click at [162, 467] on img "button" at bounding box center [166, 469] width 14 height 14
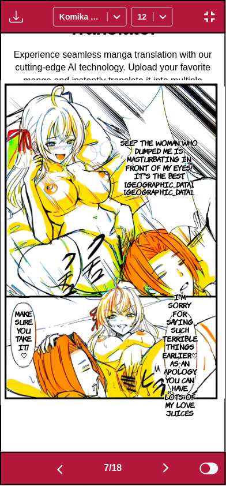
click at [167, 466] on img "button" at bounding box center [166, 469] width 14 height 14
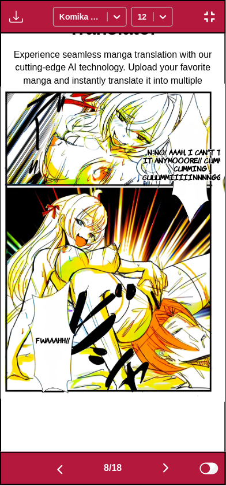
click at [164, 463] on img "button" at bounding box center [166, 469] width 14 height 14
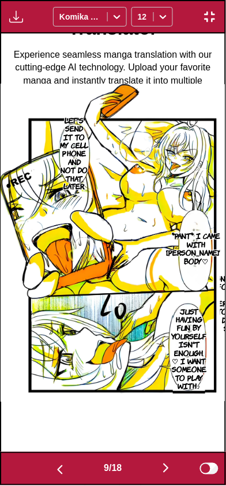
click at [170, 464] on img "button" at bounding box center [166, 469] width 14 height 14
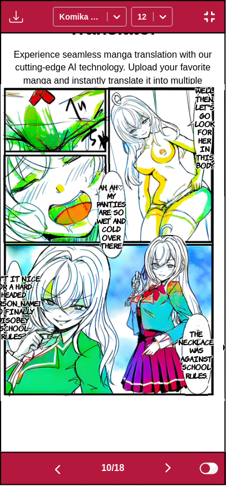
click at [169, 464] on img "button" at bounding box center [169, 469] width 14 height 14
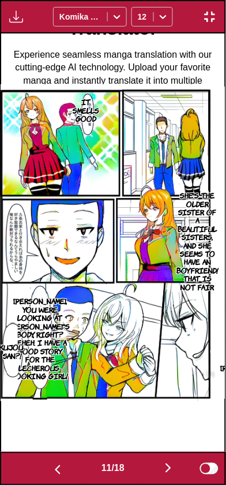
click at [167, 464] on img "button" at bounding box center [169, 469] width 14 height 14
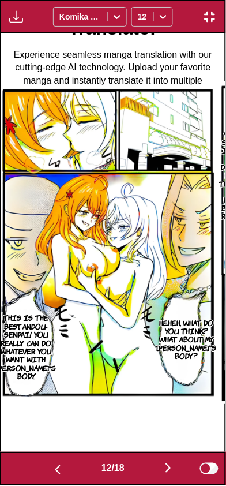
click at [167, 463] on img "button" at bounding box center [169, 469] width 14 height 14
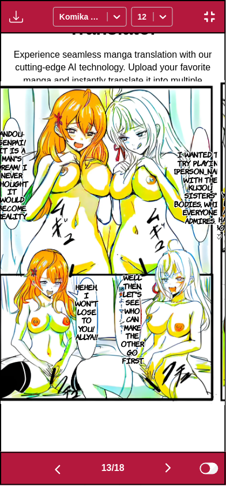
click at [171, 464] on img "button" at bounding box center [169, 469] width 14 height 14
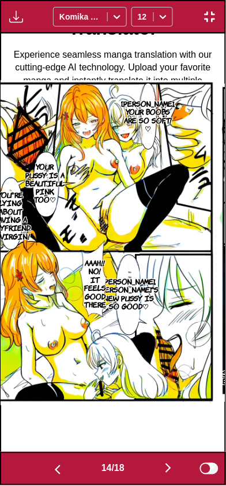
click at [171, 463] on img "button" at bounding box center [169, 469] width 14 height 14
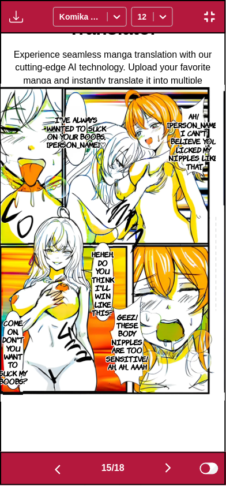
click at [54, 465] on img "button" at bounding box center [58, 471] width 14 height 14
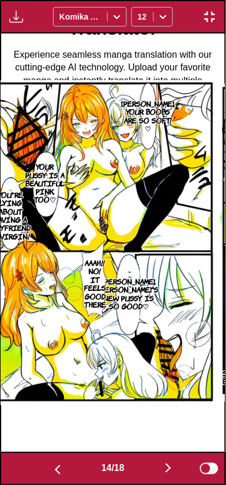
click at [167, 467] on img "button" at bounding box center [169, 469] width 14 height 14
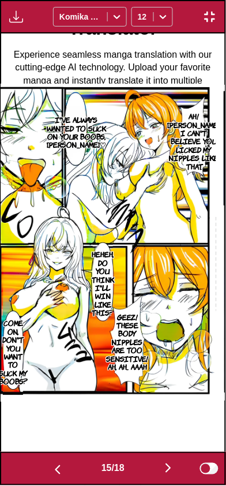
click at [167, 467] on img "button" at bounding box center [169, 469] width 14 height 14
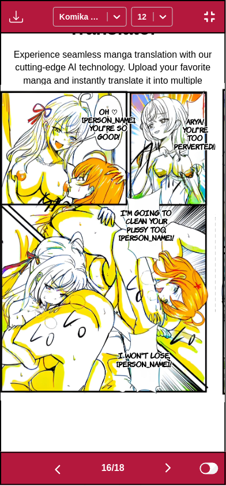
click at [165, 464] on img "button" at bounding box center [169, 469] width 14 height 14
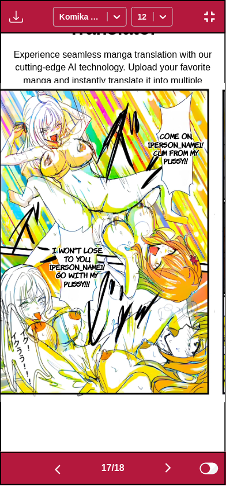
click at [167, 465] on img "button" at bounding box center [169, 469] width 14 height 14
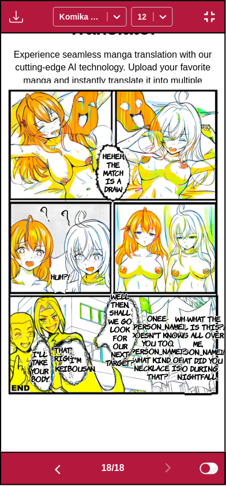
click at [64, 468] on button "button" at bounding box center [57, 469] width 69 height 17
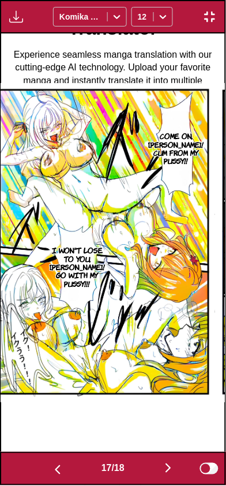
click at [59, 461] on button "button" at bounding box center [57, 469] width 69 height 17
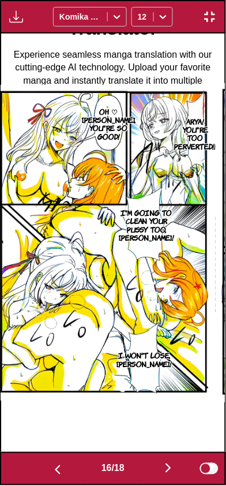
click at [59, 464] on img "button" at bounding box center [58, 471] width 14 height 14
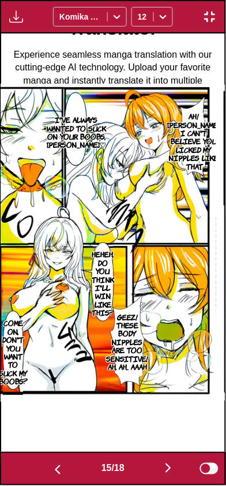
click at [58, 464] on img "button" at bounding box center [58, 471] width 14 height 14
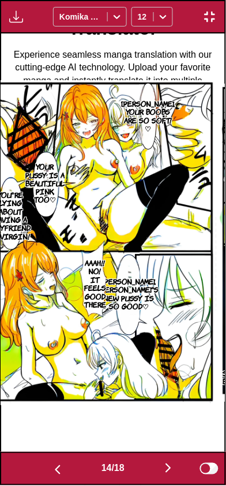
click at [60, 464] on img "button" at bounding box center [58, 471] width 14 height 14
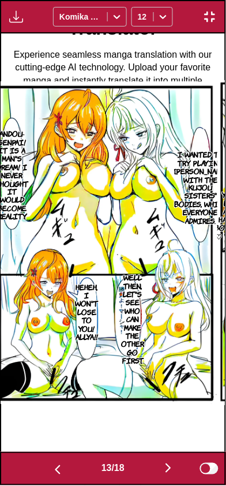
click at [59, 463] on button "button" at bounding box center [57, 469] width 69 height 17
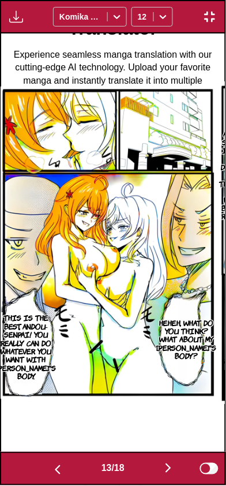
click at [59, 463] on button "button" at bounding box center [57, 469] width 69 height 17
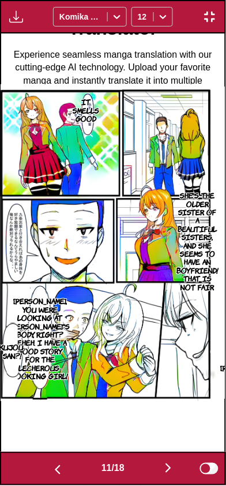
click at [58, 462] on button "button" at bounding box center [57, 469] width 69 height 17
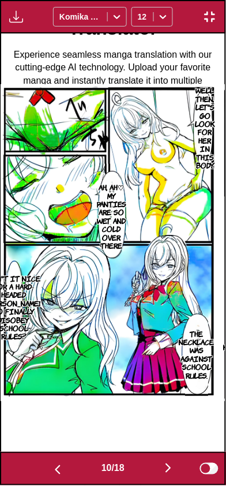
click at [61, 462] on button "button" at bounding box center [57, 469] width 69 height 17
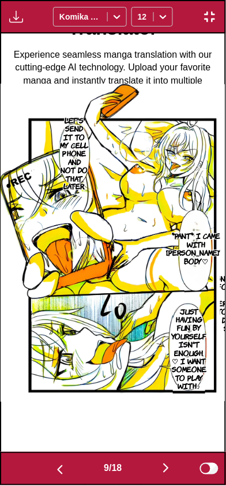
click at [64, 462] on button "button" at bounding box center [59, 469] width 69 height 17
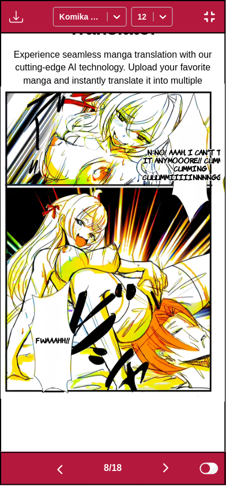
click at [66, 462] on button "button" at bounding box center [59, 469] width 69 height 17
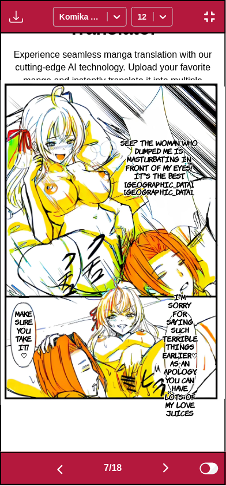
click at [67, 462] on button "button" at bounding box center [59, 469] width 69 height 17
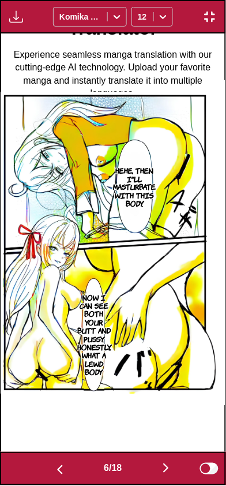
click at [67, 462] on button "button" at bounding box center [59, 469] width 69 height 17
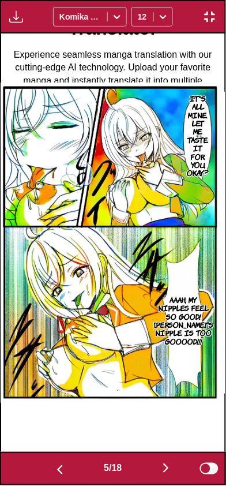
click at [66, 464] on button "button" at bounding box center [59, 469] width 69 height 17
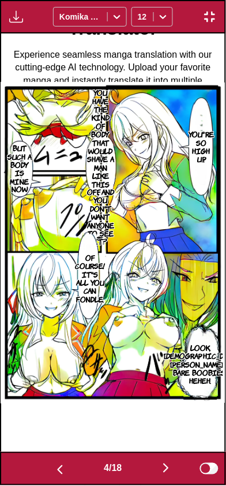
click at [69, 469] on button "button" at bounding box center [59, 469] width 69 height 17
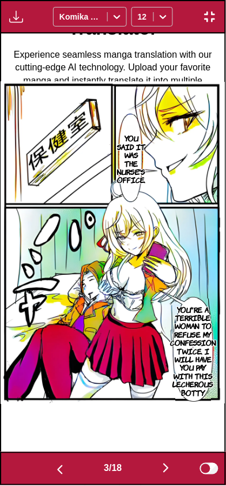
click at [70, 471] on button "button" at bounding box center [59, 469] width 69 height 17
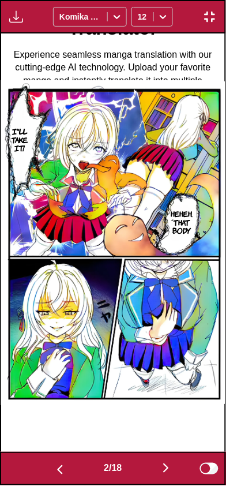
click at [65, 475] on button "button" at bounding box center [59, 469] width 69 height 17
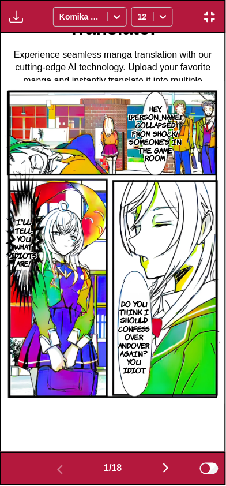
click at [165, 464] on img "button" at bounding box center [166, 469] width 14 height 14
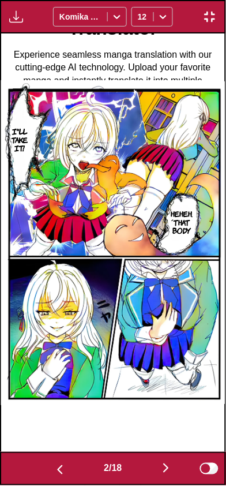
click at [165, 463] on img "button" at bounding box center [166, 469] width 14 height 14
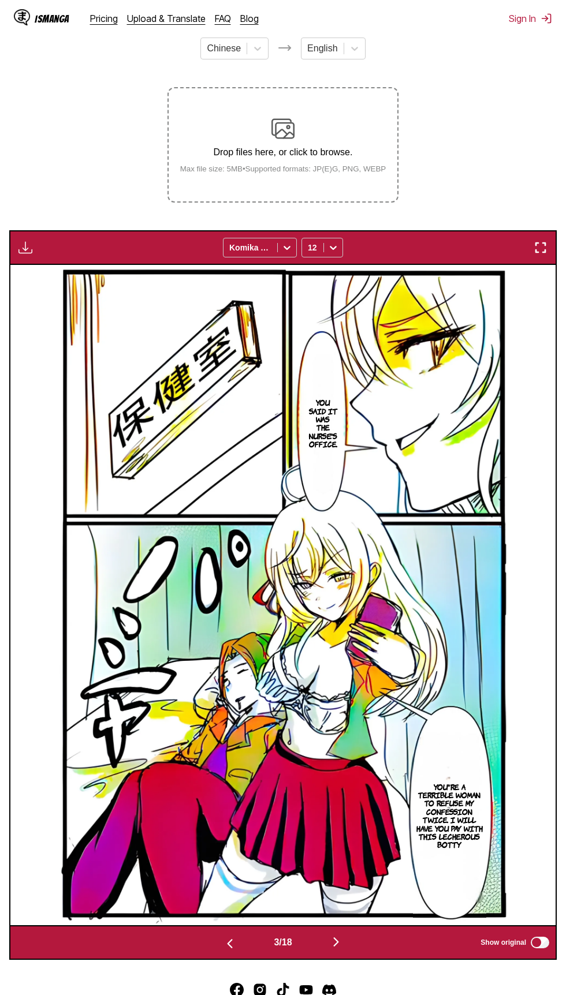
scroll to position [161, 0]
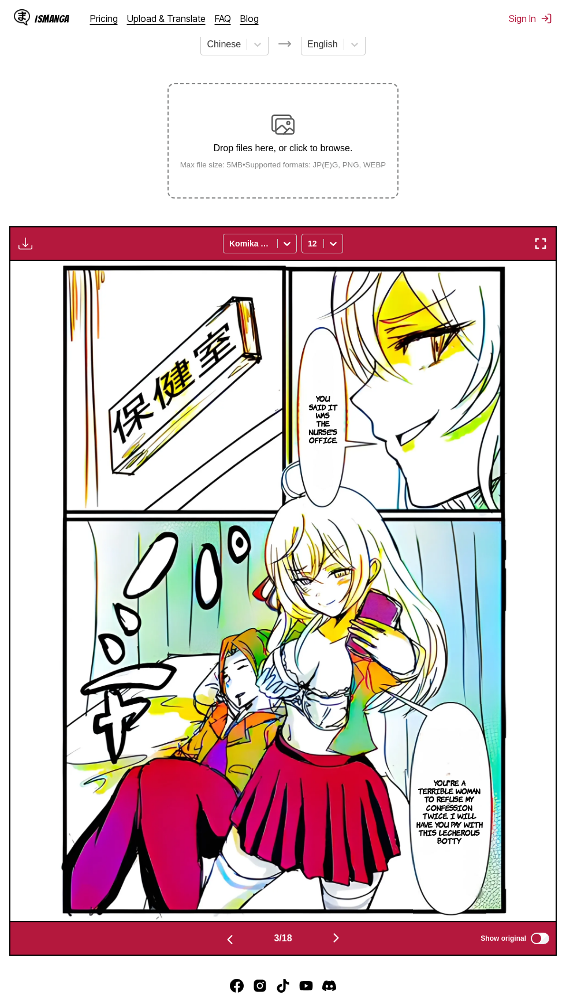
click at [540, 244] on img "button" at bounding box center [541, 244] width 14 height 14
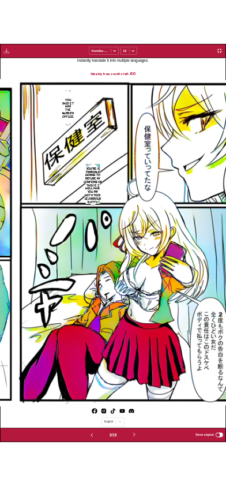
scroll to position [0, 449]
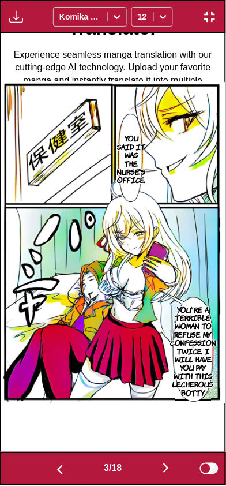
click at [164, 469] on img "button" at bounding box center [166, 469] width 14 height 14
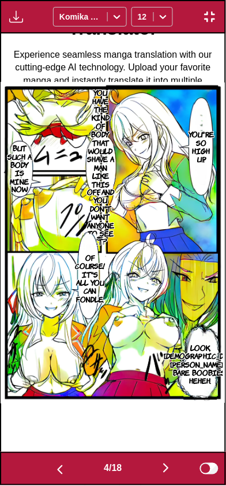
click at [165, 465] on img "button" at bounding box center [166, 469] width 14 height 14
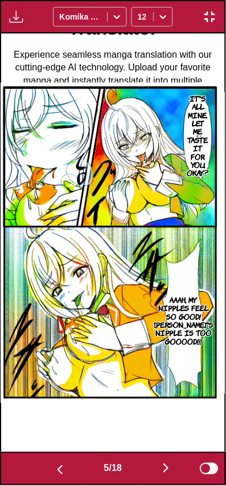
click at [166, 463] on img "button" at bounding box center [166, 469] width 14 height 14
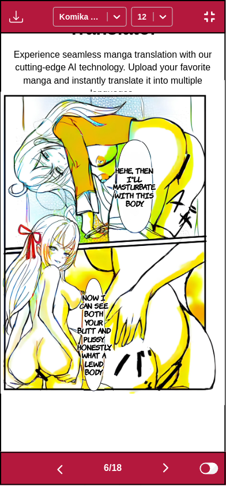
click at [171, 463] on img "button" at bounding box center [166, 469] width 14 height 14
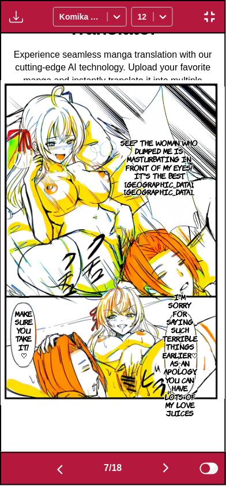
click at [169, 462] on img "button" at bounding box center [166, 469] width 14 height 14
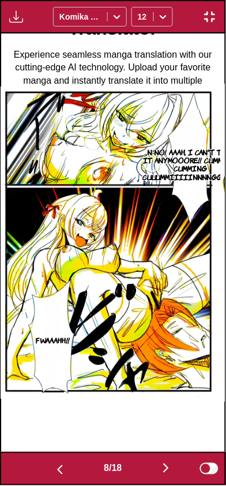
click at [61, 464] on img "button" at bounding box center [60, 471] width 14 height 14
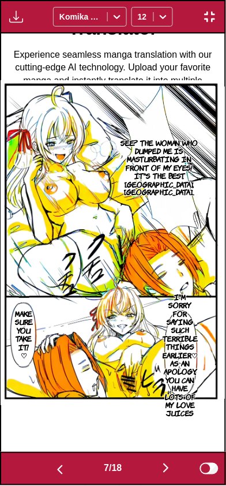
click at [165, 464] on img "button" at bounding box center [166, 469] width 14 height 14
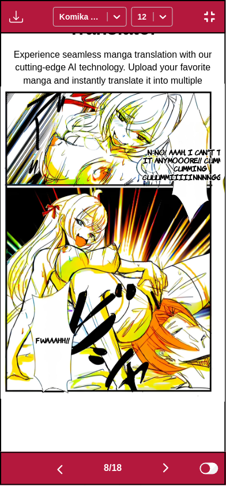
click at [164, 463] on img "button" at bounding box center [166, 469] width 14 height 14
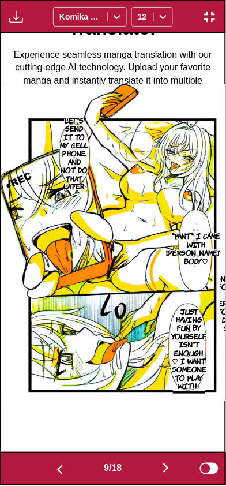
click at [161, 461] on button "button" at bounding box center [166, 469] width 69 height 17
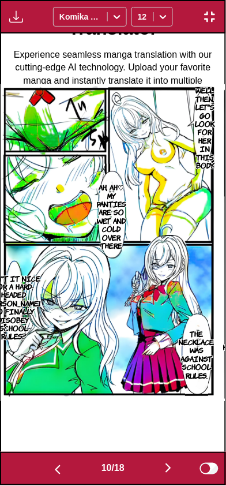
click at [165, 462] on img "button" at bounding box center [169, 469] width 14 height 14
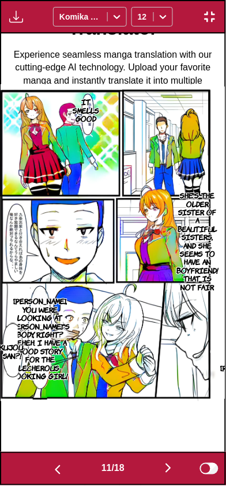
click at [163, 462] on button "button" at bounding box center [168, 469] width 69 height 17
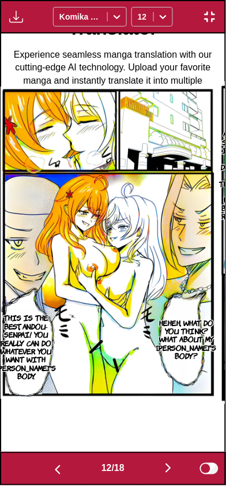
click at [164, 461] on button "button" at bounding box center [168, 469] width 69 height 17
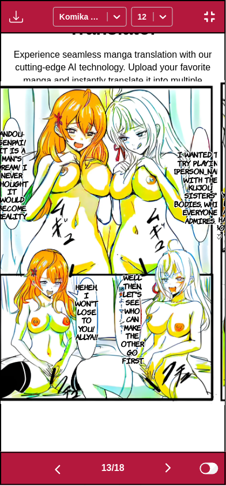
click at [164, 463] on button "button" at bounding box center [168, 469] width 69 height 17
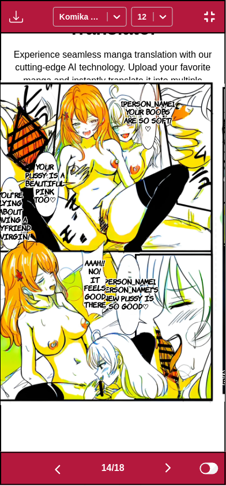
click at [165, 463] on img "button" at bounding box center [169, 469] width 14 height 14
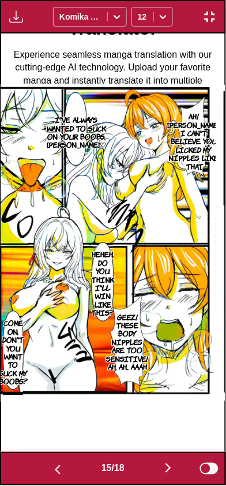
click at [166, 463] on img "button" at bounding box center [169, 469] width 14 height 14
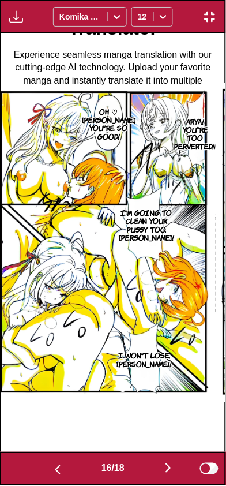
click at [165, 464] on img "button" at bounding box center [169, 469] width 14 height 14
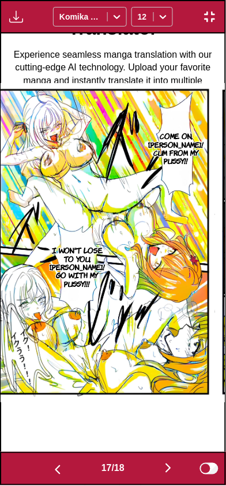
click at [54, 463] on button "button" at bounding box center [57, 469] width 69 height 17
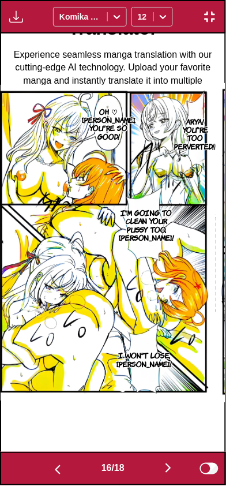
click at [54, 462] on button "button" at bounding box center [57, 469] width 69 height 17
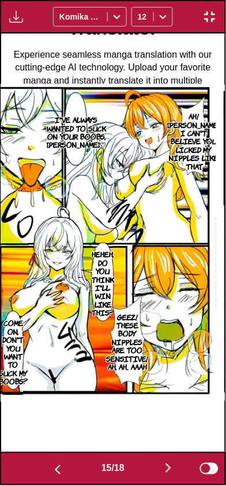
click at [60, 462] on button "button" at bounding box center [57, 469] width 69 height 17
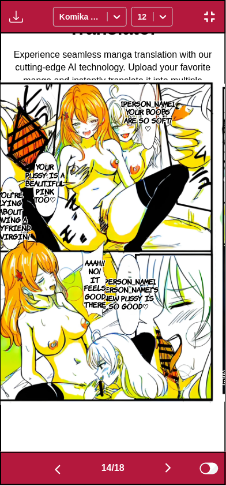
click at [60, 461] on button "button" at bounding box center [57, 469] width 69 height 17
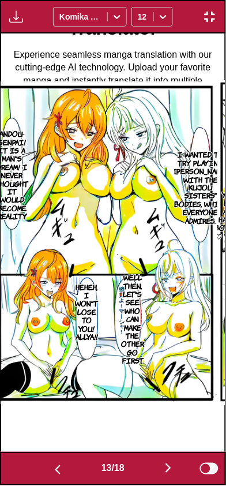
click at [68, 466] on button "button" at bounding box center [57, 469] width 69 height 17
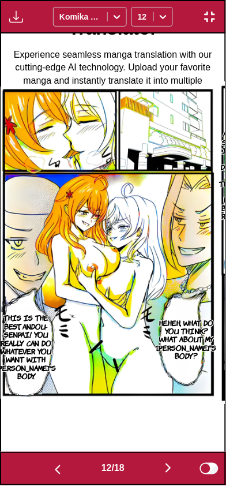
click at [162, 463] on button "button" at bounding box center [168, 469] width 69 height 17
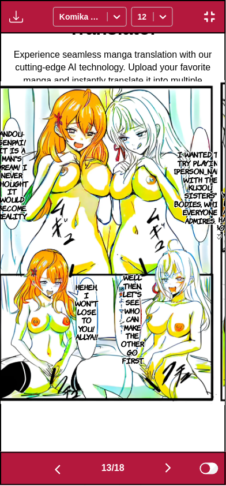
click at [165, 463] on img "button" at bounding box center [169, 469] width 14 height 14
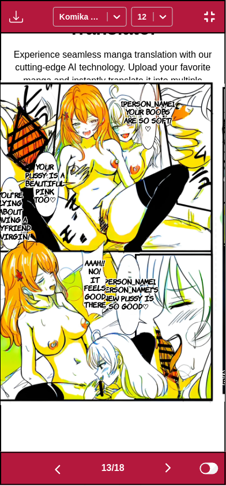
click at [166, 461] on button "button" at bounding box center [168, 469] width 69 height 17
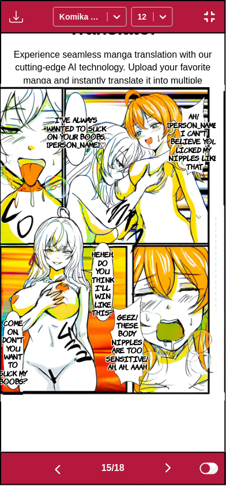
click at [67, 472] on button "button" at bounding box center [57, 469] width 69 height 17
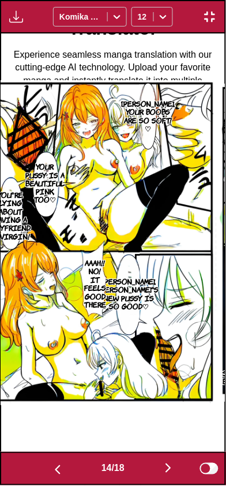
click at [65, 464] on button "button" at bounding box center [57, 469] width 69 height 17
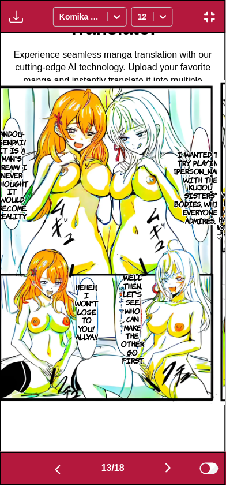
click at [68, 464] on button "button" at bounding box center [57, 469] width 69 height 17
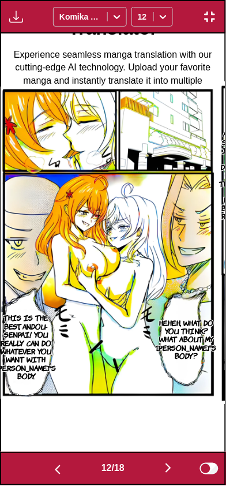
click at [67, 464] on button "button" at bounding box center [57, 469] width 69 height 17
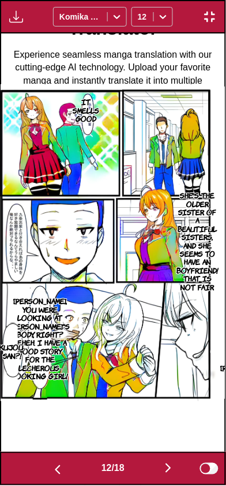
click at [69, 465] on button "button" at bounding box center [57, 469] width 69 height 17
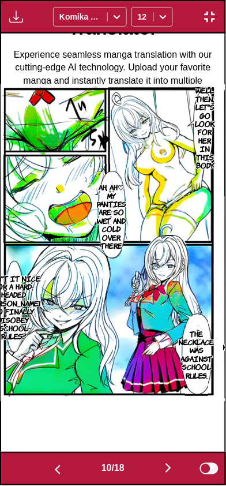
click at [68, 465] on button "button" at bounding box center [57, 469] width 69 height 17
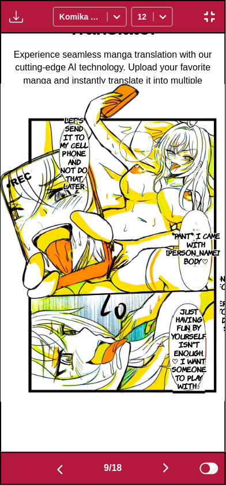
click at [65, 465] on button "button" at bounding box center [59, 469] width 69 height 17
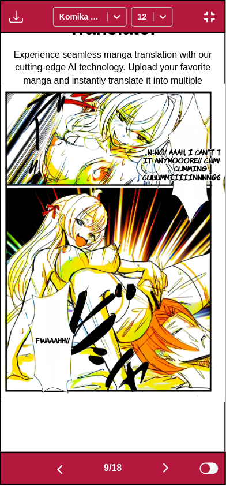
click at [65, 462] on button "button" at bounding box center [59, 469] width 69 height 17
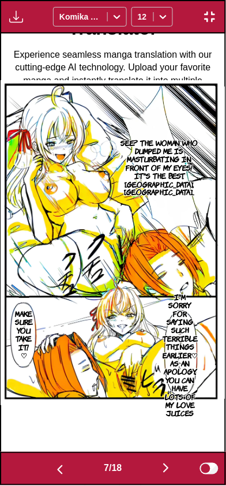
click at [62, 464] on img "button" at bounding box center [60, 471] width 14 height 14
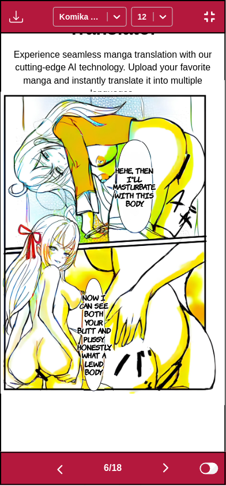
click at [65, 463] on button "button" at bounding box center [59, 469] width 69 height 17
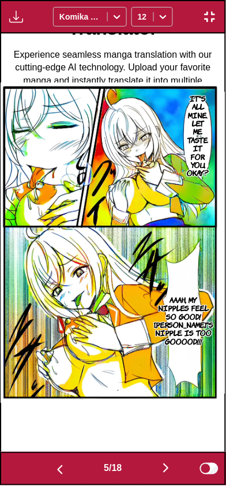
click at [67, 461] on button "button" at bounding box center [59, 469] width 69 height 17
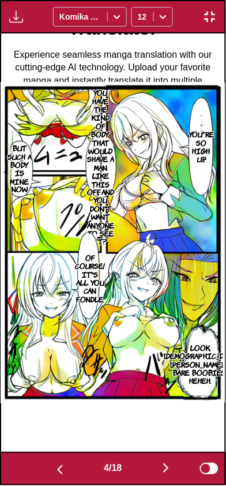
click at [66, 463] on button "button" at bounding box center [59, 469] width 69 height 17
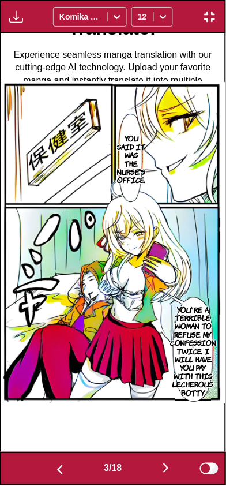
click at [68, 467] on button "button" at bounding box center [59, 469] width 69 height 17
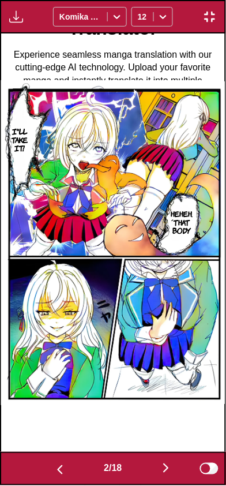
click at [53, 464] on img "button" at bounding box center [60, 471] width 14 height 14
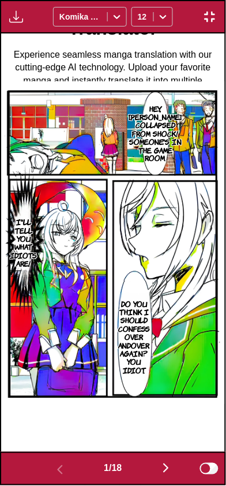
click at [166, 464] on img "button" at bounding box center [166, 469] width 14 height 14
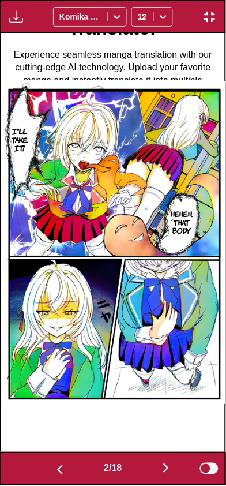
click at [170, 467] on img "button" at bounding box center [166, 469] width 14 height 14
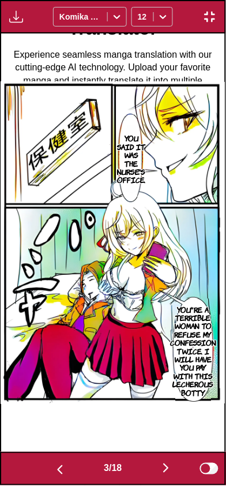
click at [152, 467] on button "button" at bounding box center [166, 469] width 69 height 17
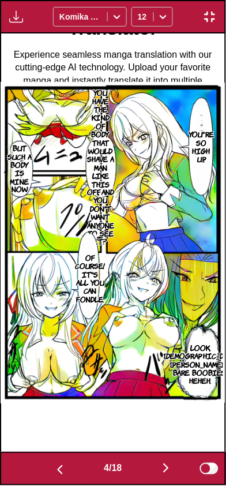
click at [150, 468] on button "button" at bounding box center [166, 469] width 69 height 17
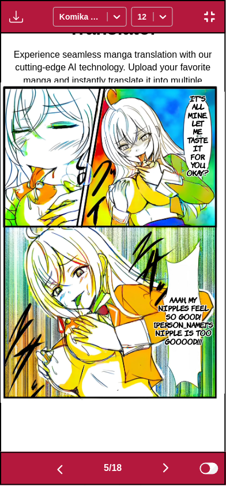
click at [53, 467] on img "button" at bounding box center [60, 471] width 14 height 14
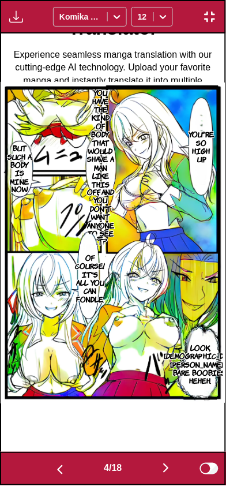
click at [161, 474] on button "button" at bounding box center [166, 469] width 69 height 17
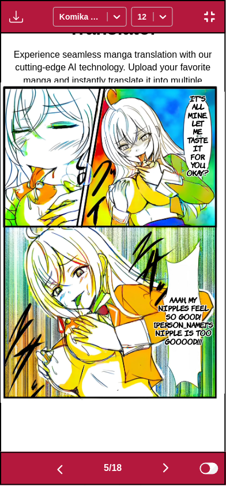
click at [142, 467] on button "button" at bounding box center [166, 469] width 69 height 17
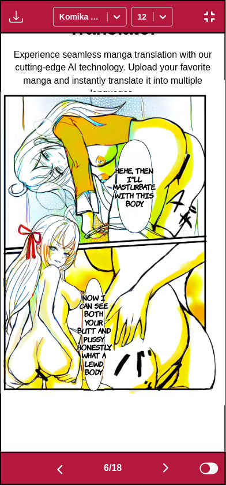
click at [155, 475] on button "button" at bounding box center [166, 469] width 69 height 17
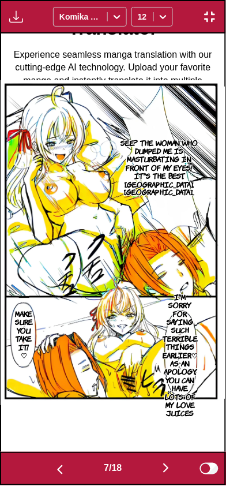
click at [159, 473] on button "button" at bounding box center [166, 469] width 69 height 17
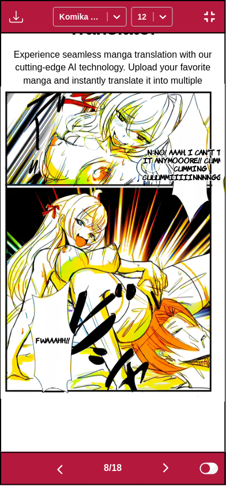
click at [162, 472] on button "button" at bounding box center [166, 469] width 69 height 17
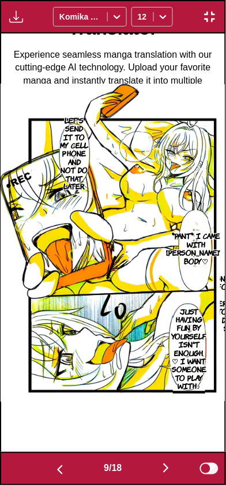
click at [160, 472] on button "button" at bounding box center [166, 469] width 69 height 17
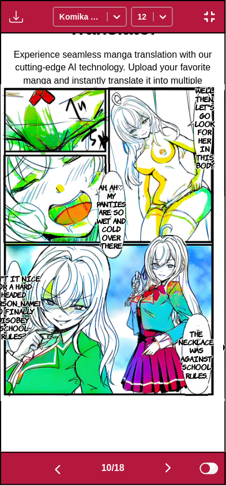
click at [159, 472] on button "button" at bounding box center [168, 469] width 69 height 17
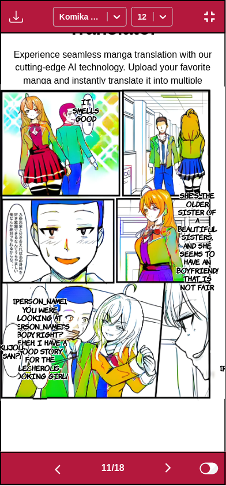
click at [159, 471] on button "button" at bounding box center [168, 469] width 69 height 17
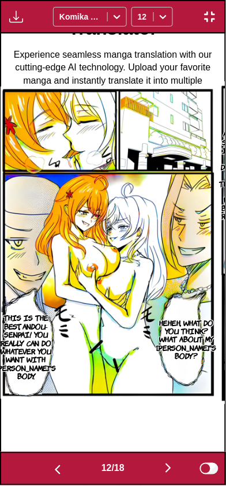
click at [161, 471] on button "button" at bounding box center [168, 469] width 69 height 17
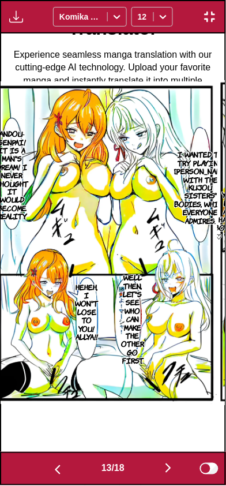
click at [162, 469] on button "button" at bounding box center [168, 469] width 69 height 17
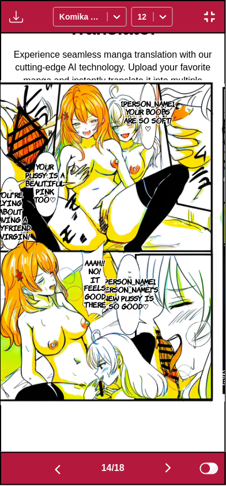
click at [167, 468] on img "button" at bounding box center [169, 469] width 14 height 14
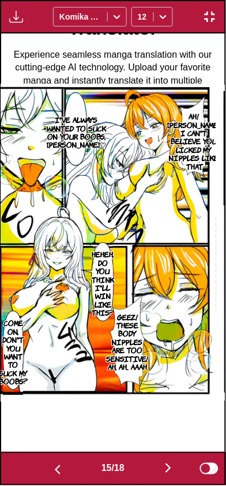
click at [167, 473] on img "button" at bounding box center [169, 469] width 14 height 14
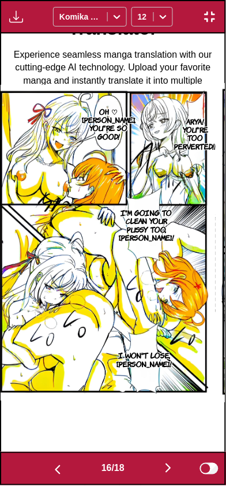
click at [165, 468] on img "button" at bounding box center [169, 469] width 14 height 14
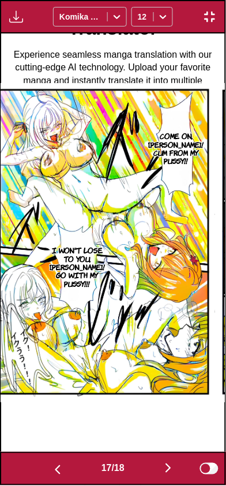
click at [165, 464] on img "button" at bounding box center [169, 469] width 14 height 14
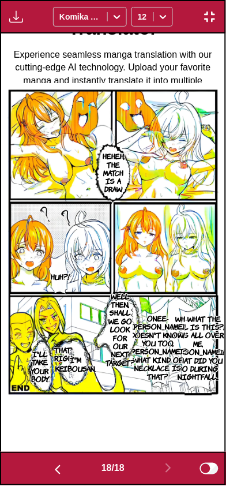
click at [72, 469] on button "button" at bounding box center [57, 469] width 69 height 17
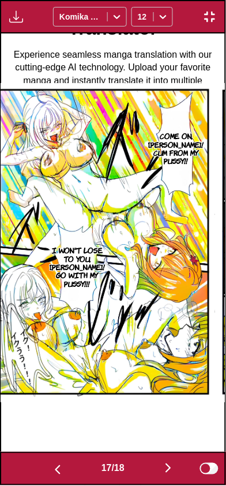
click at [71, 465] on button "button" at bounding box center [57, 469] width 69 height 17
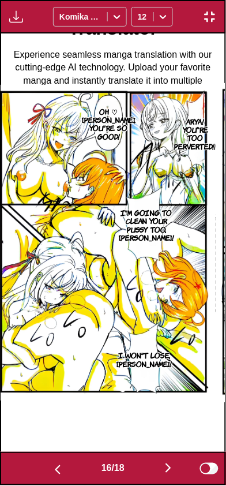
click at [72, 463] on button "button" at bounding box center [57, 469] width 69 height 17
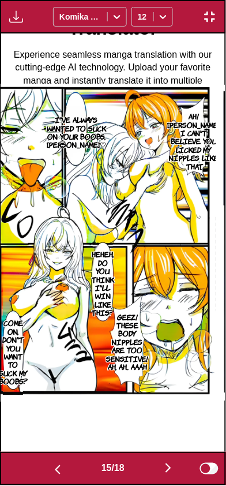
click at [72, 463] on button "button" at bounding box center [57, 469] width 69 height 17
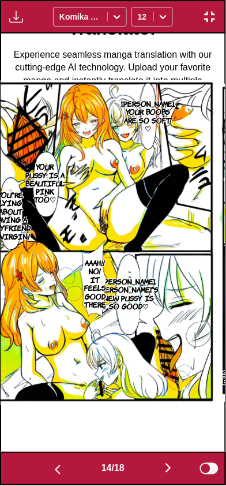
click at [72, 463] on button "button" at bounding box center [57, 469] width 69 height 17
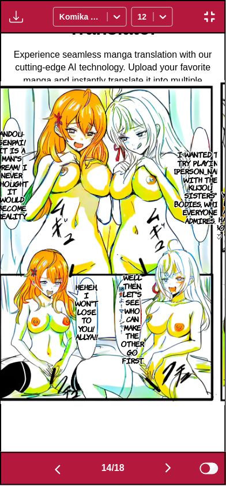
click at [73, 463] on button "button" at bounding box center [57, 469] width 69 height 17
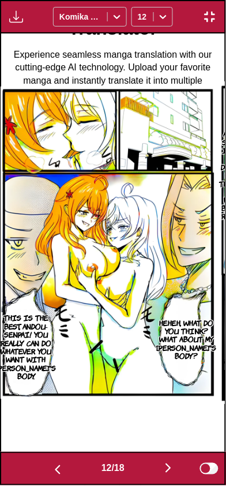
click at [74, 462] on button "button" at bounding box center [57, 469] width 69 height 17
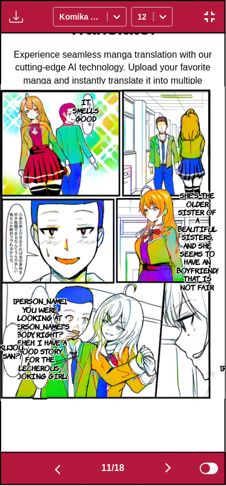
click at [72, 461] on button "button" at bounding box center [57, 469] width 69 height 17
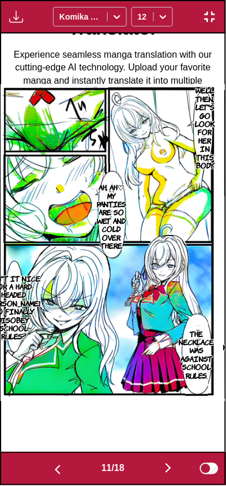
click at [72, 463] on button "button" at bounding box center [57, 469] width 69 height 17
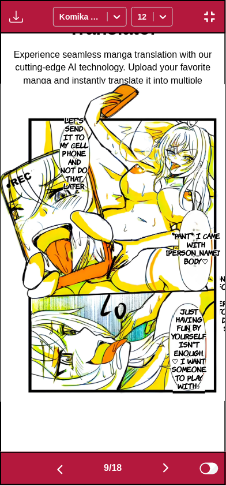
click at [72, 463] on button "button" at bounding box center [59, 469] width 69 height 17
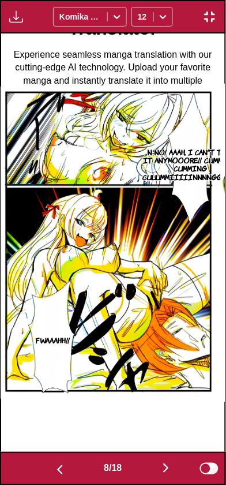
click at [72, 463] on button "button" at bounding box center [59, 469] width 69 height 17
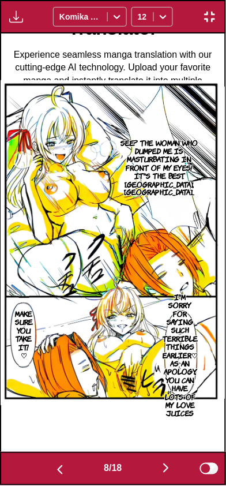
click at [72, 463] on button "button" at bounding box center [59, 469] width 69 height 17
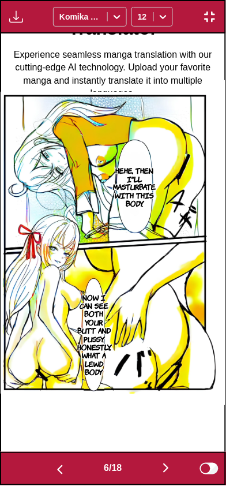
click at [73, 463] on button "button" at bounding box center [59, 469] width 69 height 17
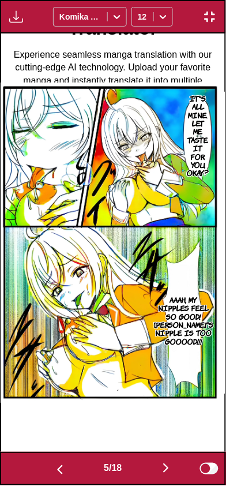
click at [74, 462] on button "button" at bounding box center [59, 469] width 69 height 17
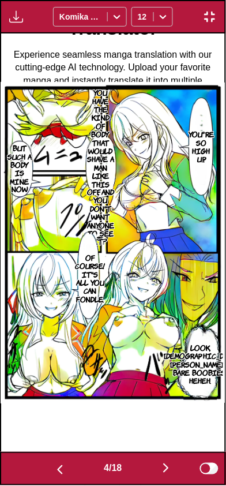
click at [171, 475] on img "button" at bounding box center [166, 469] width 14 height 14
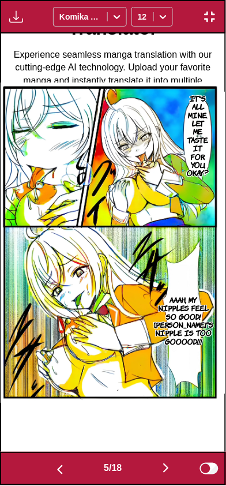
click at [166, 476] on button "button" at bounding box center [166, 469] width 69 height 17
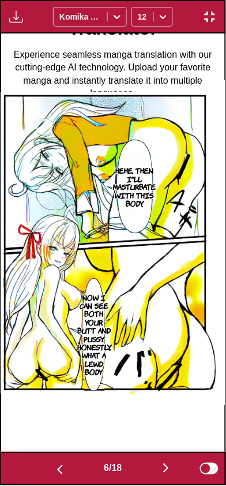
click at [166, 472] on img "button" at bounding box center [166, 469] width 14 height 14
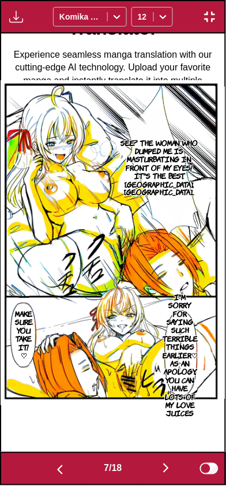
click at [163, 472] on img "button" at bounding box center [166, 469] width 14 height 14
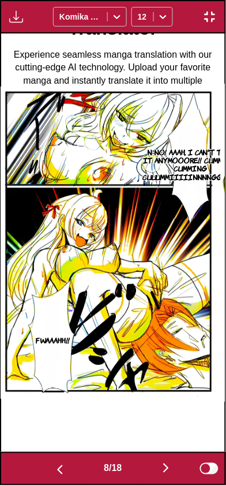
click at [68, 473] on button "button" at bounding box center [59, 469] width 69 height 17
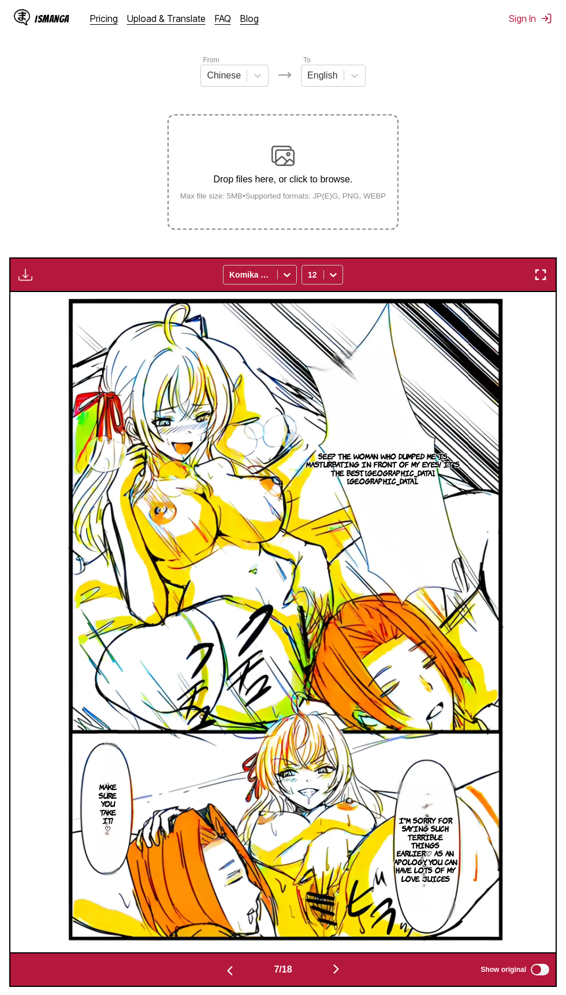
scroll to position [130, 0]
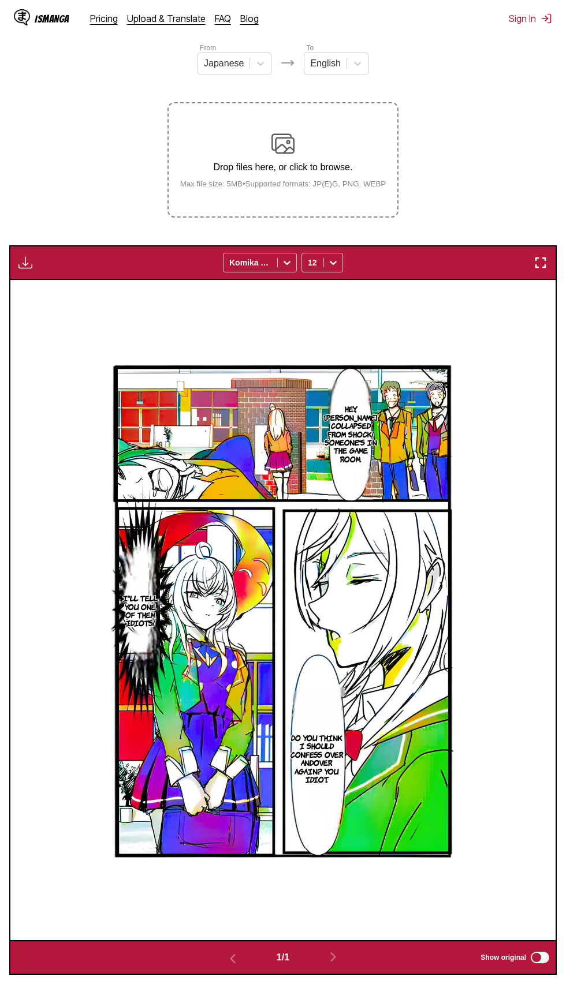
scroll to position [230, 0]
